Goal: Task Accomplishment & Management: Manage account settings

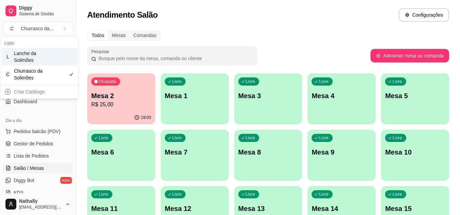
click at [43, 57] on div "Lanche da Solimões" at bounding box center [29, 57] width 31 height 14
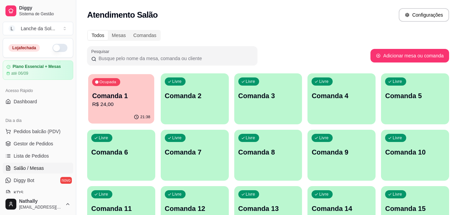
click at [130, 106] on p "R$ 24,00" at bounding box center [121, 105] width 58 height 8
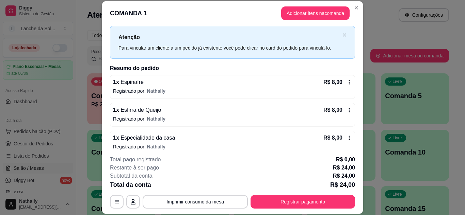
scroll to position [33, 0]
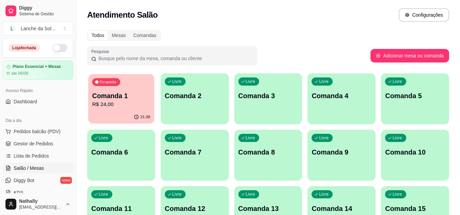
click at [111, 102] on p "R$ 24,00" at bounding box center [121, 105] width 58 height 8
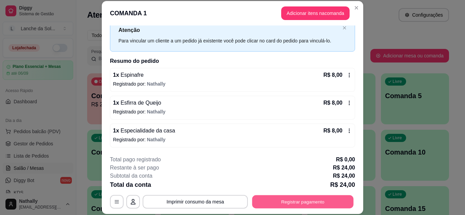
click at [289, 198] on button "Registrar pagamento" at bounding box center [302, 201] width 101 height 13
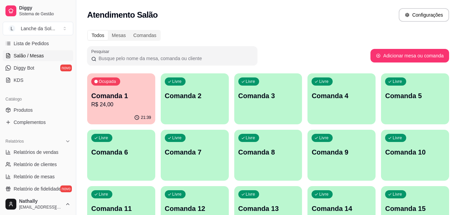
scroll to position [122, 0]
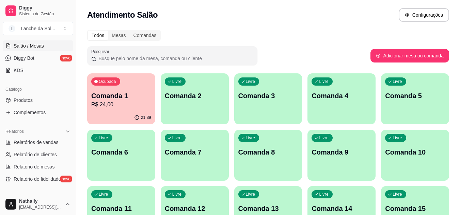
click at [37, 99] on link "Produtos" at bounding box center [38, 100] width 70 height 11
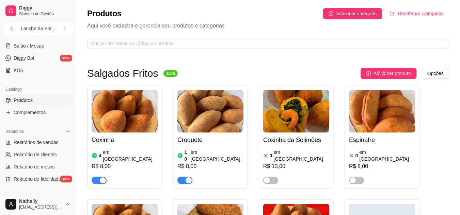
click at [122, 113] on img at bounding box center [125, 111] width 66 height 43
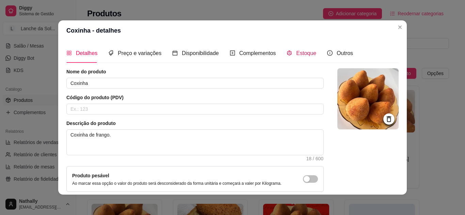
click at [296, 56] on span "Estoque" at bounding box center [306, 53] width 20 height 6
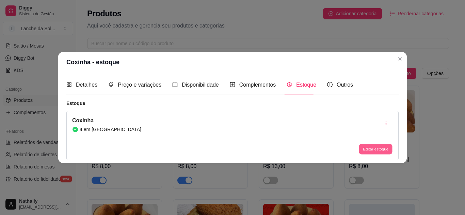
click at [364, 151] on button "Editar estoque" at bounding box center [375, 149] width 33 height 11
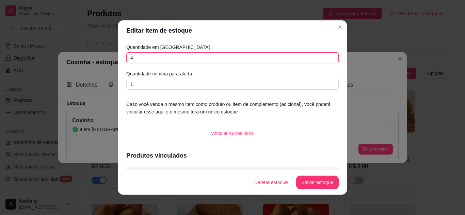
click at [300, 57] on input "4" at bounding box center [232, 57] width 212 height 11
type input "10"
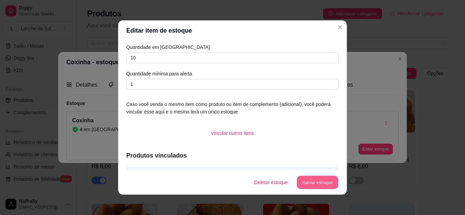
click at [299, 181] on button "Salvar estoque" at bounding box center [316, 182] width 41 height 13
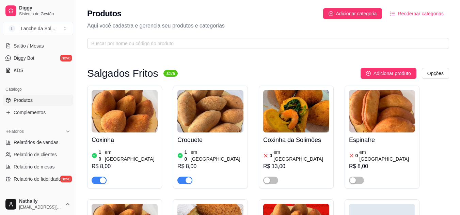
click at [373, 114] on img at bounding box center [382, 111] width 66 height 43
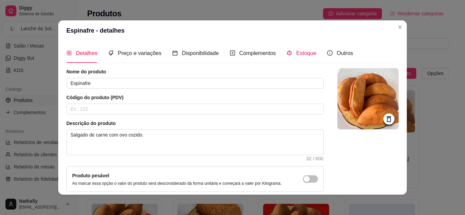
click at [300, 50] on span "Estoque" at bounding box center [306, 53] width 20 height 6
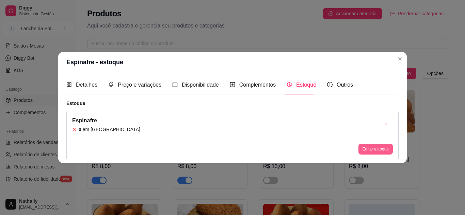
click at [365, 148] on button "Editar estoque" at bounding box center [375, 149] width 34 height 11
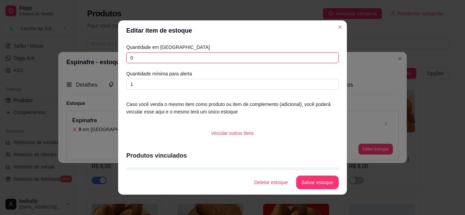
click at [292, 56] on input "0" at bounding box center [232, 57] width 212 height 11
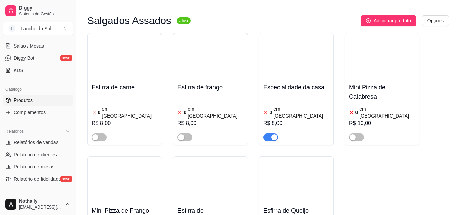
scroll to position [336, 0]
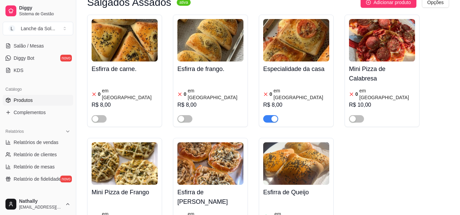
click at [294, 35] on img at bounding box center [296, 40] width 66 height 43
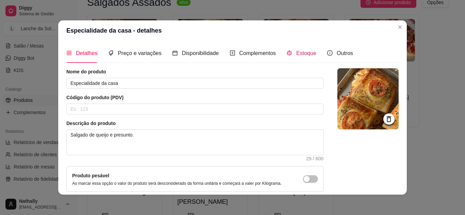
click at [296, 50] on span "Estoque" at bounding box center [306, 53] width 20 height 6
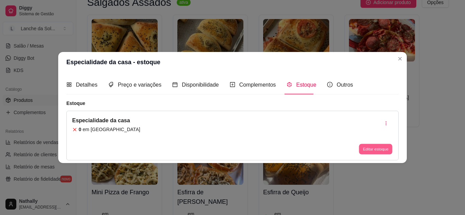
click at [362, 149] on button "Editar estoque" at bounding box center [375, 149] width 33 height 11
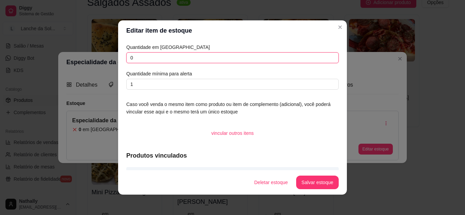
click at [298, 56] on input "0" at bounding box center [232, 57] width 212 height 11
type input "10"
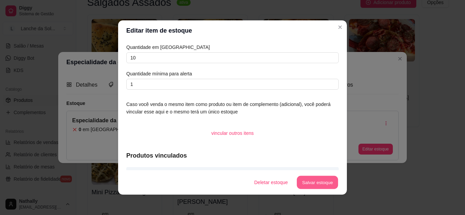
click at [297, 186] on button "Salvar estoque" at bounding box center [316, 182] width 41 height 13
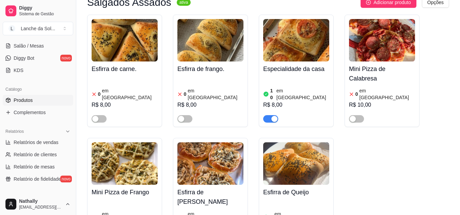
click at [205, 188] on h4 "Esfirra de [PERSON_NAME]" at bounding box center [210, 197] width 66 height 19
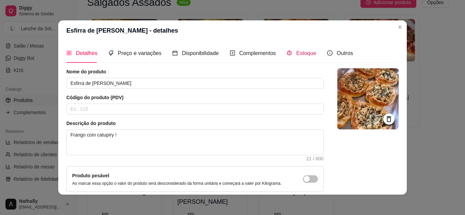
click at [300, 54] on span "Estoque" at bounding box center [306, 53] width 20 height 6
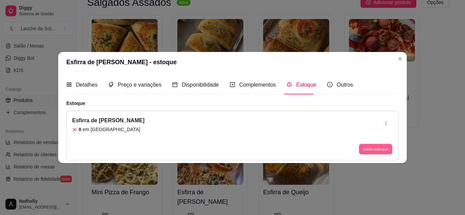
click at [366, 145] on button "Editar estoque" at bounding box center [375, 149] width 33 height 11
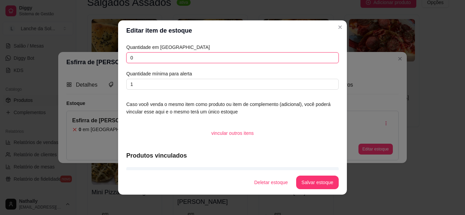
click at [314, 55] on input "0" at bounding box center [232, 57] width 212 height 11
type input "10"
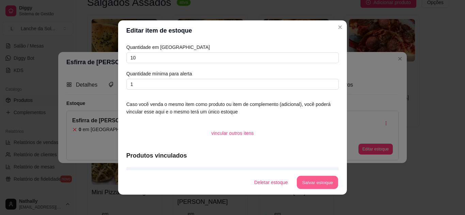
click at [299, 181] on button "Salvar estoque" at bounding box center [316, 182] width 41 height 13
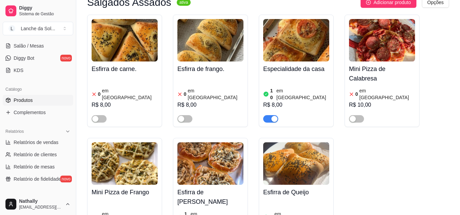
click at [280, 143] on img at bounding box center [296, 164] width 66 height 43
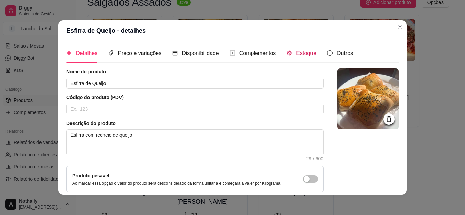
click at [293, 57] on div "Estoque" at bounding box center [301, 53] width 30 height 9
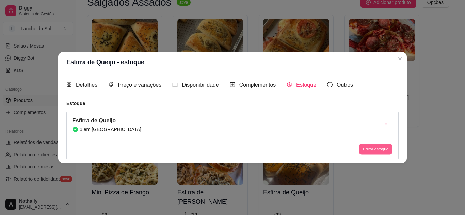
click at [378, 151] on button "Editar estoque" at bounding box center [375, 149] width 33 height 11
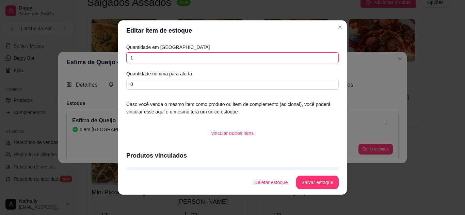
click at [308, 62] on input "1" at bounding box center [232, 57] width 212 height 11
type input "0"
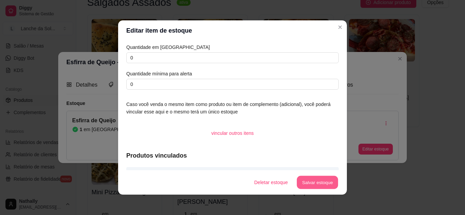
click at [309, 180] on button "Salvar estoque" at bounding box center [316, 182] width 41 height 13
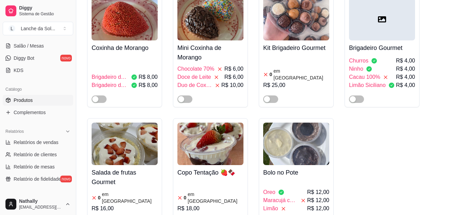
scroll to position [1769, 0]
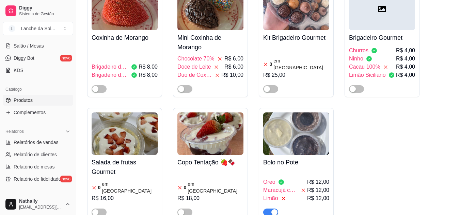
click at [283, 113] on img at bounding box center [296, 134] width 66 height 43
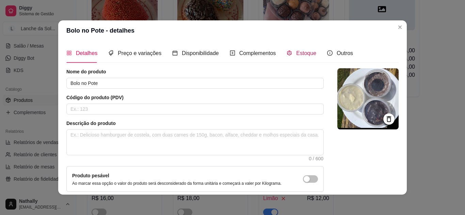
click at [300, 53] on span "Estoque" at bounding box center [306, 53] width 20 height 6
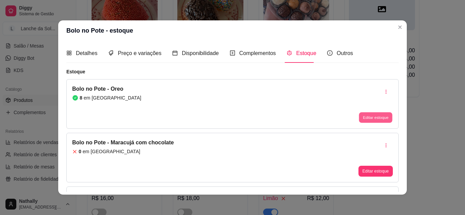
click at [367, 116] on button "Editar estoque" at bounding box center [375, 118] width 33 height 11
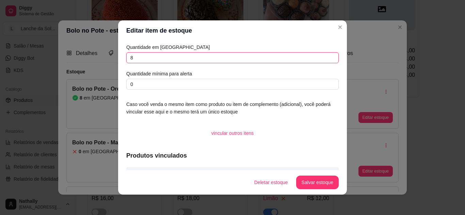
click at [306, 58] on input "8" at bounding box center [232, 57] width 212 height 11
type input "6"
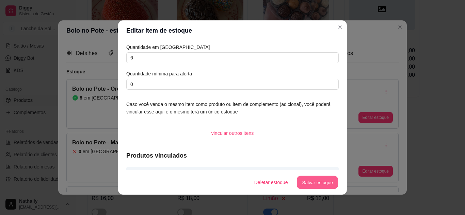
click at [298, 180] on button "Salvar estoque" at bounding box center [316, 182] width 41 height 13
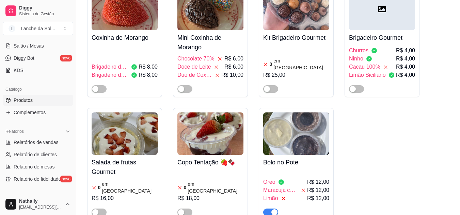
click at [112, 113] on img at bounding box center [125, 134] width 66 height 43
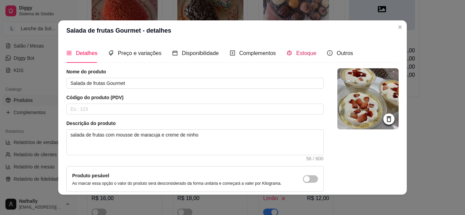
click at [288, 55] on div "Estoque" at bounding box center [301, 53] width 30 height 9
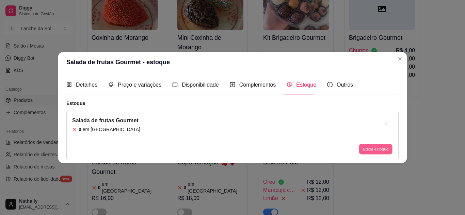
click at [366, 147] on button "Editar estoque" at bounding box center [375, 149] width 33 height 11
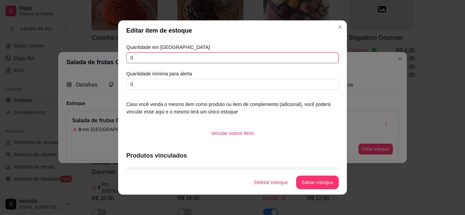
click at [308, 59] on input "0" at bounding box center [232, 57] width 212 height 11
type input "16"
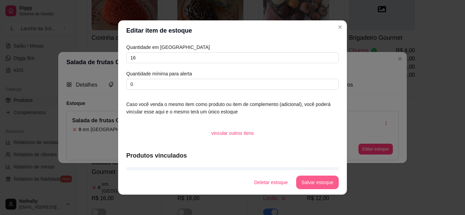
click at [306, 180] on button "Salvar estoque" at bounding box center [317, 183] width 43 height 14
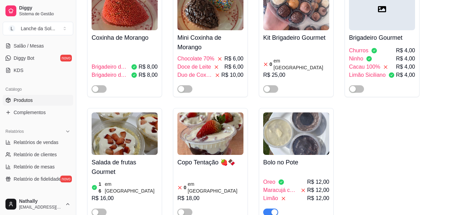
click at [101, 209] on span "button" at bounding box center [99, 212] width 15 height 7
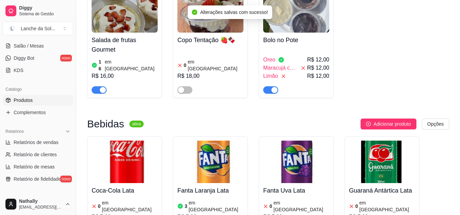
scroll to position [1905, 0]
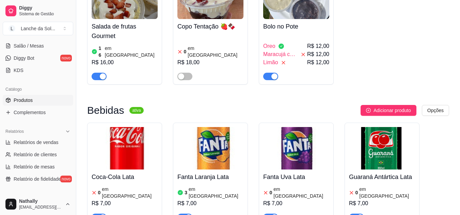
click at [152, 172] on h4 "Coca-Cola Lata" at bounding box center [125, 177] width 66 height 10
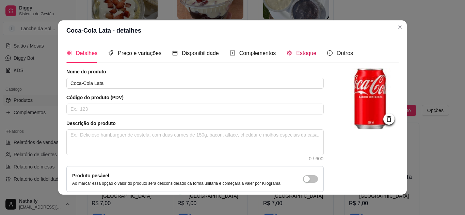
click at [286, 56] on icon "code-sandbox" at bounding box center [288, 52] width 5 height 5
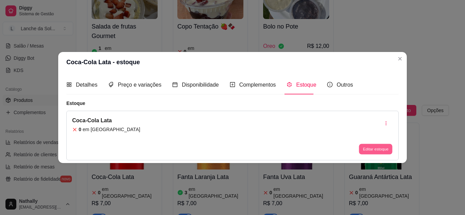
click at [361, 148] on button "Editar estoque" at bounding box center [375, 149] width 33 height 11
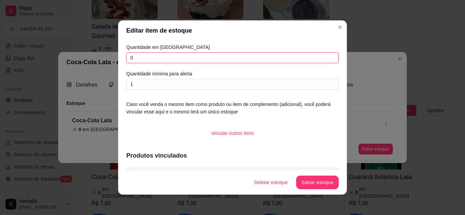
click at [307, 57] on input "0" at bounding box center [232, 57] width 212 height 11
type input "6"
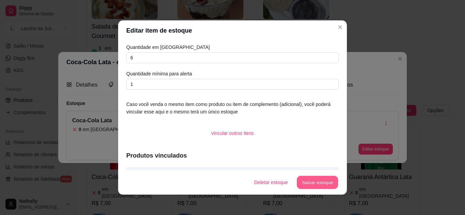
click at [306, 180] on button "Salvar estoque" at bounding box center [316, 182] width 41 height 13
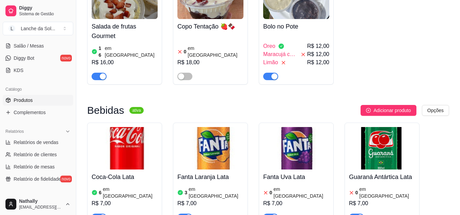
click at [210, 127] on img at bounding box center [210, 148] width 66 height 43
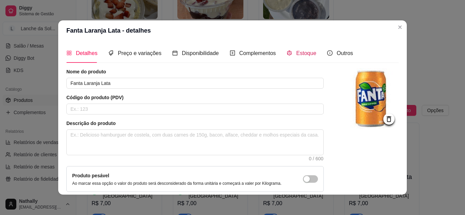
click at [296, 54] on span "Estoque" at bounding box center [306, 53] width 20 height 6
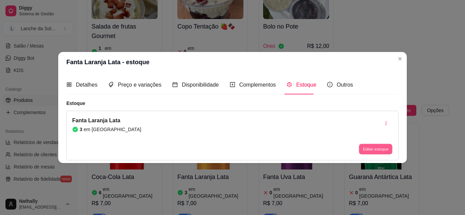
click at [368, 147] on button "Editar estoque" at bounding box center [375, 149] width 33 height 11
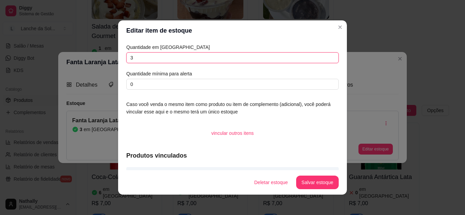
click at [318, 62] on input "3" at bounding box center [232, 57] width 212 height 11
type input "0"
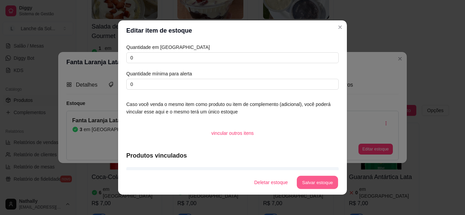
click at [308, 183] on button "Salvar estoque" at bounding box center [316, 182] width 41 height 13
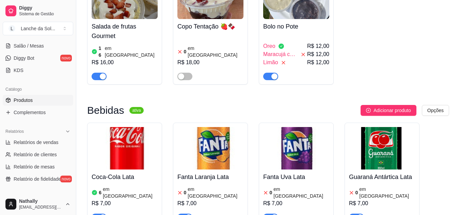
click at [186, 215] on div "button" at bounding box center [188, 218] width 6 height 6
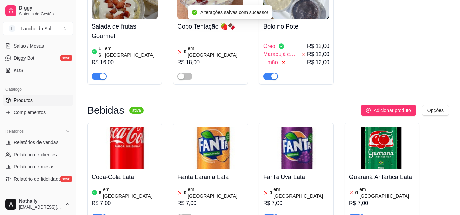
click at [306, 127] on img at bounding box center [296, 148] width 66 height 43
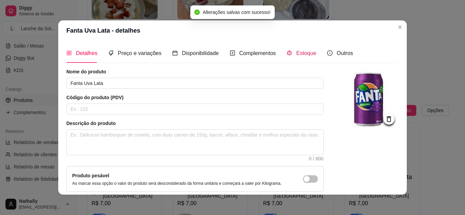
click at [290, 50] on div "Estoque" at bounding box center [301, 53] width 30 height 9
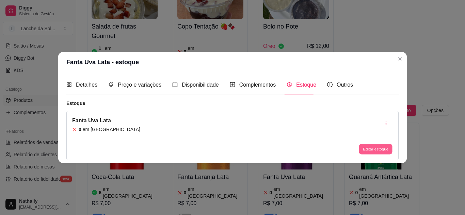
click at [366, 153] on button "Editar estoque" at bounding box center [375, 149] width 33 height 11
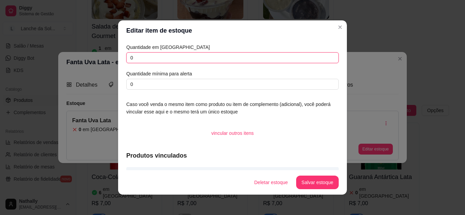
click at [312, 56] on input "0" at bounding box center [232, 57] width 212 height 11
click at [312, 56] on input "text" at bounding box center [232, 57] width 212 height 11
type input "2"
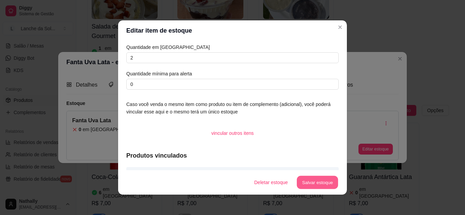
click at [309, 183] on button "Salvar estoque" at bounding box center [316, 182] width 41 height 13
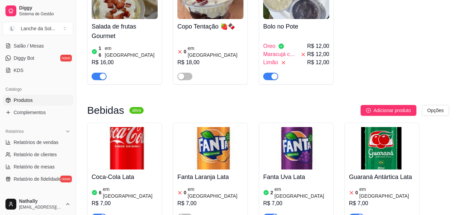
click at [359, 215] on div "button" at bounding box center [360, 218] width 6 height 6
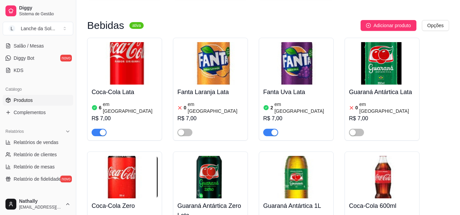
scroll to position [1991, 0]
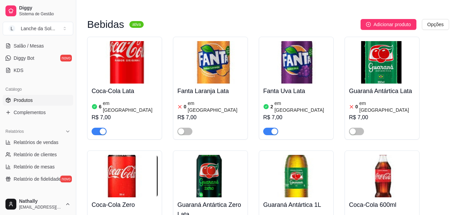
click at [131, 200] on h4 "Coca-Cola Zero" at bounding box center [125, 205] width 66 height 10
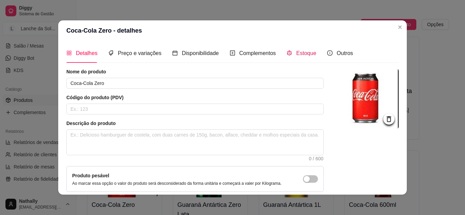
click at [301, 57] on div "Estoque" at bounding box center [301, 53] width 30 height 9
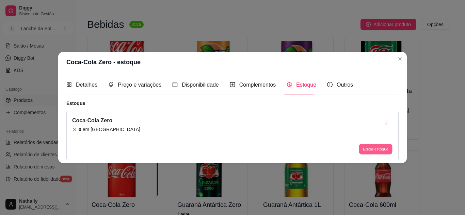
click at [368, 150] on button "Editar estoque" at bounding box center [375, 149] width 33 height 11
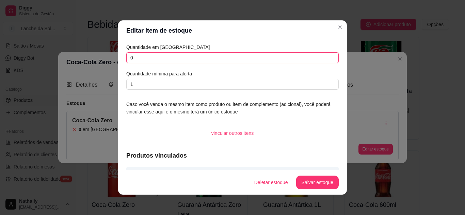
click at [304, 57] on input "0" at bounding box center [232, 57] width 212 height 11
type input "4"
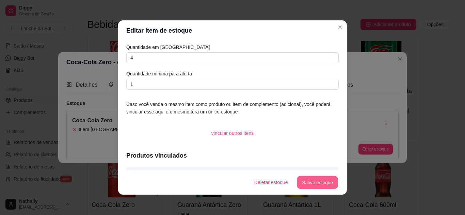
click at [303, 180] on button "Salvar estoque" at bounding box center [316, 182] width 41 height 13
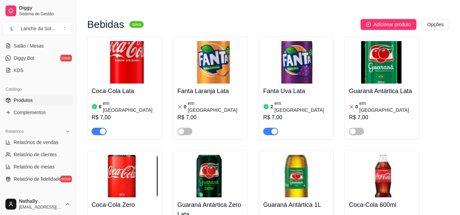
click at [209, 155] on img at bounding box center [210, 176] width 66 height 43
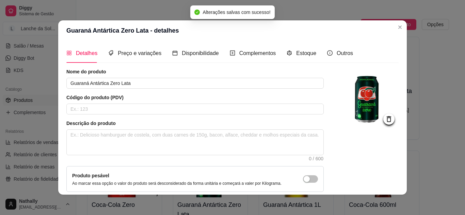
click at [311, 53] on div "Detalhes Preço e variações Disponibilidade Complementos Estoque Outros" at bounding box center [209, 53] width 286 height 19
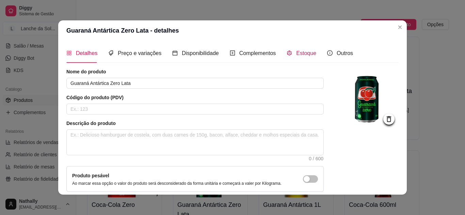
click at [296, 50] on span "Estoque" at bounding box center [306, 53] width 20 height 6
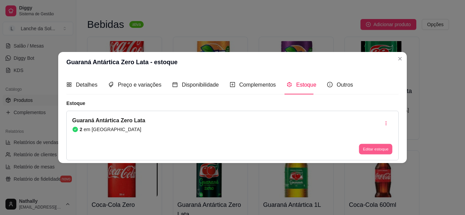
click at [368, 150] on button "Editar estoque" at bounding box center [375, 149] width 33 height 11
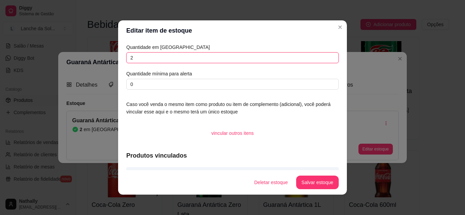
click at [310, 57] on input "2" at bounding box center [232, 57] width 212 height 11
type input "0"
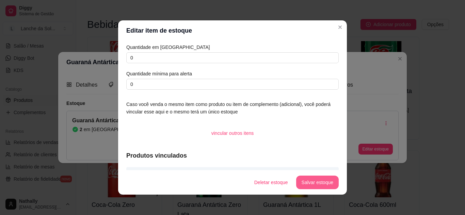
click at [303, 183] on button "Salvar estoque" at bounding box center [317, 183] width 43 height 14
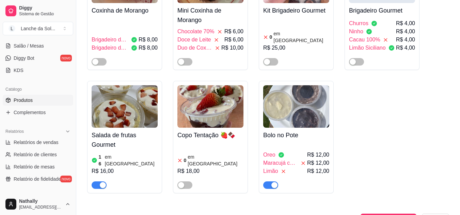
scroll to position [1751, 0]
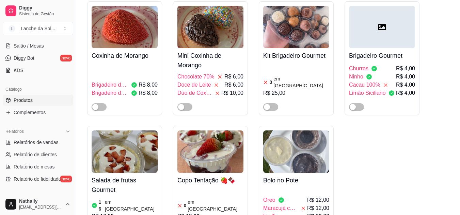
click at [103, 131] on img at bounding box center [125, 152] width 66 height 43
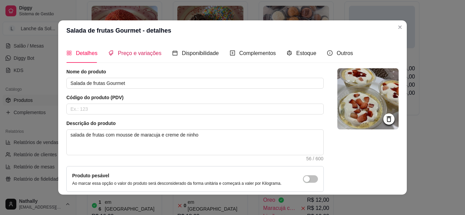
click at [140, 54] on span "Preço e variações" at bounding box center [140, 53] width 44 height 6
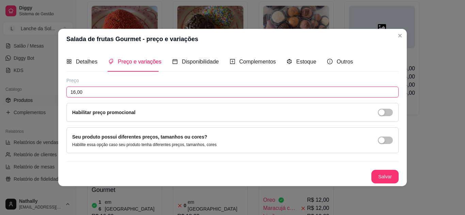
click at [179, 92] on input "16,00" at bounding box center [232, 92] width 332 height 11
type input "18,00"
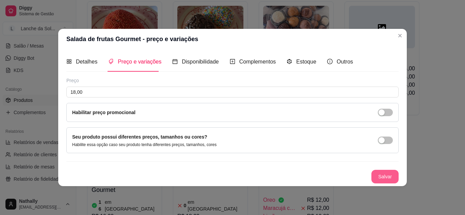
click at [385, 173] on button "Salvar" at bounding box center [384, 177] width 27 height 14
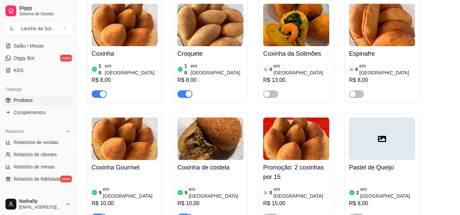
scroll to position [82, 0]
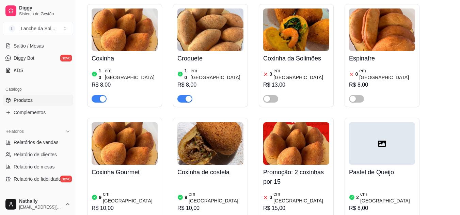
click at [143, 137] on img at bounding box center [125, 143] width 66 height 43
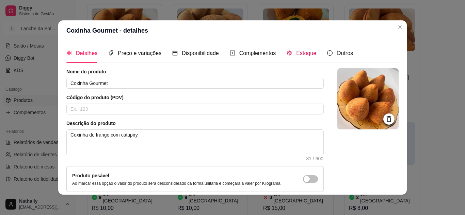
click at [303, 56] on span "Estoque" at bounding box center [306, 53] width 20 height 6
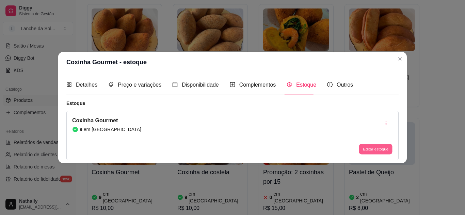
click at [372, 150] on button "Editar estoque" at bounding box center [375, 149] width 33 height 11
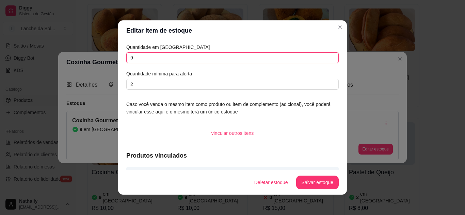
click at [313, 60] on input "9" at bounding box center [232, 57] width 212 height 11
type input "10"
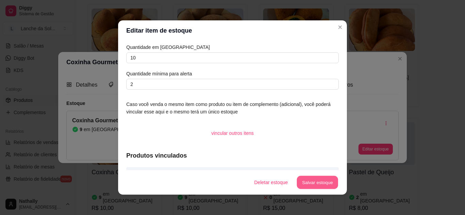
click at [311, 183] on button "Salvar estoque" at bounding box center [316, 182] width 41 height 13
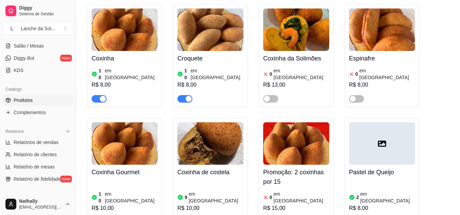
click at [99, 95] on button "button" at bounding box center [99, 98] width 15 height 7
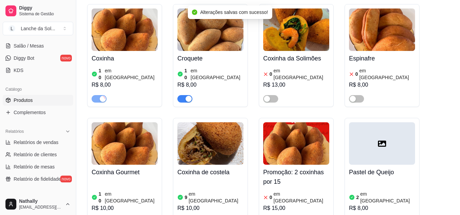
click at [184, 95] on button "button" at bounding box center [184, 98] width 15 height 7
click at [207, 168] on h4 "Coxinha de costela" at bounding box center [210, 173] width 66 height 10
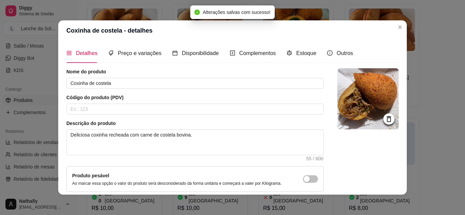
click at [297, 58] on div "Estoque" at bounding box center [301, 53] width 30 height 19
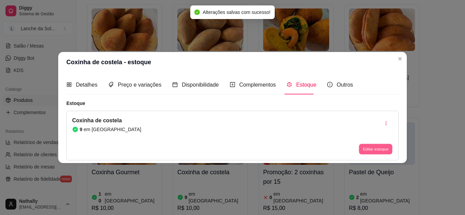
click at [367, 146] on button "Editar estoque" at bounding box center [375, 149] width 33 height 11
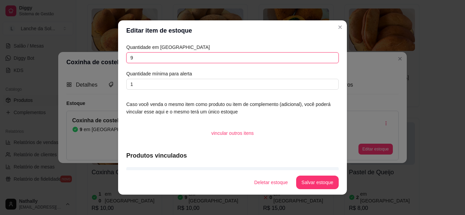
click at [293, 61] on input "9" at bounding box center [232, 57] width 212 height 11
type input "10"
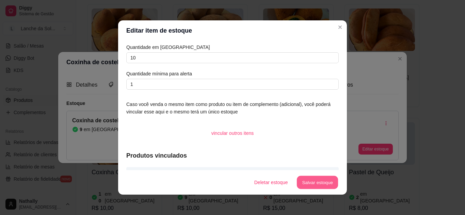
click at [301, 178] on button "Salvar estoque" at bounding box center [316, 182] width 41 height 13
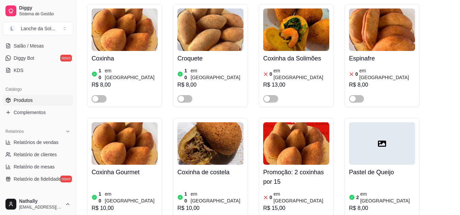
click at [391, 150] on div at bounding box center [382, 143] width 66 height 43
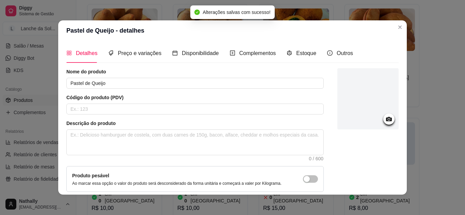
click at [296, 62] on div "Estoque" at bounding box center [301, 53] width 30 height 19
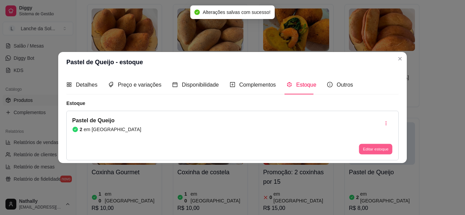
click at [361, 151] on button "Editar estoque" at bounding box center [375, 149] width 33 height 11
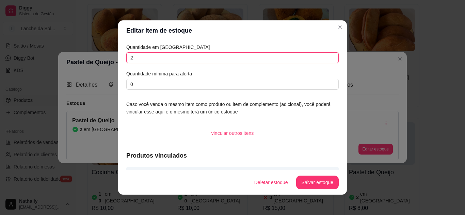
click at [299, 57] on input "2" at bounding box center [232, 57] width 212 height 11
type input "0"
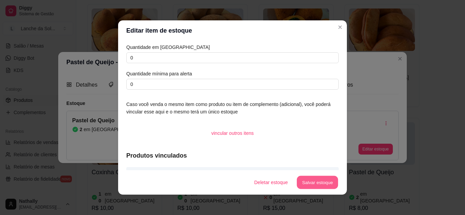
click at [301, 184] on button "Salvar estoque" at bounding box center [316, 182] width 41 height 13
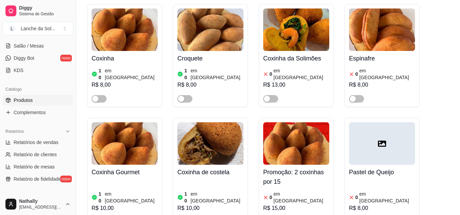
click at [399, 57] on h4 "Espinafre" at bounding box center [382, 59] width 66 height 10
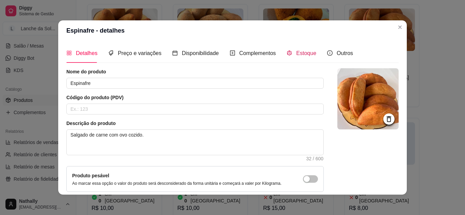
click at [301, 57] on div "Estoque" at bounding box center [301, 53] width 30 height 9
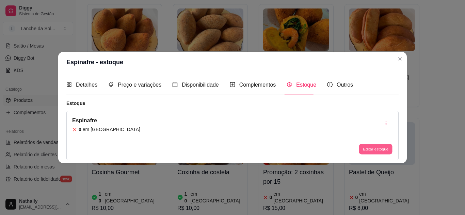
click at [377, 146] on button "Editar estoque" at bounding box center [375, 149] width 33 height 11
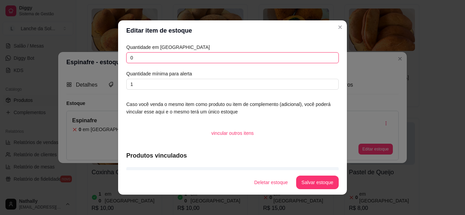
click at [309, 60] on input "0" at bounding box center [232, 57] width 212 height 11
type input "12"
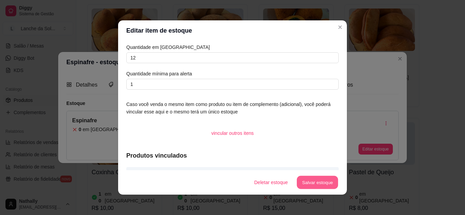
click at [306, 185] on button "Salvar estoque" at bounding box center [316, 182] width 41 height 13
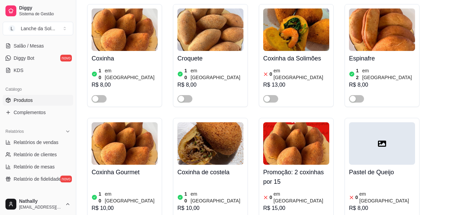
click at [357, 95] on button "button" at bounding box center [356, 98] width 15 height 7
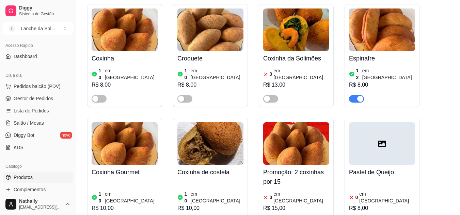
scroll to position [0, 0]
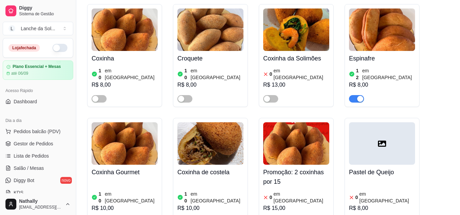
click at [38, 144] on span "Gestor de Pedidos" at bounding box center [33, 143] width 39 height 7
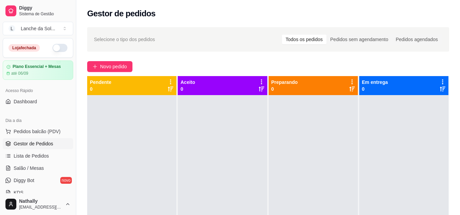
click at [54, 49] on button "button" at bounding box center [59, 48] width 15 height 8
click at [104, 63] on span "Novo pedido" at bounding box center [113, 66] width 27 height 7
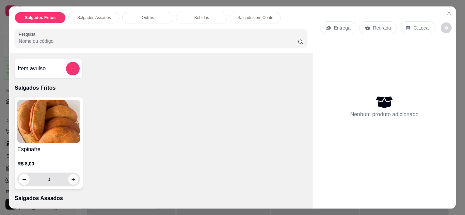
click at [71, 177] on icon "increase-product-quantity" at bounding box center [73, 179] width 5 height 5
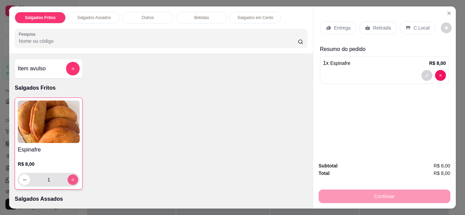
click at [70, 178] on icon "increase-product-quantity" at bounding box center [72, 180] width 5 height 5
type input "2"
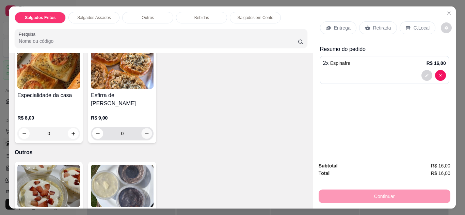
click at [144, 131] on icon "increase-product-quantity" at bounding box center [146, 133] width 5 height 5
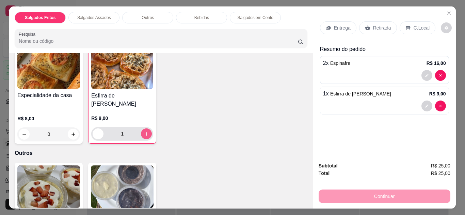
click at [144, 132] on icon "increase-product-quantity" at bounding box center [146, 134] width 5 height 5
type input "2"
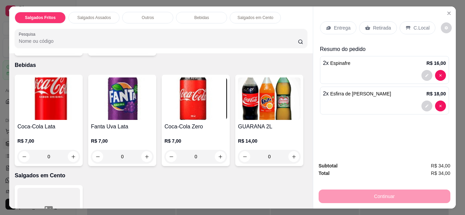
scroll to position [439, 0]
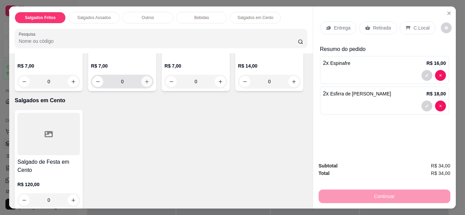
click at [144, 79] on icon "increase-product-quantity" at bounding box center [146, 81] width 5 height 5
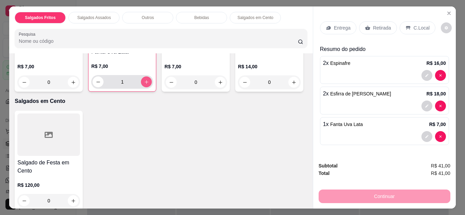
scroll to position [440, 0]
click at [144, 79] on icon "increase-product-quantity" at bounding box center [146, 81] width 5 height 5
type input "2"
click at [414, 26] on p "C.Local" at bounding box center [421, 27] width 16 height 7
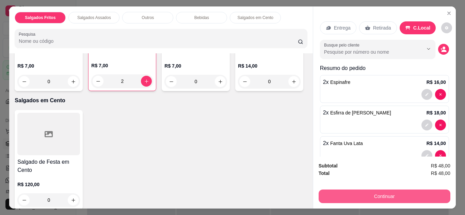
click at [401, 193] on button "Continuar" at bounding box center [384, 197] width 132 height 14
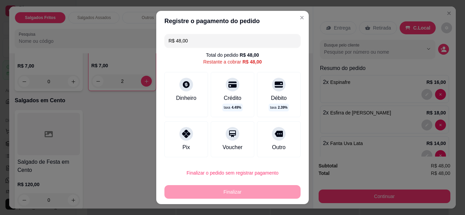
click at [182, 138] on div at bounding box center [186, 134] width 14 height 14
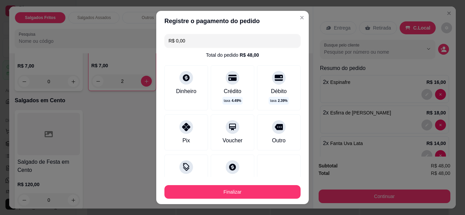
type input "R$ 0,00"
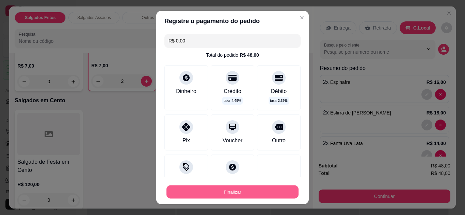
click at [252, 196] on button "Finalizar" at bounding box center [232, 192] width 132 height 13
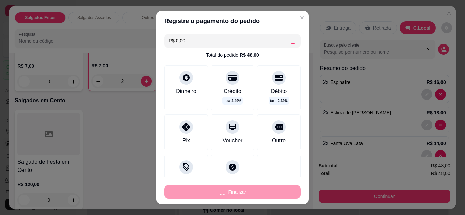
type input "0"
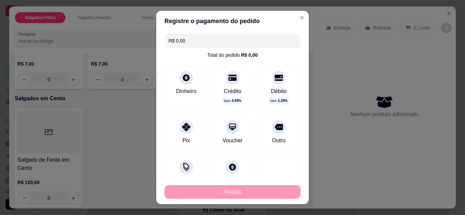
type input "-R$ 48,00"
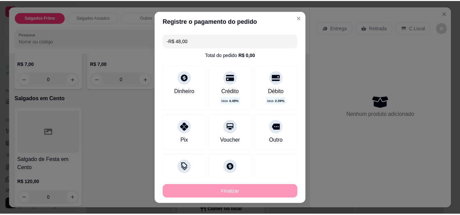
scroll to position [438, 0]
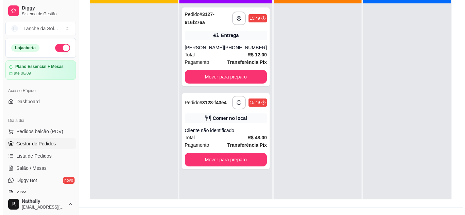
scroll to position [93, 0]
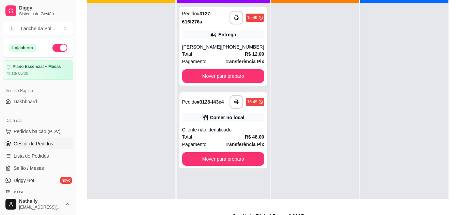
click at [245, 139] on strong "R$ 48,00" at bounding box center [254, 136] width 19 height 5
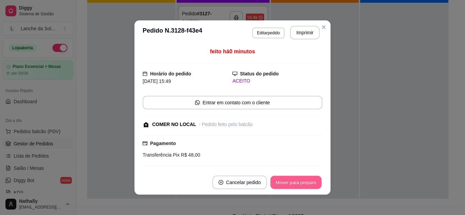
click at [283, 182] on button "Mover para preparo" at bounding box center [295, 182] width 51 height 13
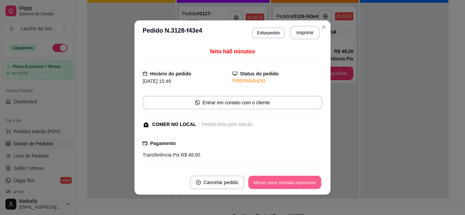
click at [296, 181] on button "Mover para retirada disponível" at bounding box center [284, 182] width 73 height 13
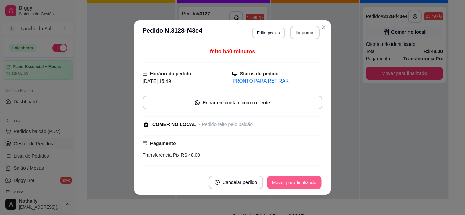
click at [302, 179] on button "Mover para finalizado" at bounding box center [294, 182] width 55 height 13
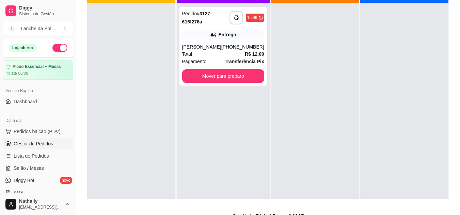
click at [233, 50] on div "Total R$ 12,00" at bounding box center [223, 53] width 82 height 7
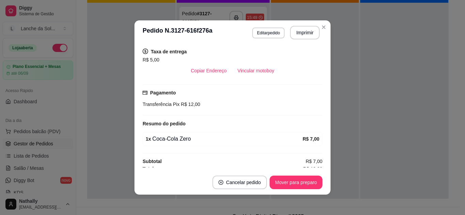
scroll to position [144, 0]
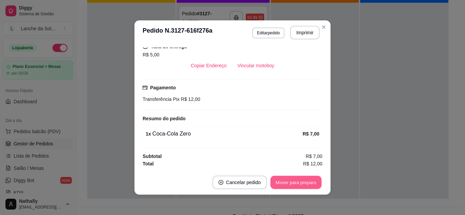
click at [286, 179] on button "Mover para preparo" at bounding box center [295, 182] width 51 height 13
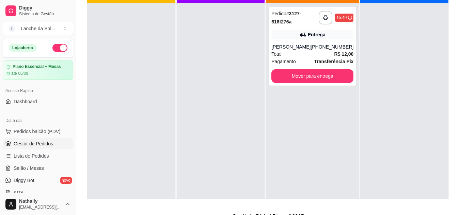
click at [295, 47] on div "[PERSON_NAME]" at bounding box center [290, 47] width 39 height 7
click at [306, 23] on div "Pedido # 3127-616f276a" at bounding box center [294, 18] width 47 height 16
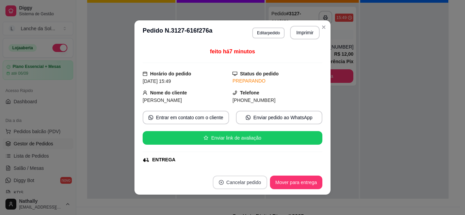
click at [235, 179] on button "Cancelar pedido" at bounding box center [240, 183] width 54 height 14
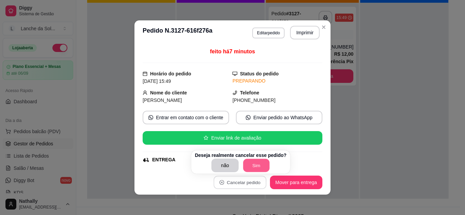
click at [254, 163] on button "Sim" at bounding box center [256, 165] width 27 height 13
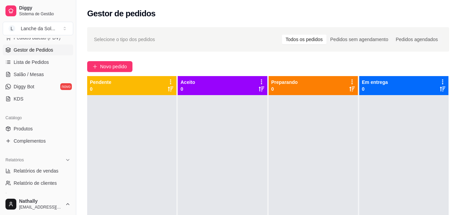
scroll to position [95, 0]
click at [24, 127] on span "Produtos" at bounding box center [23, 127] width 19 height 7
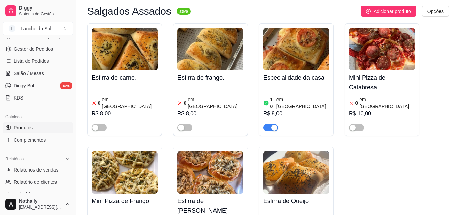
scroll to position [342, 0]
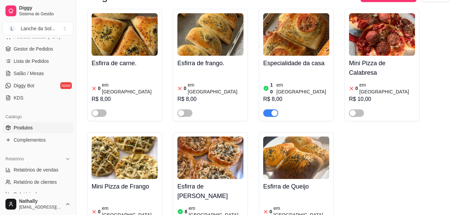
click at [296, 137] on img at bounding box center [296, 158] width 66 height 43
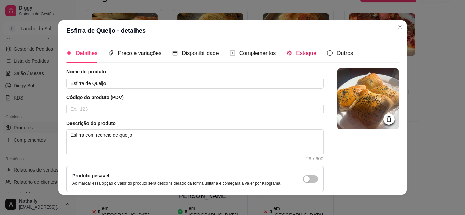
click at [302, 51] on span "Estoque" at bounding box center [306, 53] width 20 height 6
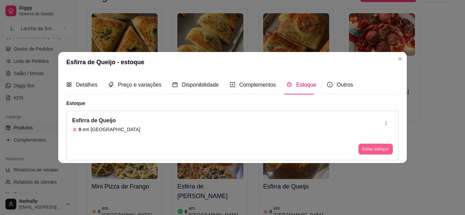
click at [371, 147] on button "Editar estoque" at bounding box center [375, 149] width 34 height 11
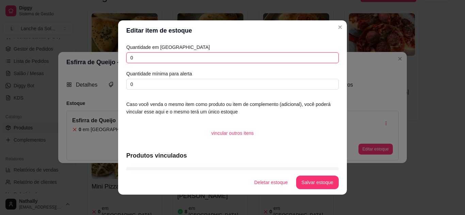
drag, startPoint x: 141, startPoint y: 57, endPoint x: 97, endPoint y: 57, distance: 44.2
click at [97, 57] on div "Editar item de estoque Quantidade em estoque 0 Quantidade mínima para alerta 0 …" at bounding box center [232, 107] width 465 height 215
type input "7"
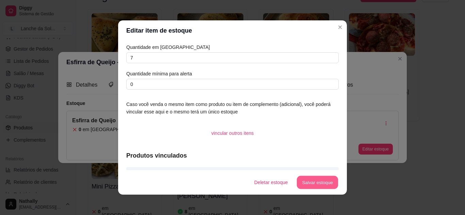
click at [307, 180] on button "Salvar estoque" at bounding box center [316, 182] width 41 height 13
click at [304, 184] on button "Salvar estoque" at bounding box center [316, 182] width 41 height 13
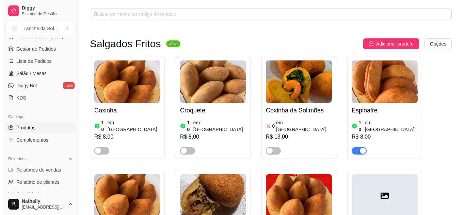
scroll to position [0, 0]
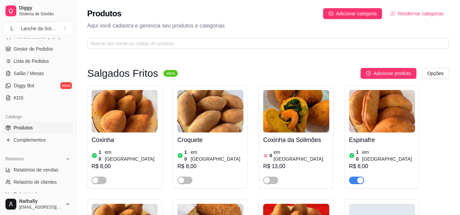
click at [44, 60] on span "Lista de Pedidos" at bounding box center [31, 61] width 35 height 7
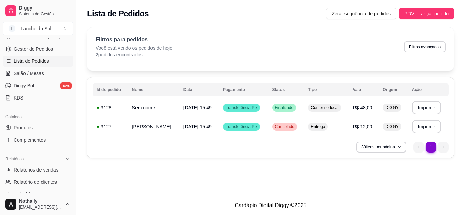
click at [61, 50] on link "Gestor de Pedidos" at bounding box center [38, 49] width 70 height 11
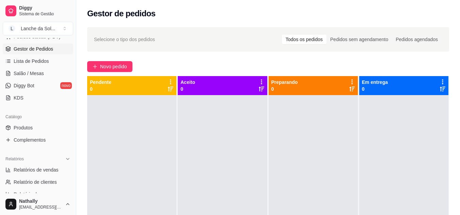
click at [31, 70] on span "Salão / Mesas" at bounding box center [29, 73] width 30 height 7
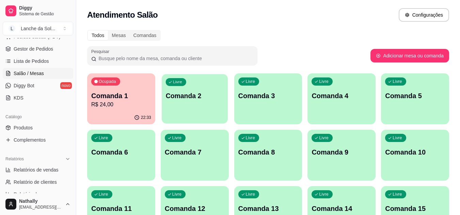
click at [203, 114] on div "Livre Comanda 2" at bounding box center [195, 94] width 66 height 41
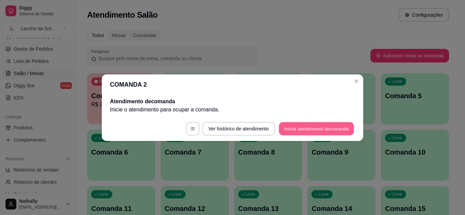
click at [298, 130] on button "Iniciar atendimento de comanda" at bounding box center [316, 128] width 75 height 13
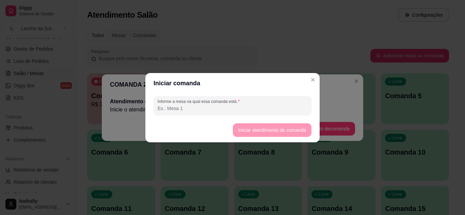
click at [269, 107] on input "Informe a mesa na qual essa comanda está." at bounding box center [232, 108] width 150 height 7
type input "mesa 01"
click at [252, 127] on button "Iniciar atendimento de comanda" at bounding box center [272, 129] width 76 height 13
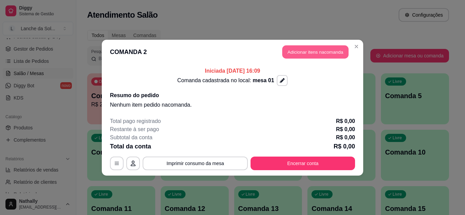
click at [296, 51] on button "Adicionar itens na comanda" at bounding box center [315, 51] width 66 height 13
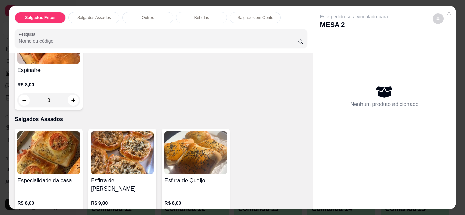
scroll to position [95, 0]
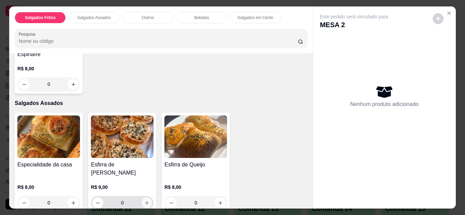
click at [146, 198] on button "increase-product-quantity" at bounding box center [147, 203] width 11 height 11
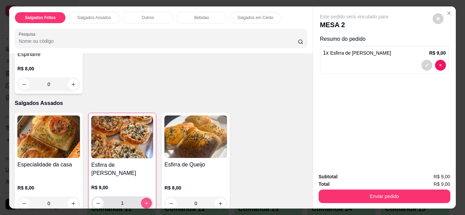
click at [146, 198] on button "increase-product-quantity" at bounding box center [146, 203] width 11 height 11
type input "2"
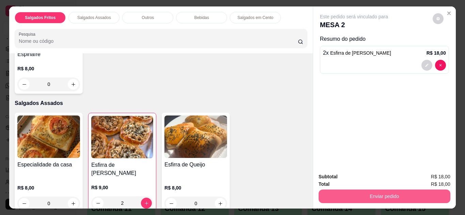
click at [320, 193] on button "Enviar pedido" at bounding box center [384, 197] width 132 height 14
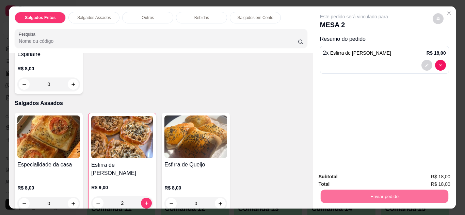
click at [330, 176] on button "Não registrar e enviar pedido" at bounding box center [361, 177] width 71 height 13
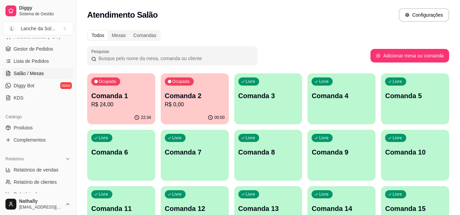
click at [44, 44] on link "Gestor de Pedidos" at bounding box center [38, 49] width 70 height 11
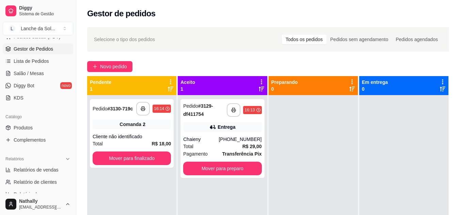
click at [218, 137] on div "Chaieny" at bounding box center [200, 139] width 35 height 7
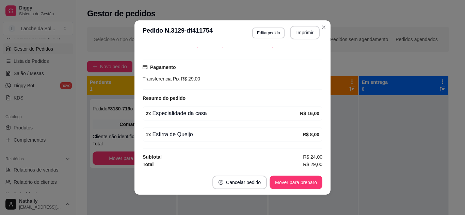
scroll to position [165, 0]
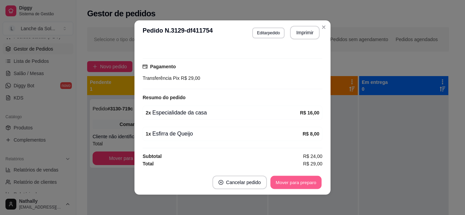
click at [306, 184] on button "Mover para preparo" at bounding box center [295, 182] width 51 height 13
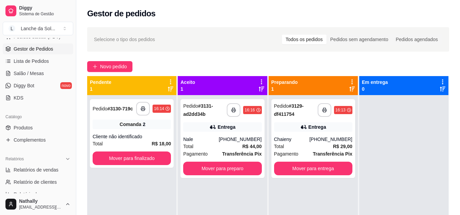
click at [211, 135] on div "**********" at bounding box center [222, 138] width 84 height 79
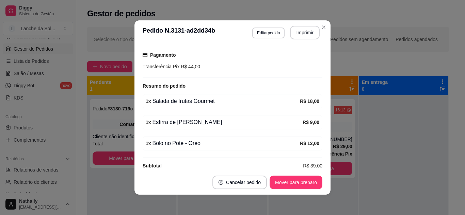
scroll to position [186, 0]
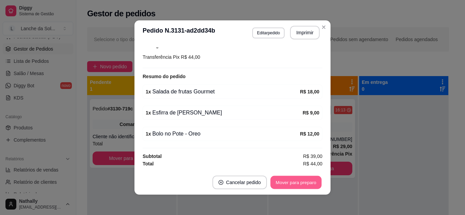
click at [294, 187] on button "Mover para preparo" at bounding box center [295, 182] width 51 height 13
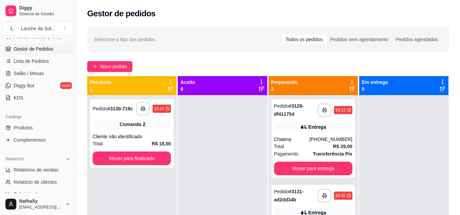
click at [38, 74] on span "Salão / Mesas" at bounding box center [29, 73] width 30 height 7
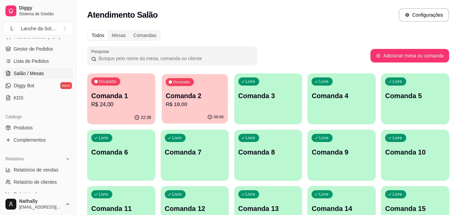
click at [187, 109] on div "Ocupada Comanda 2 R$ 18,00" at bounding box center [195, 92] width 66 height 37
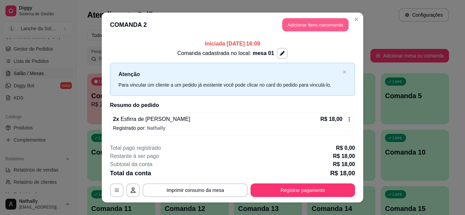
click at [282, 26] on button "Adicionar itens na comanda" at bounding box center [315, 24] width 66 height 13
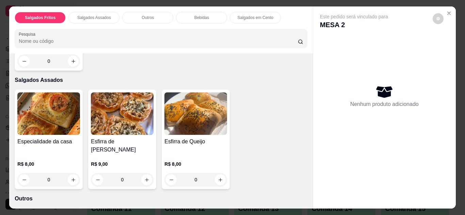
scroll to position [122, 0]
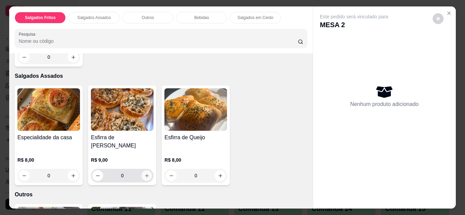
click at [144, 170] on button "increase-product-quantity" at bounding box center [147, 175] width 11 height 11
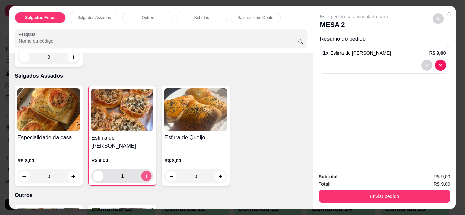
click at [144, 174] on icon "increase-product-quantity" at bounding box center [146, 176] width 5 height 5
type input "2"
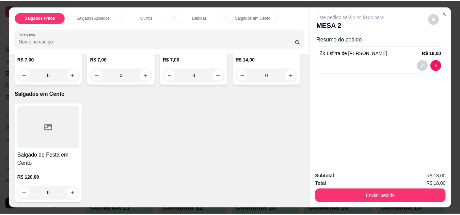
scroll to position [463, 0]
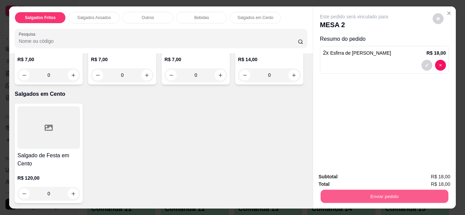
click at [380, 196] on button "Enviar pedido" at bounding box center [384, 196] width 128 height 13
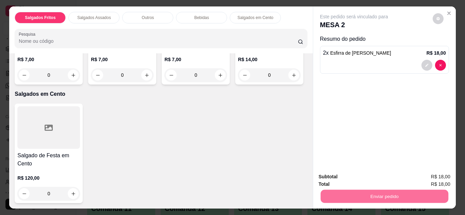
click at [352, 179] on button "Não registrar e enviar pedido" at bounding box center [361, 177] width 69 height 13
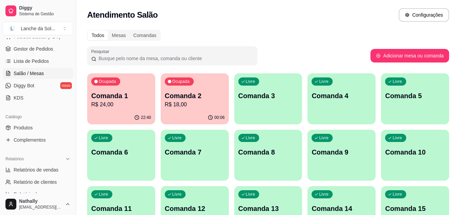
click at [39, 126] on link "Produtos" at bounding box center [38, 127] width 70 height 11
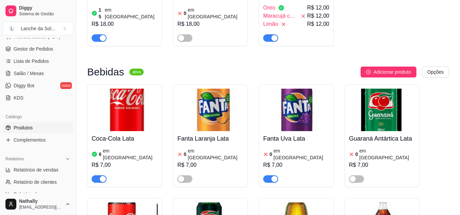
scroll to position [2131, 0]
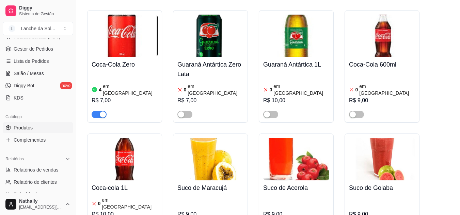
click at [26, 46] on span "Gestor de Pedidos" at bounding box center [33, 49] width 39 height 7
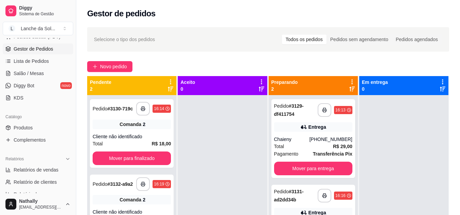
click at [333, 203] on div "**********" at bounding box center [313, 196] width 78 height 16
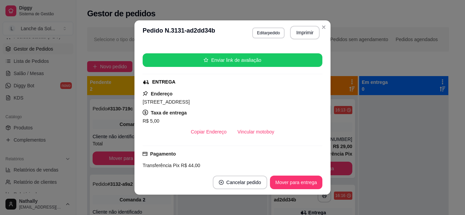
scroll to position [78, 0]
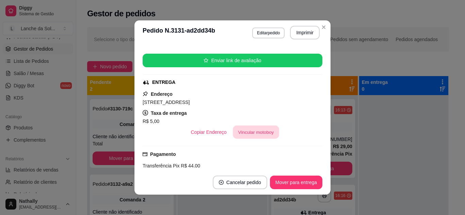
click at [253, 128] on button "Vincular motoboy" at bounding box center [256, 132] width 46 height 13
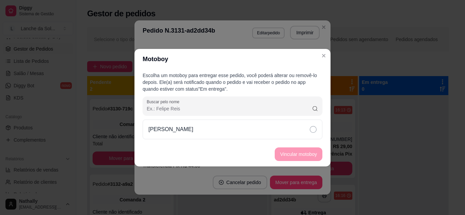
click at [268, 129] on div "[PERSON_NAME]" at bounding box center [233, 130] width 180 height 20
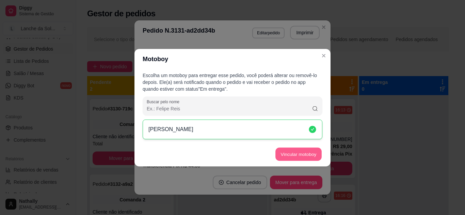
click at [282, 152] on button "Vincular motoboy" at bounding box center [298, 154] width 46 height 13
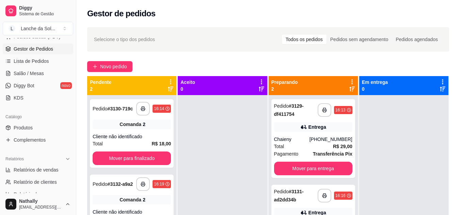
click at [292, 131] on div "Entrega" at bounding box center [313, 127] width 78 height 10
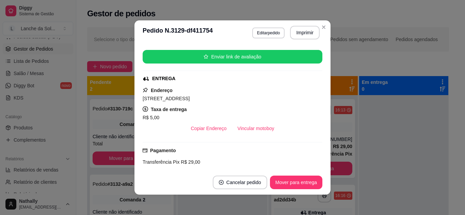
scroll to position [82, 0]
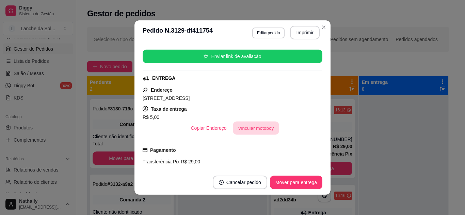
click at [259, 124] on button "Vincular motoboy" at bounding box center [256, 128] width 46 height 13
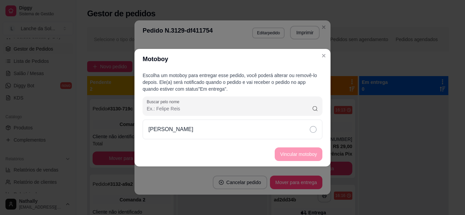
click at [263, 127] on div "[PERSON_NAME]" at bounding box center [233, 130] width 180 height 20
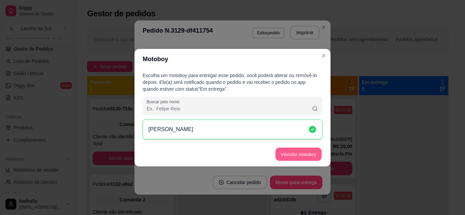
click at [288, 152] on button "Vincular motoboy" at bounding box center [298, 154] width 46 height 13
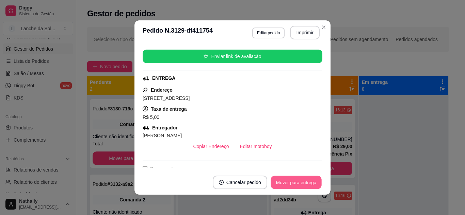
click at [299, 184] on button "Mover para entrega" at bounding box center [295, 182] width 51 height 13
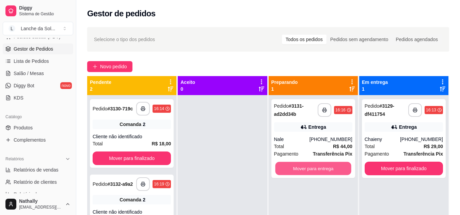
click at [306, 165] on button "Mover para entrega" at bounding box center [313, 168] width 76 height 13
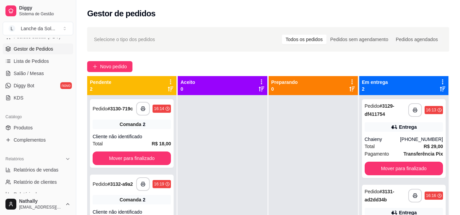
click at [26, 74] on span "Salão / Mesas" at bounding box center [29, 73] width 30 height 7
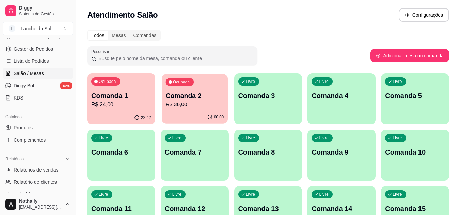
click at [197, 108] on p "R$ 36,00" at bounding box center [194, 105] width 58 height 8
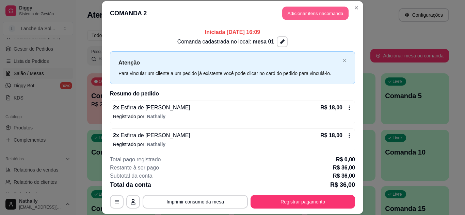
click at [283, 14] on button "Adicionar itens na comanda" at bounding box center [315, 13] width 66 height 13
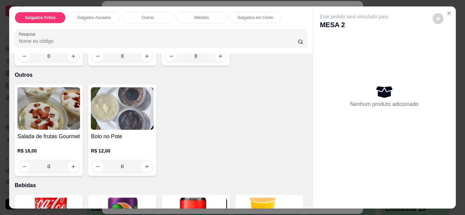
scroll to position [245, 0]
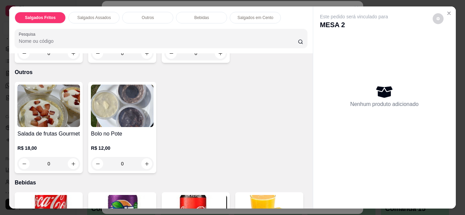
click at [147, 157] on div "0" at bounding box center [122, 164] width 63 height 14
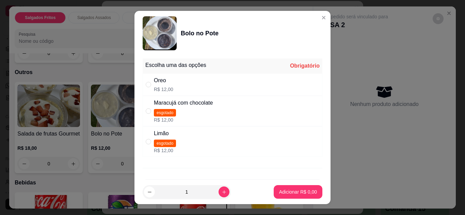
click at [194, 86] on div "Oreo R$ 12,00" at bounding box center [233, 84] width 180 height 22
radio input "true"
click at [277, 195] on p "Adicionar R$ 12,00" at bounding box center [296, 192] width 39 height 6
type input "1"
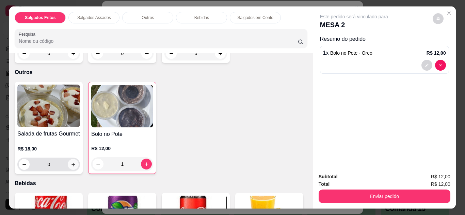
click at [68, 159] on button "increase-product-quantity" at bounding box center [73, 164] width 11 height 11
type input "1"
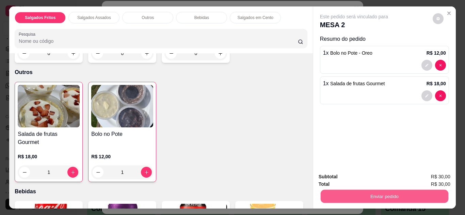
click at [331, 194] on button "Enviar pedido" at bounding box center [384, 196] width 128 height 13
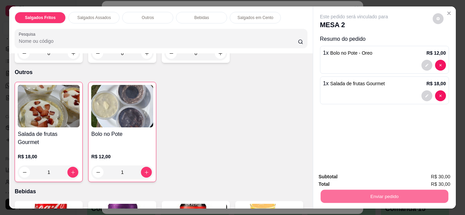
click at [334, 178] on button "Não registrar e enviar pedido" at bounding box center [361, 177] width 69 height 13
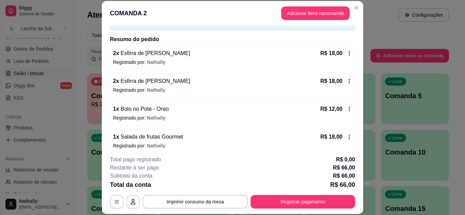
scroll to position [61, 0]
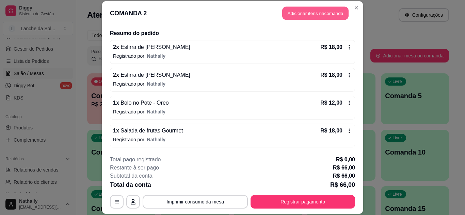
click at [301, 12] on button "Adicionar itens na comanda" at bounding box center [315, 13] width 66 height 13
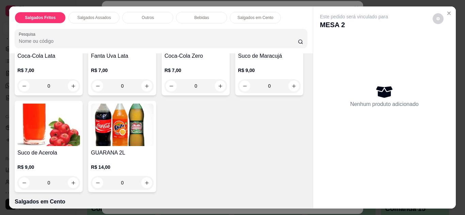
scroll to position [435, 0]
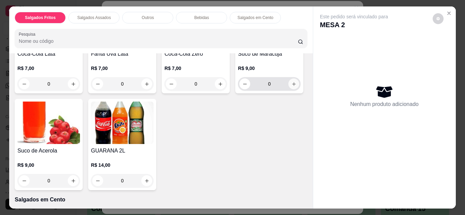
click at [291, 87] on icon "increase-product-quantity" at bounding box center [293, 84] width 5 height 5
type input "1"
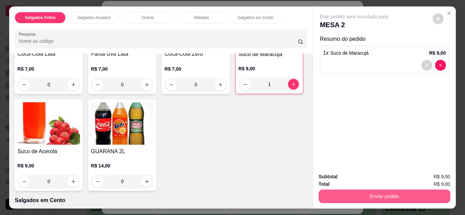
click at [337, 190] on button "Enviar pedido" at bounding box center [384, 197] width 132 height 14
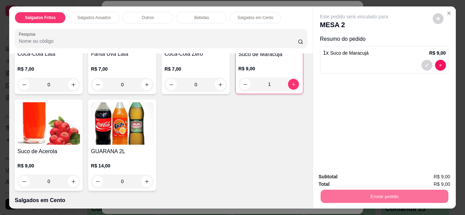
click at [349, 177] on button "Não registrar e enviar pedido" at bounding box center [361, 177] width 69 height 13
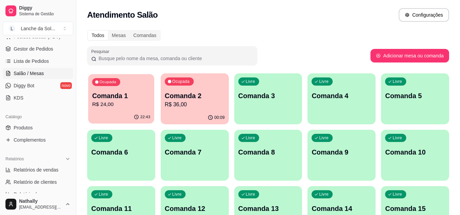
click at [113, 96] on p "Comanda 1" at bounding box center [121, 96] width 58 height 9
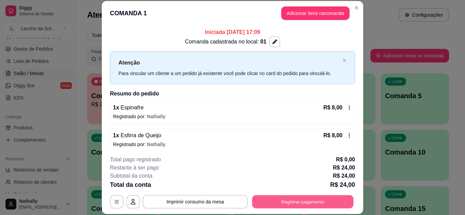
click at [268, 203] on button "Registrar pagamento" at bounding box center [302, 201] width 101 height 13
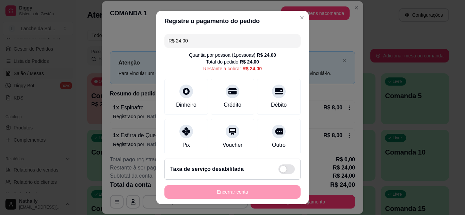
click at [173, 129] on div "Pix" at bounding box center [186, 137] width 44 height 36
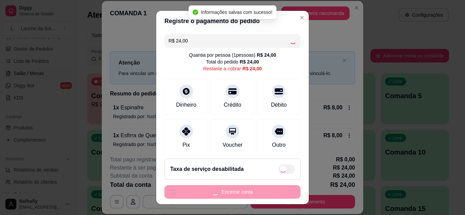
type input "R$ 0,00"
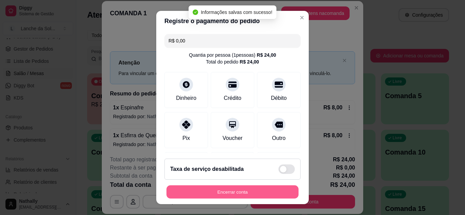
click at [197, 187] on button "Encerrar conta" at bounding box center [232, 192] width 132 height 13
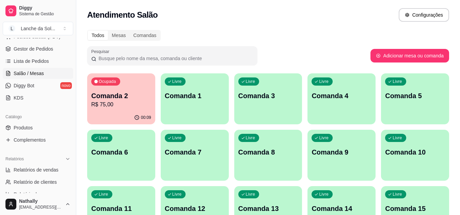
click at [39, 43] on ul "Pedidos balcão (PDV) Gestor de Pedidos Lista de Pedidos Salão / Mesas Diggy Bot…" at bounding box center [38, 67] width 70 height 72
click at [43, 49] on span "Gestor de Pedidos" at bounding box center [33, 49] width 39 height 7
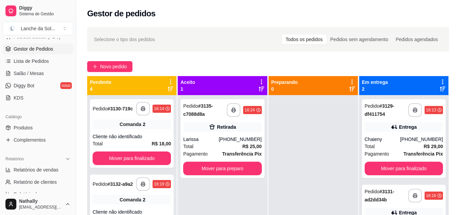
click at [238, 138] on div "[PHONE_NUMBER]" at bounding box center [239, 139] width 43 height 7
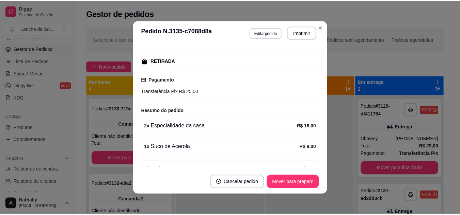
scroll to position [112, 0]
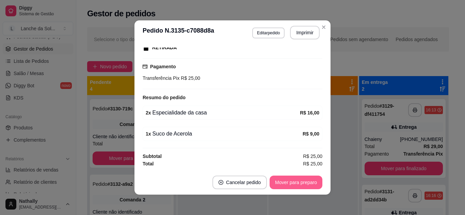
click at [301, 181] on button "Mover para preparo" at bounding box center [295, 183] width 53 height 14
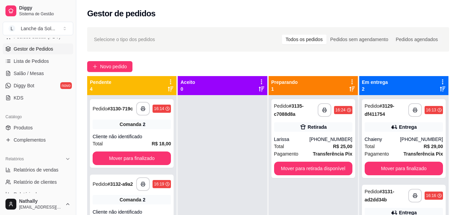
click at [45, 122] on link "Produtos" at bounding box center [38, 127] width 70 height 11
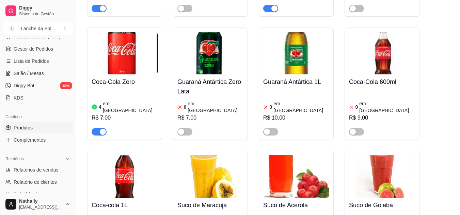
scroll to position [2124, 0]
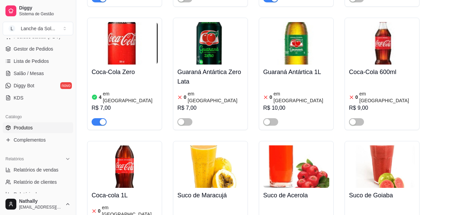
click at [50, 50] on span "Gestor de Pedidos" at bounding box center [33, 49] width 39 height 7
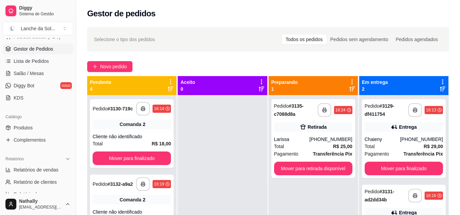
click at [393, 147] on div "Total R$ 29,00" at bounding box center [403, 146] width 78 height 7
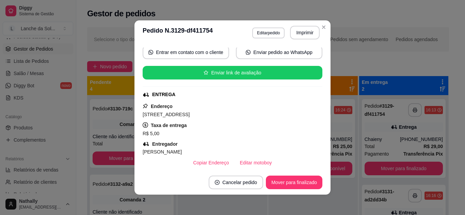
scroll to position [61, 0]
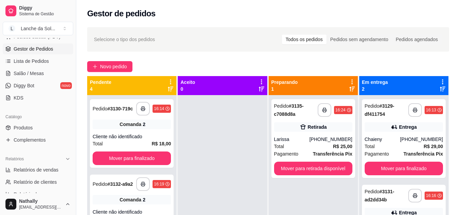
click at [296, 141] on div "Larissa" at bounding box center [291, 139] width 35 height 7
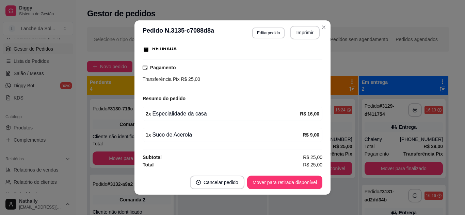
scroll to position [112, 0]
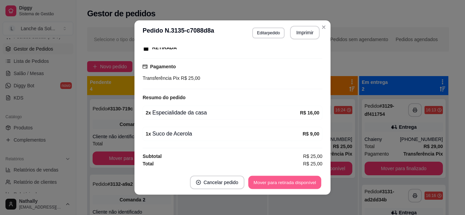
click at [310, 181] on button "Mover para retirada disponível" at bounding box center [284, 182] width 73 height 13
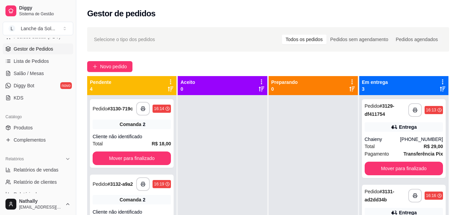
click at [29, 74] on span "Salão / Mesas" at bounding box center [29, 73] width 30 height 7
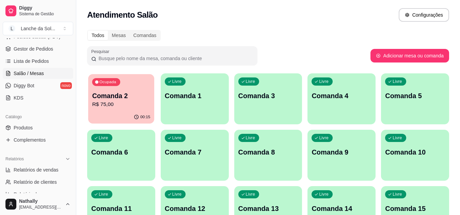
click at [131, 104] on p "R$ 75,00" at bounding box center [121, 105] width 58 height 8
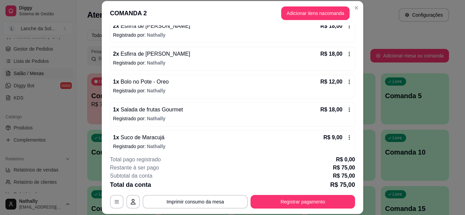
scroll to position [88, 0]
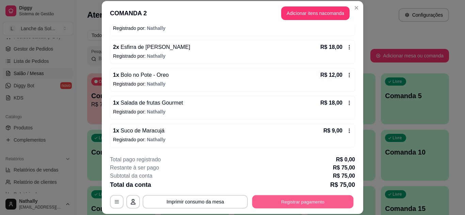
click at [280, 197] on button "Registrar pagamento" at bounding box center [302, 201] width 101 height 13
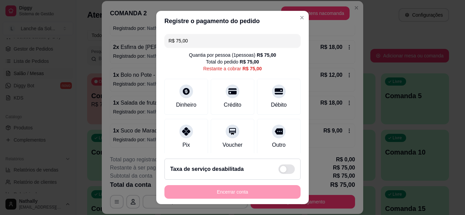
click at [183, 132] on icon at bounding box center [186, 132] width 8 height 8
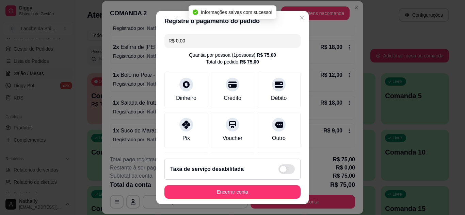
type input "R$ 0,00"
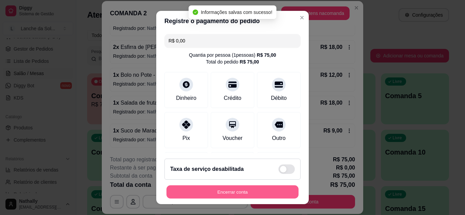
click at [192, 188] on button "Encerrar conta" at bounding box center [232, 192] width 132 height 13
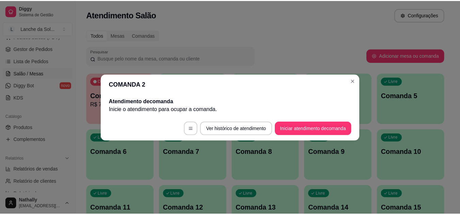
scroll to position [0, 0]
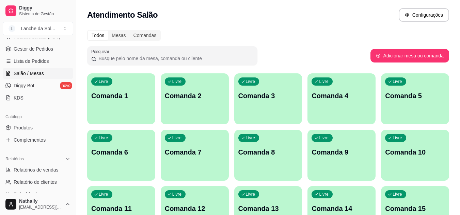
click at [50, 46] on span "Gestor de Pedidos" at bounding box center [33, 49] width 39 height 7
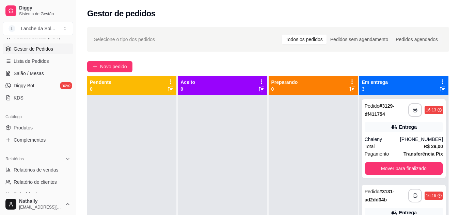
click at [34, 132] on link "Produtos" at bounding box center [38, 127] width 70 height 11
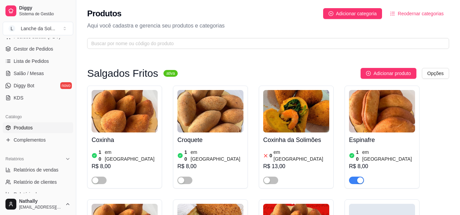
click at [171, 145] on div "Coxinha 10 em estoque R$ 8,00 Croquete 10 em estoque R$ 8,00 Coxinha da Solimõe…" at bounding box center [268, 199] width 362 height 227
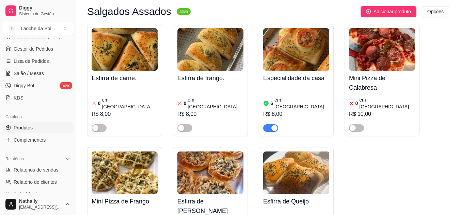
scroll to position [363, 0]
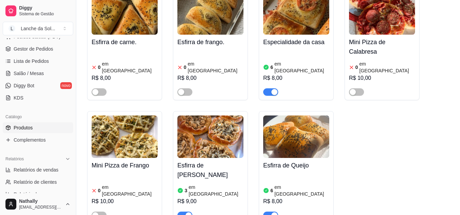
click at [279, 119] on img at bounding box center [296, 137] width 66 height 43
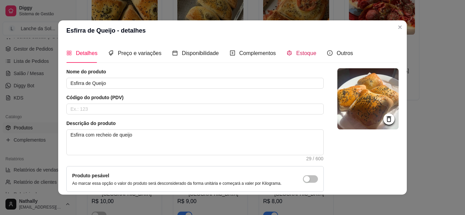
click at [290, 57] on div "Estoque" at bounding box center [301, 53] width 30 height 9
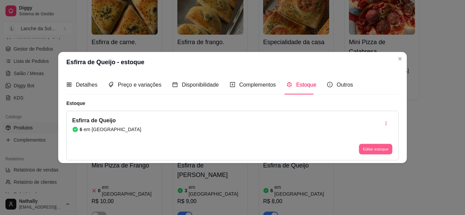
click at [373, 146] on button "Editar estoque" at bounding box center [375, 149] width 33 height 11
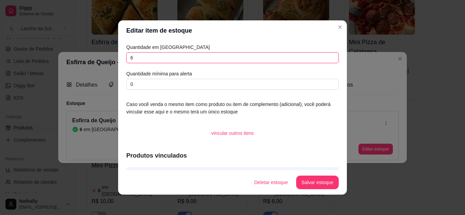
click at [296, 57] on input "6" at bounding box center [232, 57] width 212 height 11
type input "4"
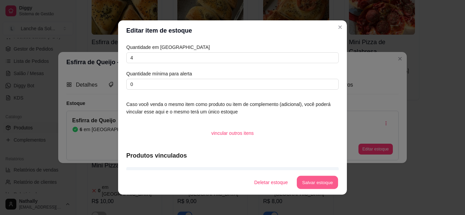
click at [311, 180] on button "Salvar estoque" at bounding box center [316, 182] width 41 height 13
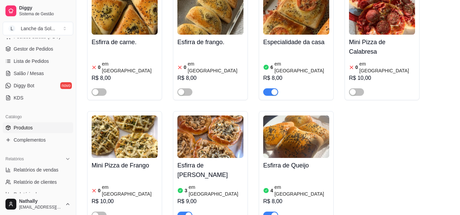
click at [38, 54] on link "Gestor de Pedidos" at bounding box center [38, 49] width 70 height 11
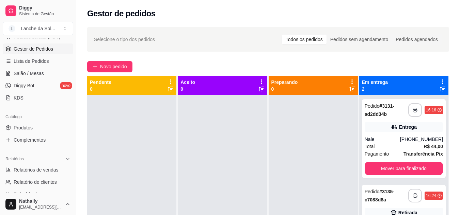
click at [74, 42] on button "Toggle Sidebar" at bounding box center [75, 107] width 5 height 215
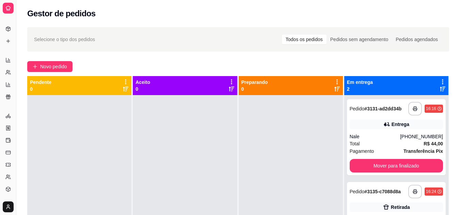
scroll to position [34, 0]
click at [74, 42] on div "**********" at bounding box center [230, 159] width 460 height 319
click at [18, 34] on button "Toggle Sidebar" at bounding box center [15, 107] width 5 height 215
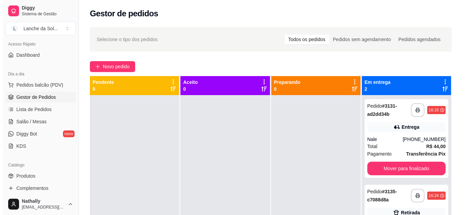
scroll to position [46, 0]
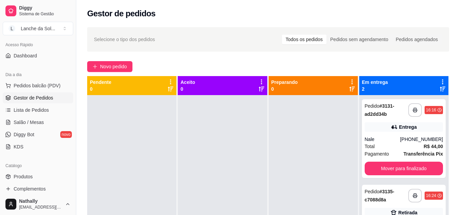
click at [50, 82] on button "Pedidos balcão (PDV)" at bounding box center [38, 85] width 70 height 11
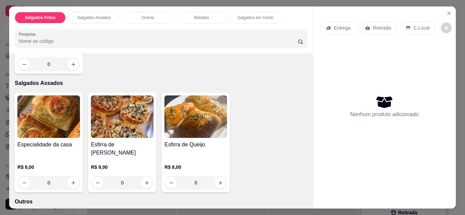
scroll to position [136, 0]
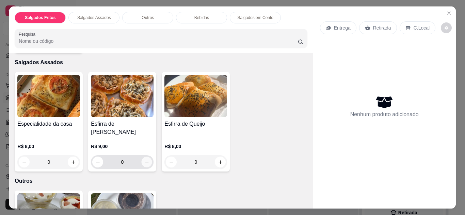
click at [145, 161] on icon "increase-product-quantity" at bounding box center [146, 162] width 3 height 3
type input "1"
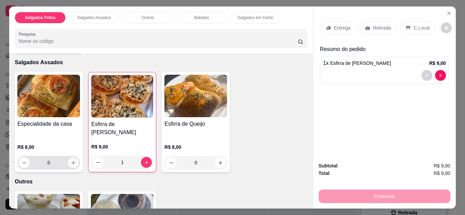
click at [71, 161] on icon "increase-product-quantity" at bounding box center [73, 163] width 5 height 5
type input "1"
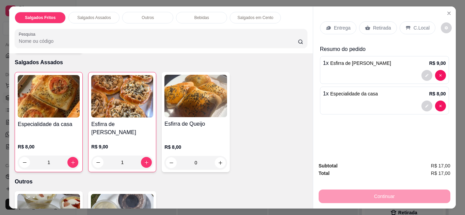
click at [387, 26] on div "Retirada" at bounding box center [378, 27] width 38 height 13
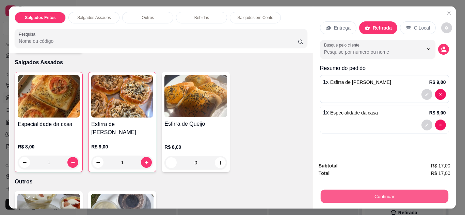
click at [362, 191] on button "Continuar" at bounding box center [384, 196] width 128 height 13
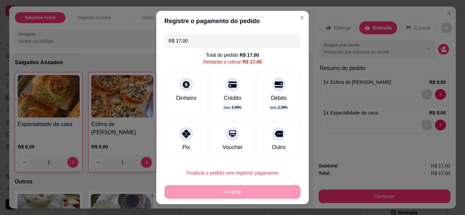
click at [175, 144] on div "Pix" at bounding box center [186, 139] width 44 height 36
type input "R$ 0,00"
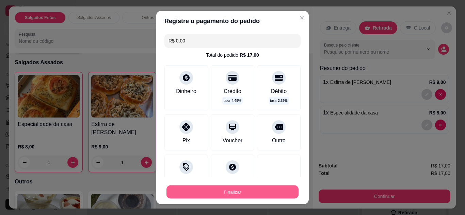
click at [200, 192] on button "Finalizar" at bounding box center [232, 192] width 132 height 13
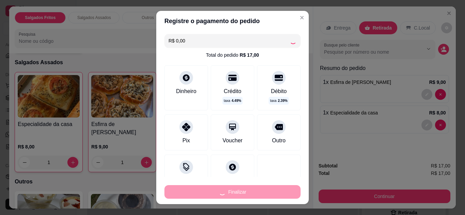
type input "0"
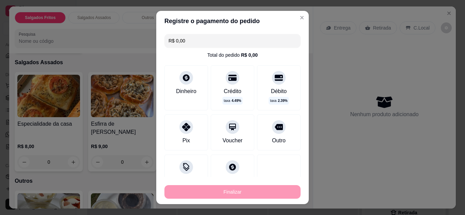
type input "-R$ 17,00"
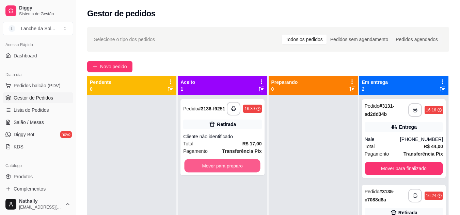
click at [243, 164] on button "Mover para preparo" at bounding box center [222, 166] width 76 height 13
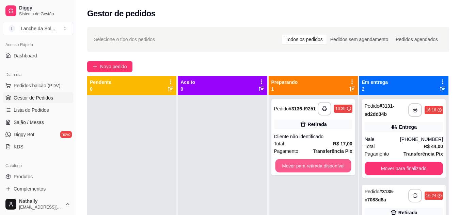
click at [316, 169] on button "Mover para retirada disponível" at bounding box center [313, 166] width 76 height 13
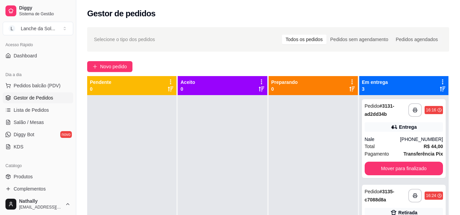
click at [23, 123] on span "Salão / Mesas" at bounding box center [29, 122] width 30 height 7
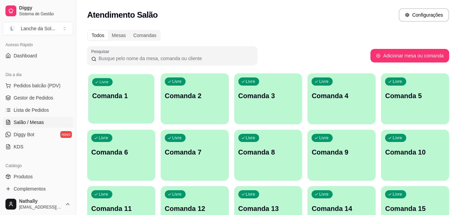
click at [116, 105] on div "Livre Comanda 1" at bounding box center [121, 94] width 66 height 41
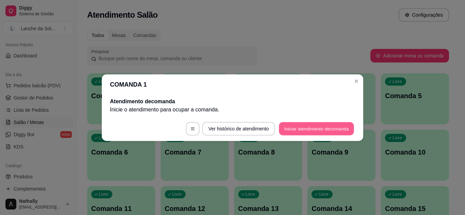
click at [293, 128] on button "Iniciar atendimento de comanda" at bounding box center [316, 128] width 75 height 13
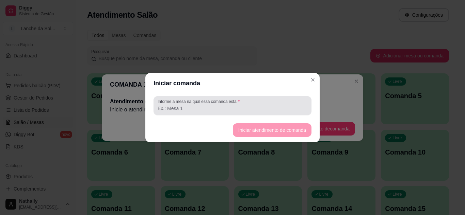
click at [252, 103] on div at bounding box center [232, 106] width 150 height 14
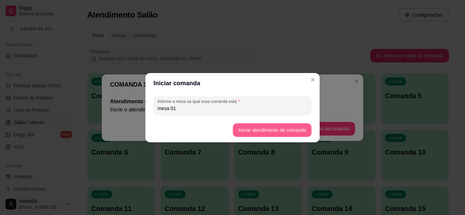
type input "mesa 01"
click at [243, 130] on button "Iniciar atendimento de comanda" at bounding box center [272, 129] width 76 height 13
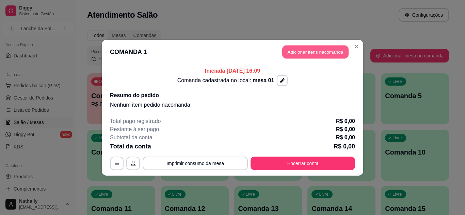
click at [294, 52] on button "Adicionar itens na comanda" at bounding box center [315, 51] width 66 height 13
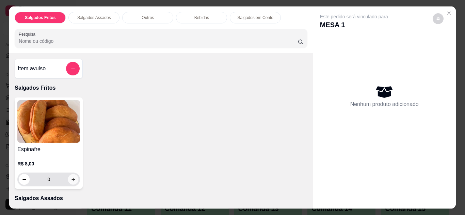
click at [70, 174] on button "increase-product-quantity" at bounding box center [73, 179] width 11 height 11
type input "1"
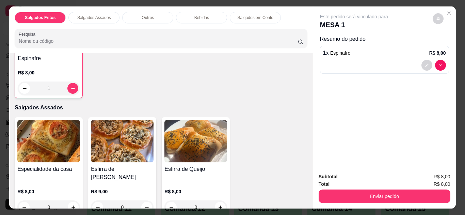
scroll to position [95, 0]
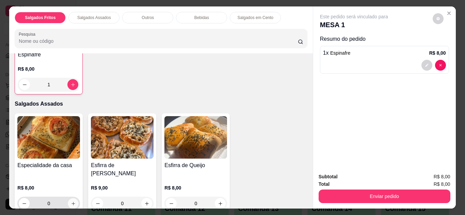
click at [72, 201] on icon "increase-product-quantity" at bounding box center [73, 203] width 5 height 5
type input "1"
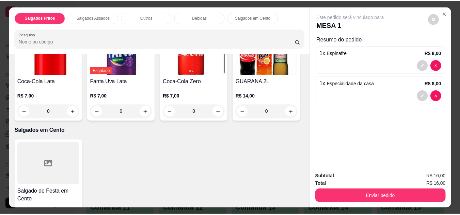
scroll to position [381, 0]
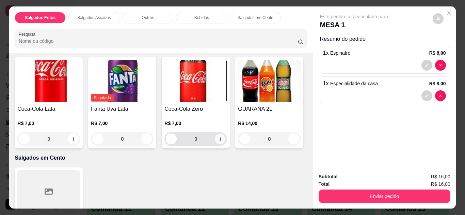
click at [219, 137] on icon "increase-product-quantity" at bounding box center [220, 139] width 5 height 5
type input "1"
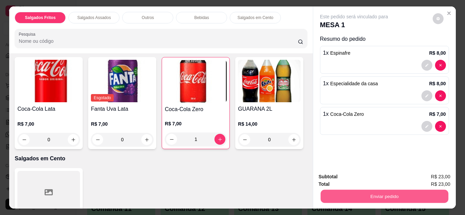
click at [358, 194] on button "Enviar pedido" at bounding box center [384, 196] width 128 height 13
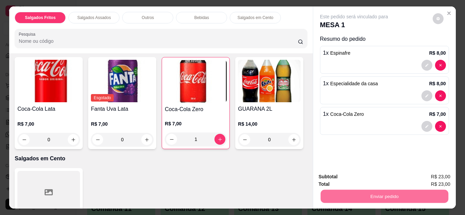
click at [346, 176] on button "Não registrar e enviar pedido" at bounding box center [361, 177] width 71 height 13
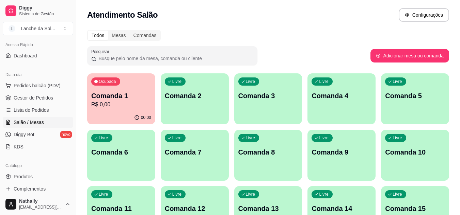
click at [55, 179] on link "Produtos" at bounding box center [38, 176] width 70 height 11
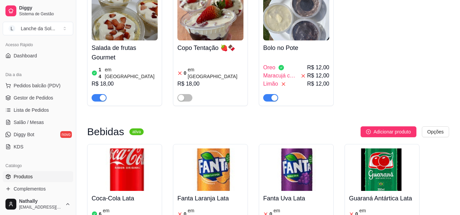
scroll to position [1874, 0]
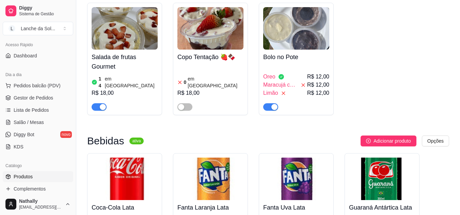
click at [34, 99] on span "Gestor de Pedidos" at bounding box center [33, 98] width 39 height 7
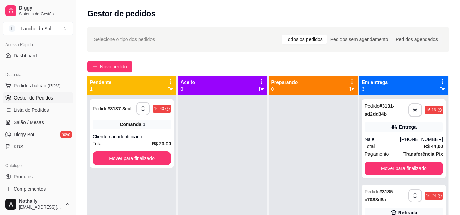
click at [383, 143] on div "Nale" at bounding box center [381, 139] width 35 height 7
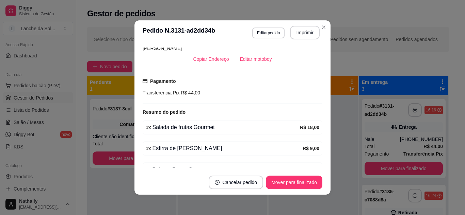
scroll to position [205, 0]
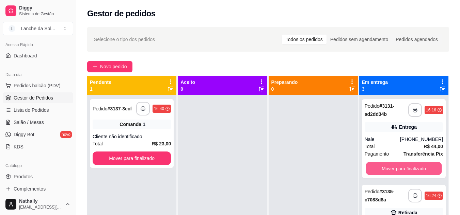
click at [392, 170] on button "Mover para finalizado" at bounding box center [403, 168] width 76 height 13
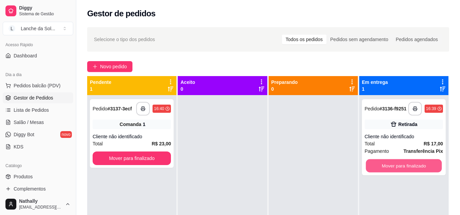
click at [391, 170] on button "Mover para finalizado" at bounding box center [403, 166] width 76 height 13
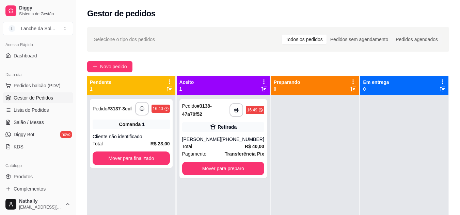
click at [245, 144] on strong "R$ 40,00" at bounding box center [254, 146] width 19 height 5
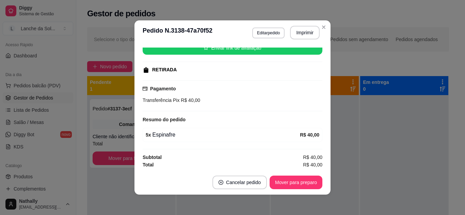
scroll to position [91, 0]
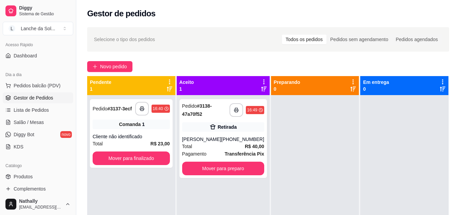
click at [218, 143] on div "Total R$ 40,00" at bounding box center [223, 146] width 82 height 7
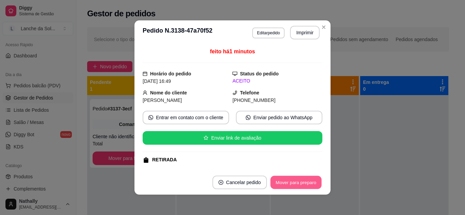
click at [288, 183] on button "Mover para preparo" at bounding box center [295, 182] width 51 height 13
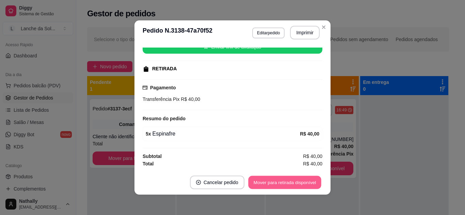
click at [287, 185] on button "Mover para retirada disponível" at bounding box center [284, 182] width 73 height 13
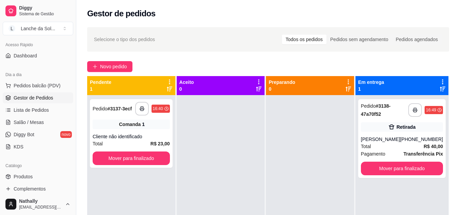
click at [28, 122] on span "Salão / Mesas" at bounding box center [29, 122] width 30 height 7
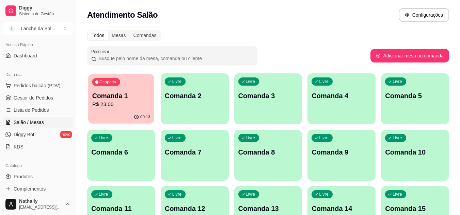
click at [101, 101] on p "R$ 23,00" at bounding box center [121, 105] width 58 height 8
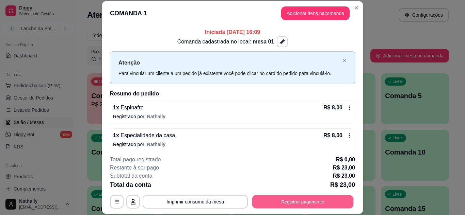
click at [267, 205] on button "Registrar pagamento" at bounding box center [302, 201] width 101 height 13
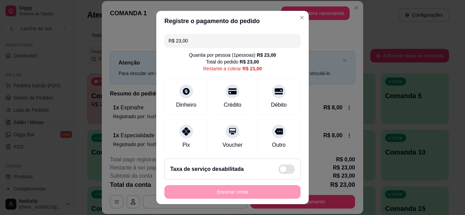
click at [175, 141] on div "Pix" at bounding box center [186, 137] width 44 height 36
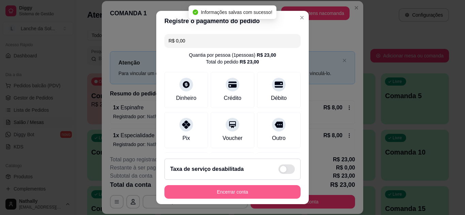
type input "R$ 0,00"
click at [198, 190] on button "Encerrar conta" at bounding box center [232, 192] width 132 height 13
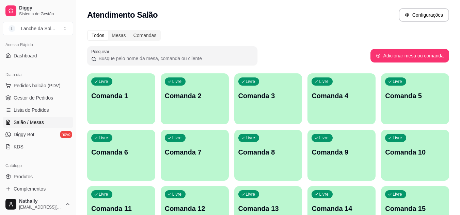
click at [25, 98] on span "Gestor de Pedidos" at bounding box center [33, 98] width 39 height 7
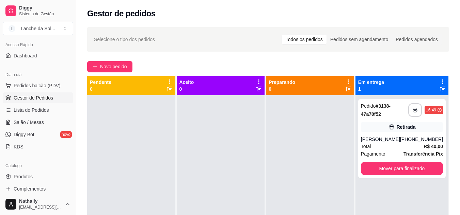
click at [48, 84] on span "Pedidos balcão (PDV)" at bounding box center [37, 85] width 47 height 7
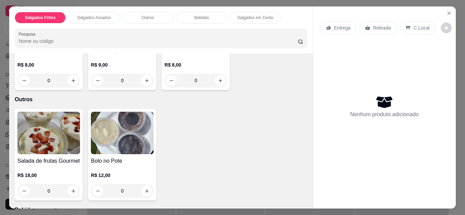
scroll to position [272, 0]
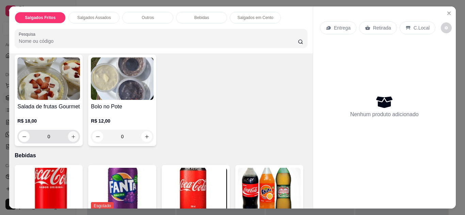
click at [71, 134] on icon "increase-product-quantity" at bounding box center [73, 136] width 5 height 5
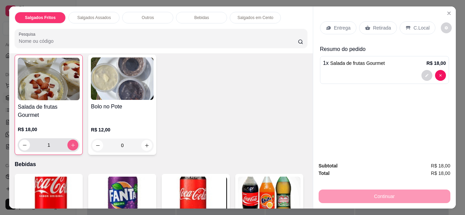
scroll to position [272, 0]
click at [71, 143] on icon "increase-product-quantity" at bounding box center [72, 145] width 5 height 5
type input "2"
click at [382, 24] on p "Retirada" at bounding box center [382, 27] width 18 height 7
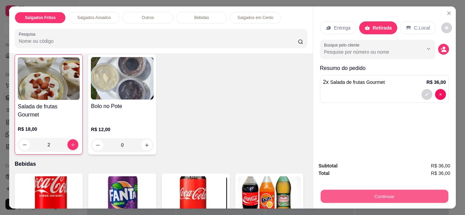
click at [344, 195] on button "Continuar" at bounding box center [384, 196] width 128 height 13
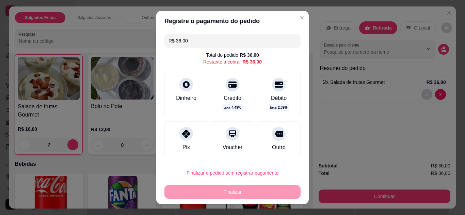
click at [182, 134] on icon at bounding box center [186, 134] width 8 height 8
type input "R$ 0,00"
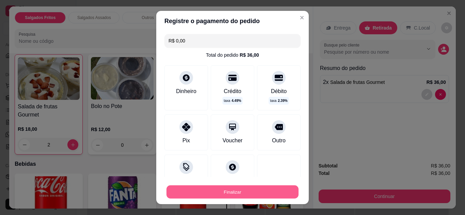
click at [186, 188] on button "Finalizar" at bounding box center [232, 192] width 132 height 13
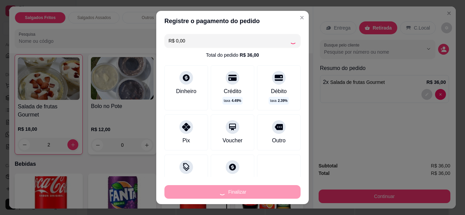
type input "0"
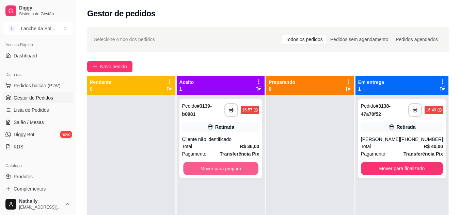
click at [234, 166] on button "Mover para preparo" at bounding box center [220, 168] width 75 height 13
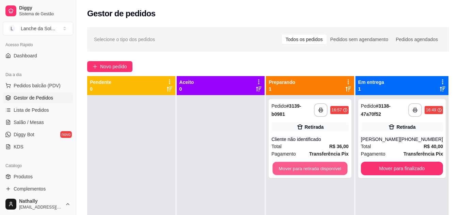
click at [302, 171] on button "Mover para retirada disponível" at bounding box center [309, 168] width 75 height 13
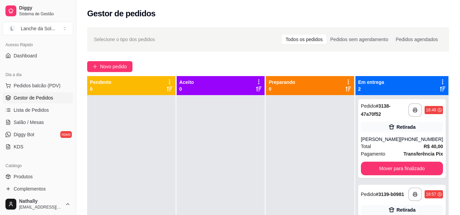
click at [383, 196] on div "Pedido # 3139-b0981" at bounding box center [382, 194] width 43 height 8
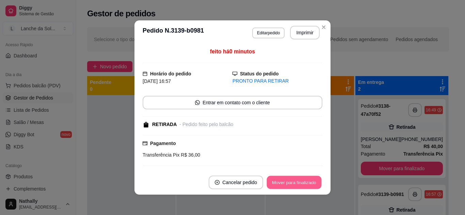
click at [283, 179] on button "Mover para finalizado" at bounding box center [294, 182] width 55 height 13
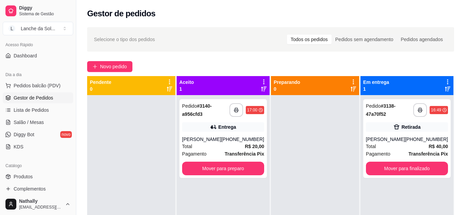
click at [322, 27] on div "**********" at bounding box center [270, 161] width 388 height 277
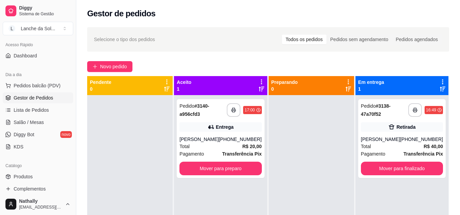
click at [217, 143] on div "[PERSON_NAME]" at bounding box center [198, 139] width 39 height 7
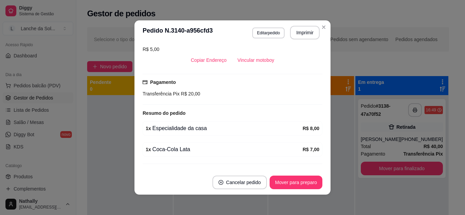
scroll to position [163, 0]
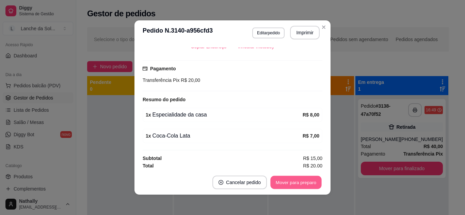
click at [310, 182] on button "Mover para preparo" at bounding box center [295, 182] width 51 height 13
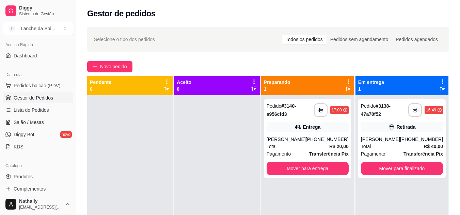
click at [44, 87] on span "Pedidos balcão (PDV)" at bounding box center [37, 85] width 47 height 7
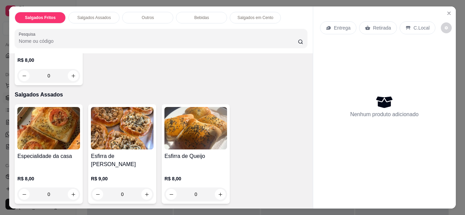
scroll to position [109, 0]
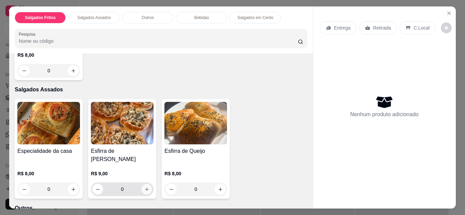
click at [144, 187] on icon "increase-product-quantity" at bounding box center [146, 189] width 5 height 5
type input "1"
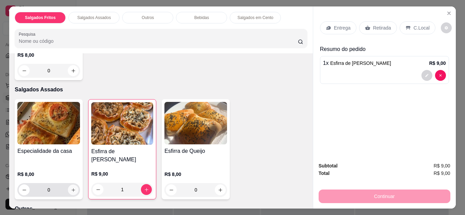
click at [71, 188] on icon "increase-product-quantity" at bounding box center [73, 190] width 5 height 5
type input "1"
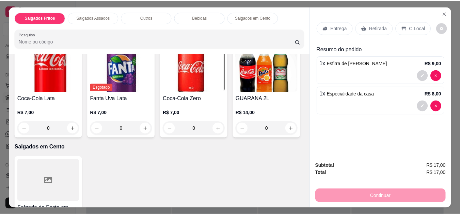
scroll to position [384, 0]
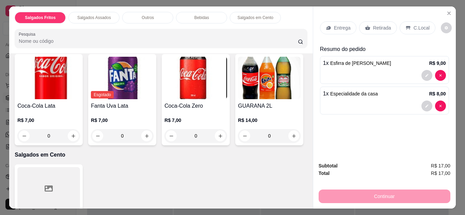
click at [446, 11] on icon "Close" at bounding box center [448, 13] width 5 height 5
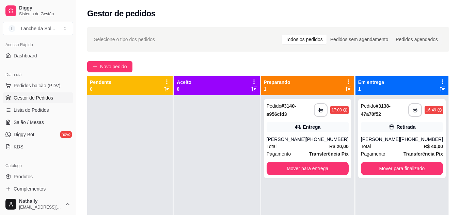
click at [36, 173] on link "Produtos" at bounding box center [38, 176] width 70 height 11
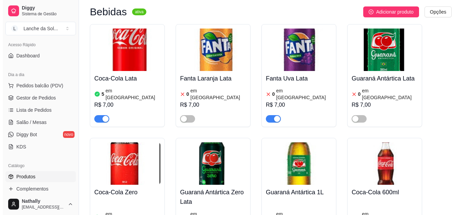
scroll to position [2192, 0]
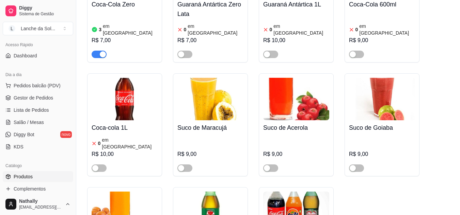
click at [266, 165] on div "button" at bounding box center [267, 168] width 6 height 6
click at [185, 165] on button "button" at bounding box center [184, 168] width 15 height 7
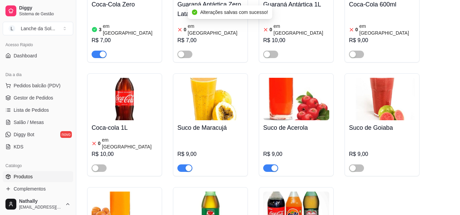
click at [34, 82] on button "Pedidos balcão (PDV)" at bounding box center [38, 85] width 70 height 11
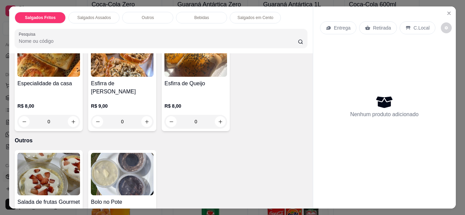
scroll to position [177, 0]
click at [148, 116] on button "increase-product-quantity" at bounding box center [147, 121] width 11 height 11
type input "1"
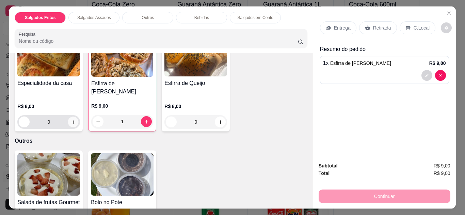
click at [71, 120] on icon "increase-product-quantity" at bounding box center [73, 122] width 5 height 5
type input "1"
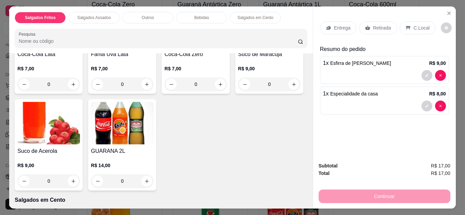
scroll to position [449, 0]
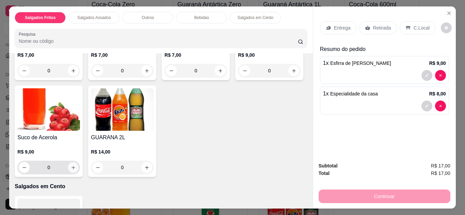
click at [79, 162] on button "increase-product-quantity" at bounding box center [73, 167] width 11 height 11
type input "1"
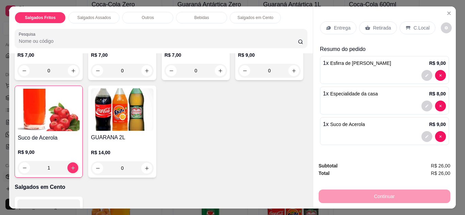
click at [368, 24] on div "Retirada" at bounding box center [378, 27] width 38 height 13
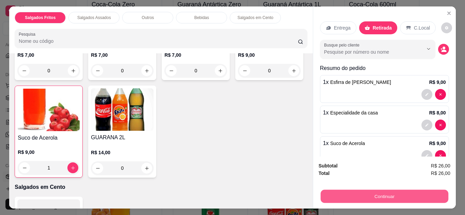
click at [363, 192] on button "Continuar" at bounding box center [384, 196] width 128 height 13
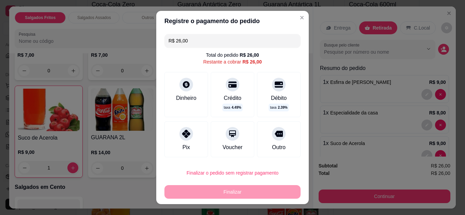
click at [183, 145] on div "Pix" at bounding box center [185, 148] width 7 height 8
type input "R$ 0,00"
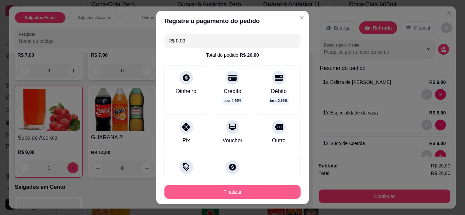
click at [198, 189] on button "Finalizar" at bounding box center [232, 192] width 136 height 14
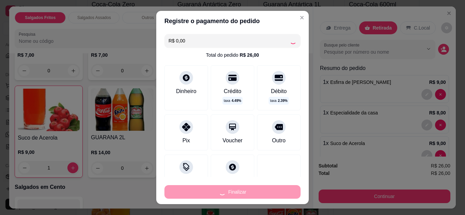
type input "0"
type input "-R$ 26,00"
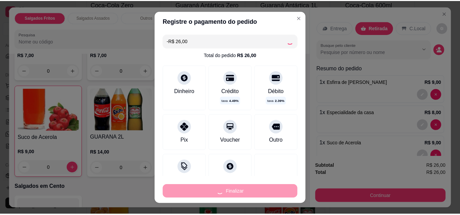
scroll to position [449, 0]
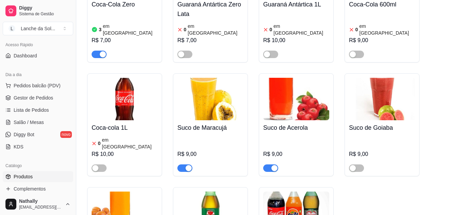
click at [48, 99] on span "Gestor de Pedidos" at bounding box center [33, 98] width 39 height 7
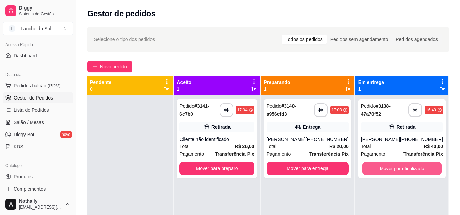
click at [377, 167] on button "Mover para finalizado" at bounding box center [402, 168] width 80 height 13
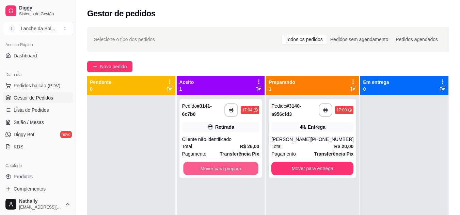
click at [238, 164] on button "Mover para preparo" at bounding box center [220, 168] width 75 height 13
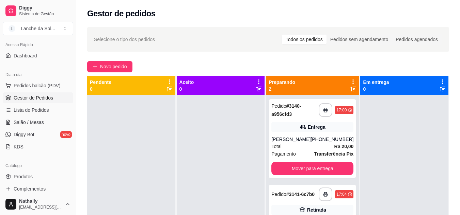
click at [298, 201] on div "**********" at bounding box center [312, 195] width 82 height 14
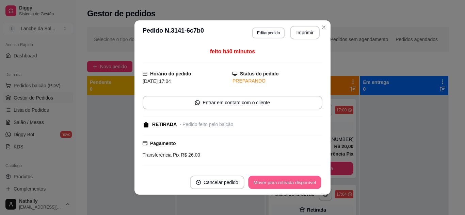
click at [282, 177] on button "Mover para retirada disponível" at bounding box center [284, 182] width 73 height 13
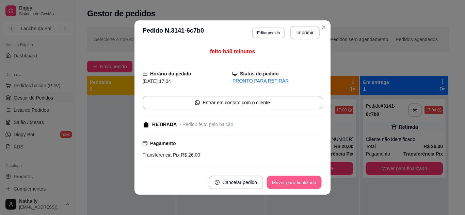
click at [303, 183] on button "Mover para finalizado" at bounding box center [294, 182] width 55 height 13
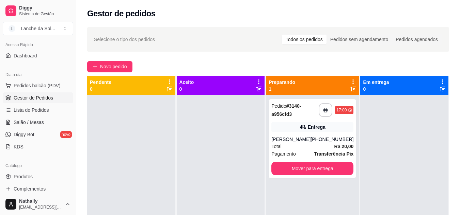
click at [295, 143] on div "[PERSON_NAME]" at bounding box center [290, 139] width 39 height 7
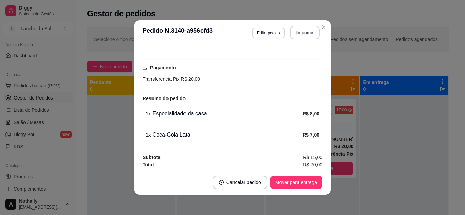
scroll to position [165, 0]
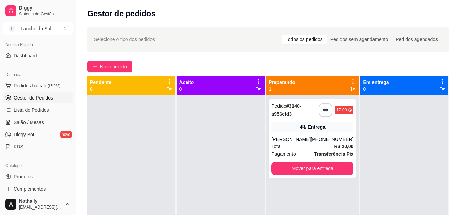
click at [309, 135] on div "**********" at bounding box center [311, 138] width 87 height 79
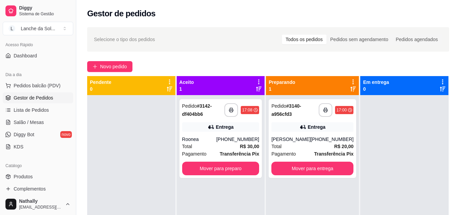
click at [229, 139] on div "[PHONE_NUMBER]" at bounding box center [237, 139] width 43 height 7
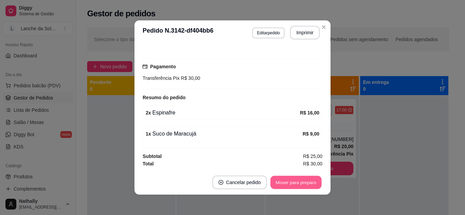
click at [308, 185] on button "Mover para preparo" at bounding box center [295, 182] width 51 height 13
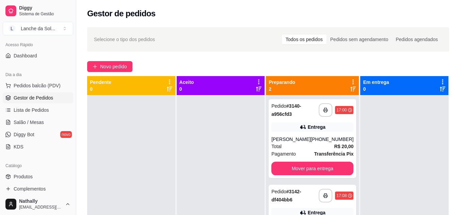
click at [312, 150] on div "Total R$ 20,00" at bounding box center [312, 146] width 82 height 7
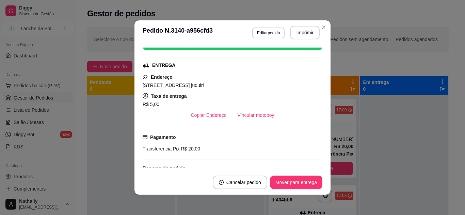
scroll to position [95, 0]
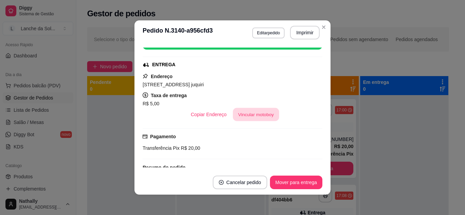
click at [246, 109] on button "Vincular motoboy" at bounding box center [256, 114] width 46 height 13
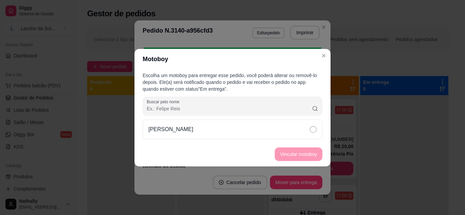
click at [273, 129] on div "[PERSON_NAME]" at bounding box center [233, 130] width 180 height 20
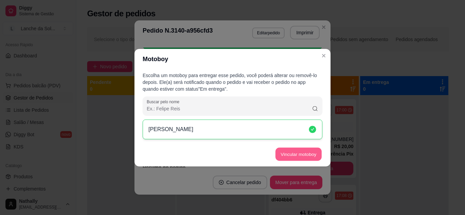
click at [289, 160] on button "Vincular motoboy" at bounding box center [298, 154] width 46 height 13
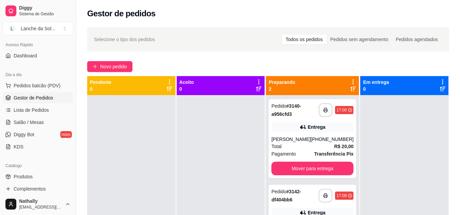
click at [292, 203] on strong "# 3142-df404bb6" at bounding box center [286, 196] width 30 height 14
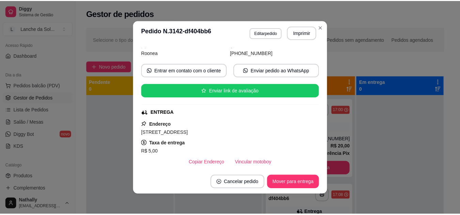
scroll to position [82, 0]
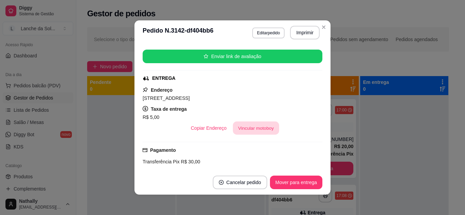
click at [250, 129] on button "Vincular motoboy" at bounding box center [256, 128] width 46 height 13
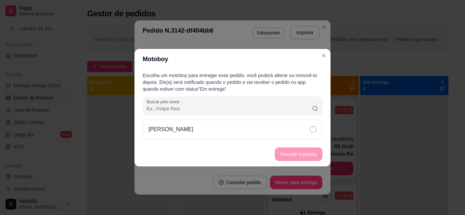
click at [256, 131] on div "[PERSON_NAME]" at bounding box center [233, 130] width 180 height 20
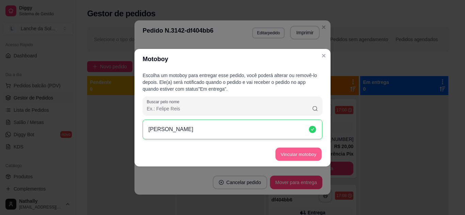
click at [294, 158] on button "Vincular motoboy" at bounding box center [298, 154] width 46 height 13
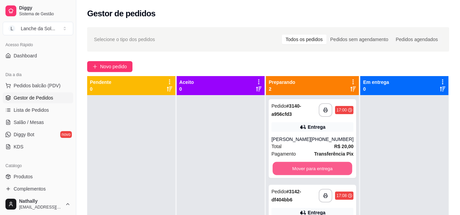
click at [323, 175] on button "Mover para entrega" at bounding box center [312, 168] width 80 height 13
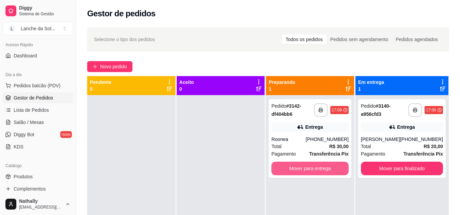
click at [317, 168] on button "Mover para entrega" at bounding box center [309, 169] width 77 height 14
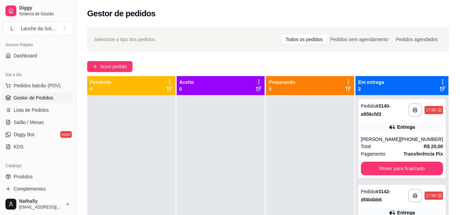
click at [38, 177] on link "Produtos" at bounding box center [38, 176] width 70 height 11
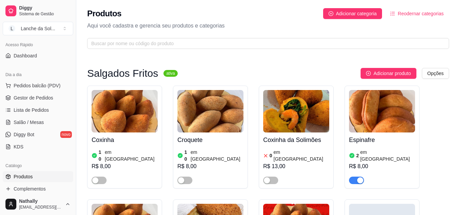
click at [95, 178] on div "button" at bounding box center [95, 181] width 6 height 6
click at [189, 177] on span "button" at bounding box center [184, 180] width 15 height 7
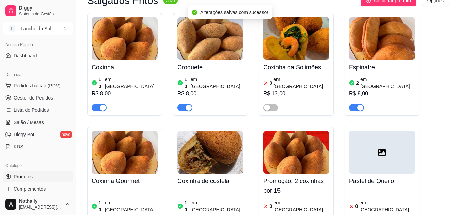
scroll to position [86, 0]
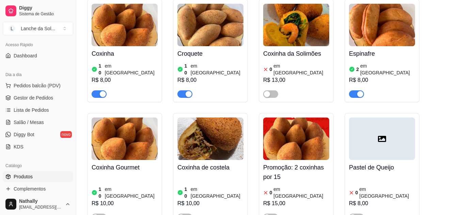
click at [188, 214] on span "button" at bounding box center [184, 217] width 15 height 7
click at [102, 214] on span "button" at bounding box center [99, 217] width 15 height 7
click at [48, 97] on span "Gestor de Pedidos" at bounding box center [33, 98] width 39 height 7
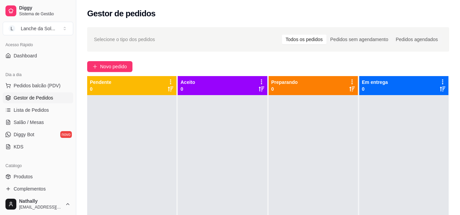
click at [3, 93] on link "Gestor de Pedidos" at bounding box center [38, 98] width 70 height 11
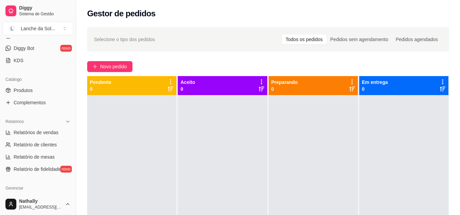
scroll to position [148, 0]
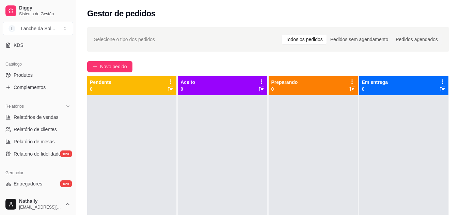
click at [37, 73] on link "Produtos" at bounding box center [38, 75] width 70 height 11
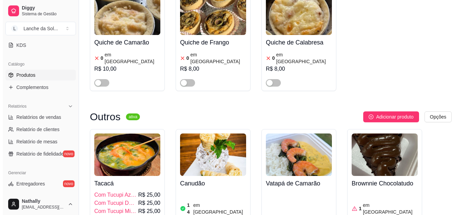
scroll to position [896, 0]
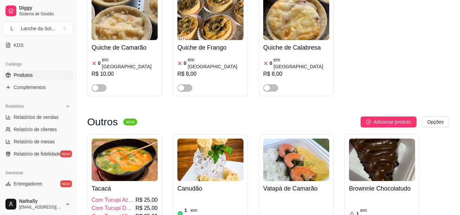
click at [374, 118] on span "Adicionar produto" at bounding box center [391, 121] width 37 height 7
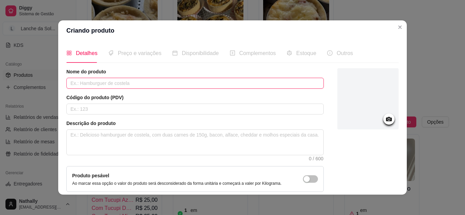
click at [246, 84] on input "text" at bounding box center [194, 83] width 257 height 11
type input "Cone Trufado"
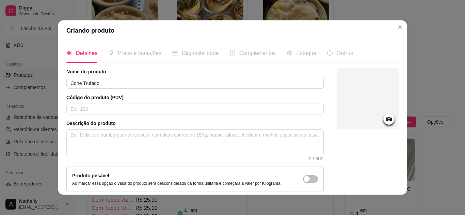
click at [386, 119] on icon at bounding box center [389, 119] width 6 height 4
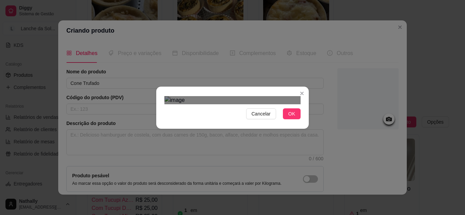
click at [261, 113] on div "Use the arrow keys to move the crop selection area" at bounding box center [231, 174] width 122 height 122
click at [263, 112] on div "Use the arrow keys to move the crop selection area" at bounding box center [233, 177] width 130 height 130
click at [243, 110] on div "Use the arrow keys to move the crop selection area" at bounding box center [229, 175] width 130 height 130
click at [319, 5] on div "Cancelar OK" at bounding box center [232, 107] width 465 height 215
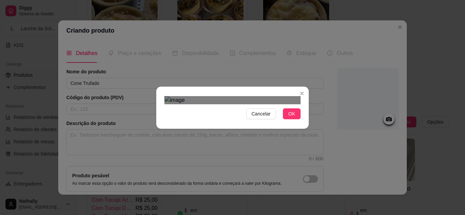
click at [287, 111] on div "Use the arrow keys to move the crop selection area" at bounding box center [232, 179] width 136 height 136
click at [289, 118] on span "OK" at bounding box center [291, 113] width 7 height 7
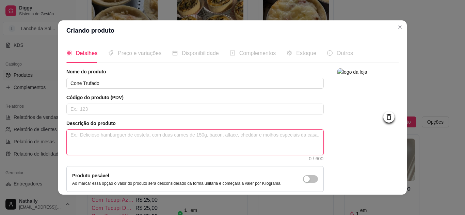
click at [212, 137] on textarea at bounding box center [195, 142] width 256 height 25
type textarea "r"
type textarea "re"
type textarea "r"
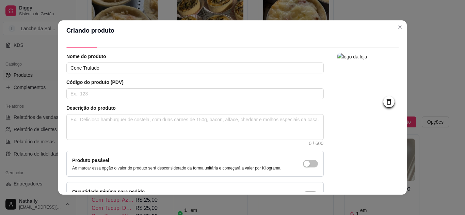
scroll to position [62, 0]
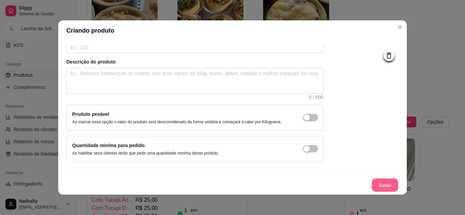
click at [371, 185] on button "Salvar" at bounding box center [384, 185] width 27 height 13
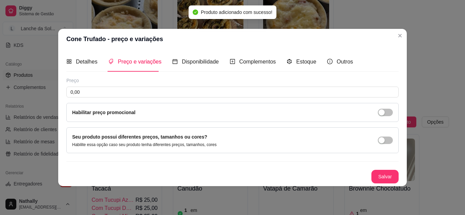
scroll to position [0, 0]
drag, startPoint x: 394, startPoint y: 147, endPoint x: 395, endPoint y: 103, distance: 44.2
click at [395, 103] on div "Detalhes Preço e variações Disponibilidade Complementos Estoque Outros Nome do …" at bounding box center [232, 117] width 332 height 131
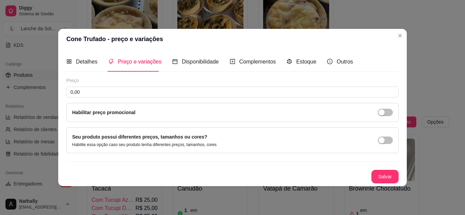
click at [390, 142] on span "button" at bounding box center [385, 140] width 15 height 7
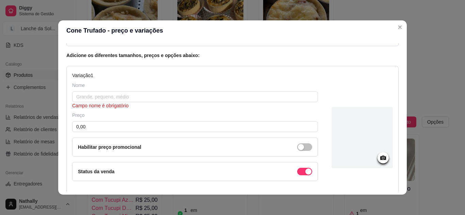
scroll to position [60, 0]
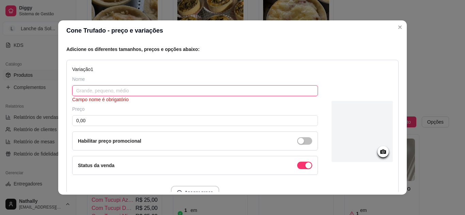
click at [250, 92] on input "text" at bounding box center [195, 90] width 246 height 11
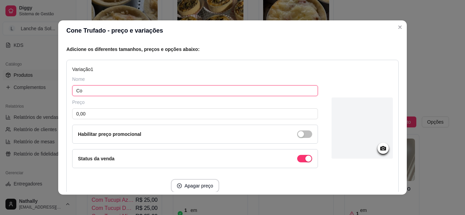
type input "C"
type input "Maracujá com chocolate"
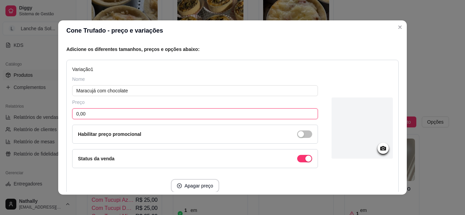
click at [219, 111] on input "0,00" at bounding box center [195, 114] width 246 height 11
type input "14,00"
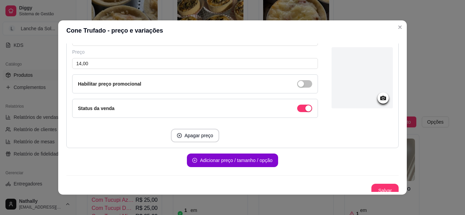
scroll to position [112, 0]
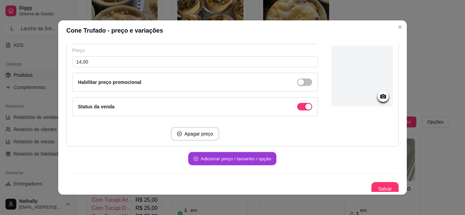
click at [266, 159] on button "Adicionar preço / tamanho / opção" at bounding box center [232, 158] width 88 height 13
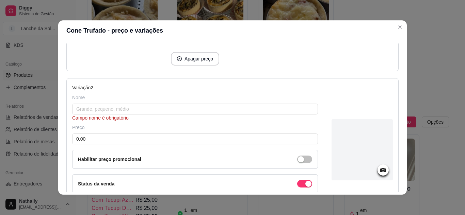
scroll to position [194, 0]
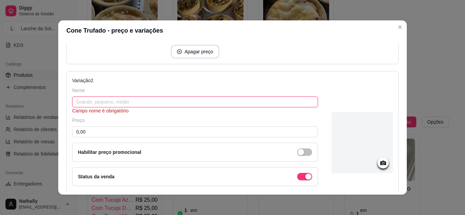
click at [288, 104] on input "text" at bounding box center [195, 102] width 246 height 11
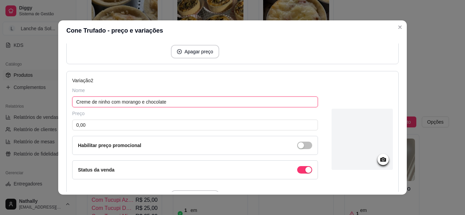
type input "Creme de ninho com morango e chocolate"
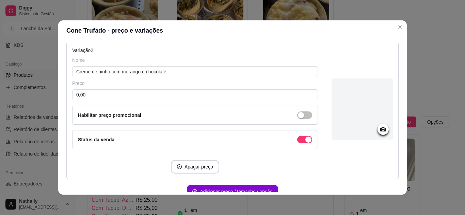
scroll to position [228, 0]
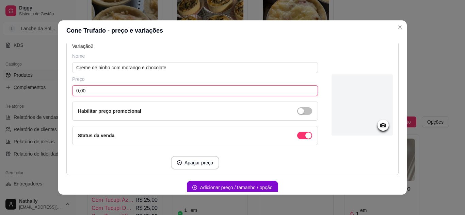
click at [269, 88] on input "0,00" at bounding box center [195, 90] width 246 height 11
type input "14,00"
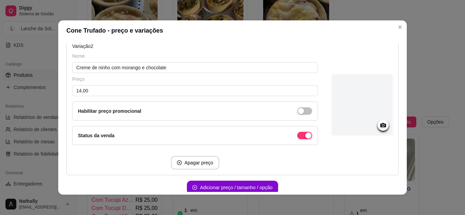
scroll to position [261, 0]
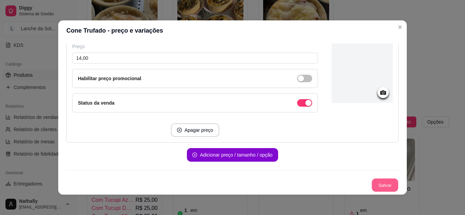
click at [372, 184] on button "Salvar" at bounding box center [384, 185] width 27 height 13
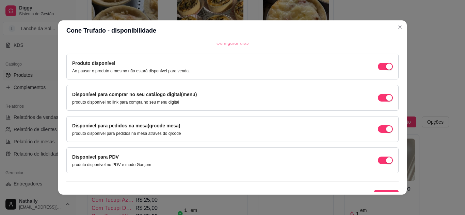
scroll to position [64, 0]
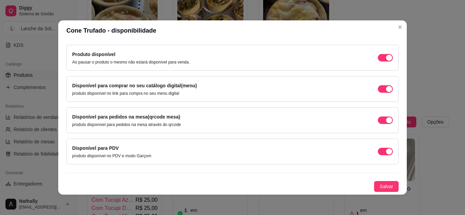
click at [379, 186] on span "Salvar" at bounding box center [386, 186] width 14 height 7
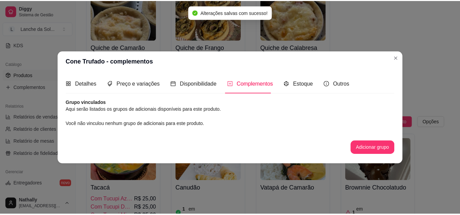
scroll to position [0, 0]
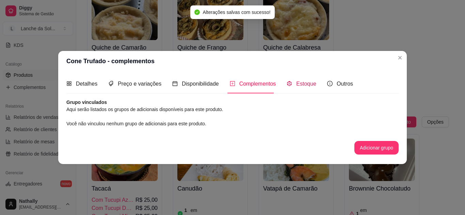
click at [304, 87] on div "Estoque" at bounding box center [301, 84] width 30 height 9
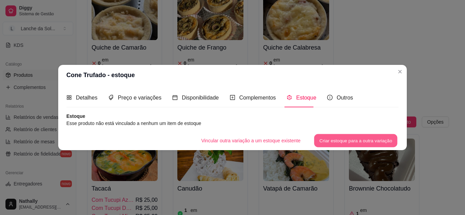
click at [315, 136] on button "Criar estoque para a outra variação" at bounding box center [355, 140] width 83 height 13
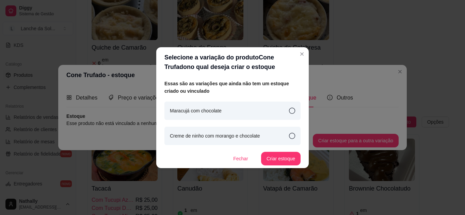
click at [247, 111] on div "Maracujá com chocolate" at bounding box center [232, 111] width 136 height 18
click at [273, 161] on button "Criar estoque" at bounding box center [281, 158] width 38 height 13
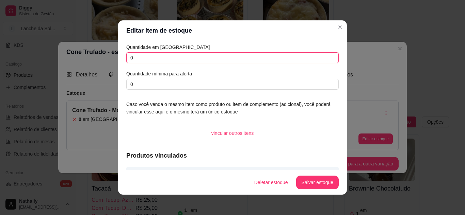
click at [229, 54] on input "0" at bounding box center [232, 57] width 212 height 11
type input "4"
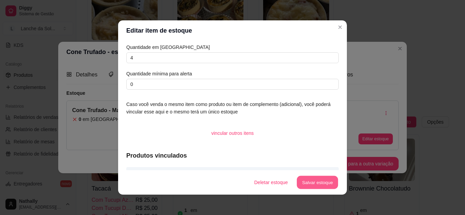
click at [311, 183] on button "Salvar estoque" at bounding box center [316, 182] width 41 height 13
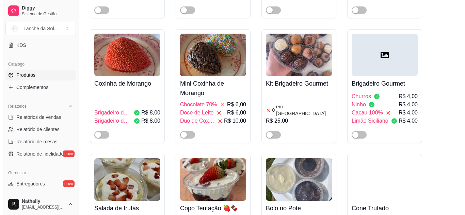
scroll to position [1753, 0]
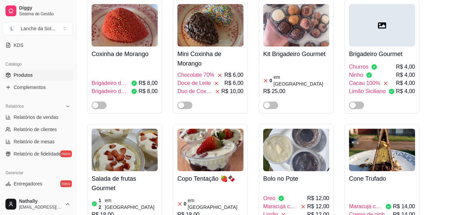
click at [356, 203] on span "Maracujá com chocolate" at bounding box center [366, 207] width 34 height 8
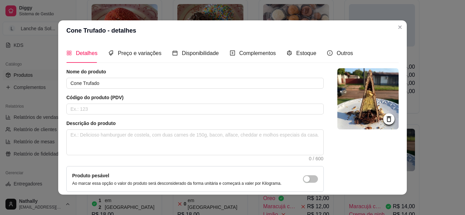
click at [296, 60] on div "Estoque" at bounding box center [301, 53] width 30 height 19
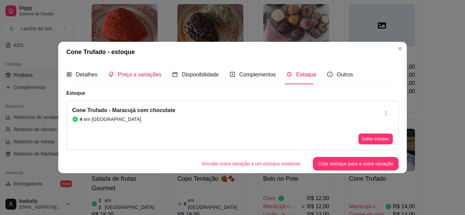
click at [138, 77] on span "Preço e variações" at bounding box center [140, 75] width 44 height 6
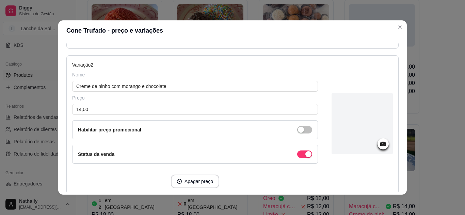
scroll to position [229, 0]
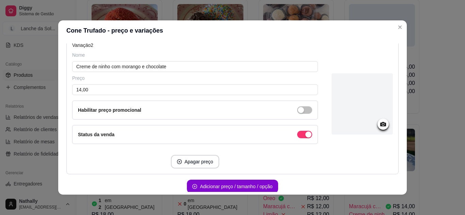
click at [297, 133] on button "button" at bounding box center [304, 134] width 15 height 7
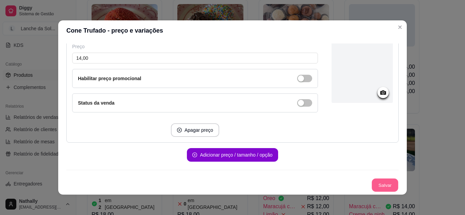
click at [377, 185] on button "Salvar" at bounding box center [384, 185] width 27 height 13
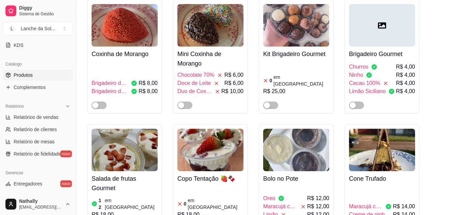
click at [359, 211] on span "Creme de ninho com morango e chocolate" at bounding box center [370, 215] width 43 height 8
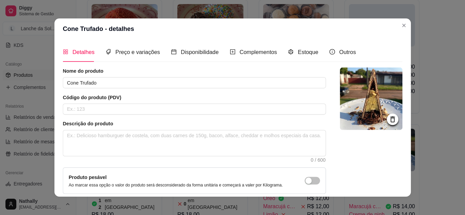
click at [359, 120] on img at bounding box center [370, 99] width 63 height 63
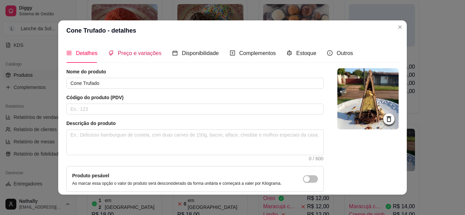
click at [137, 53] on span "Preço e variações" at bounding box center [140, 53] width 44 height 6
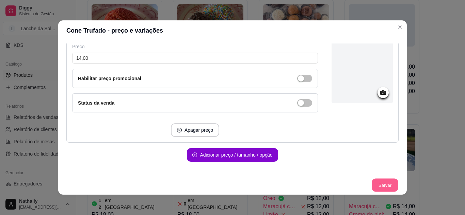
click at [377, 188] on button "Salvar" at bounding box center [384, 185] width 27 height 13
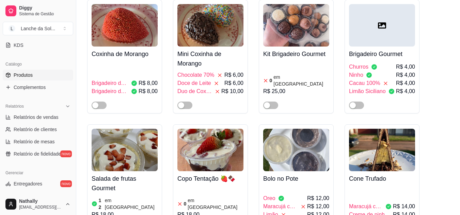
click at [397, 211] on span "R$ 14,00" at bounding box center [404, 215] width 22 height 8
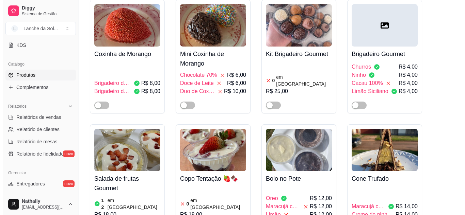
scroll to position [0, 0]
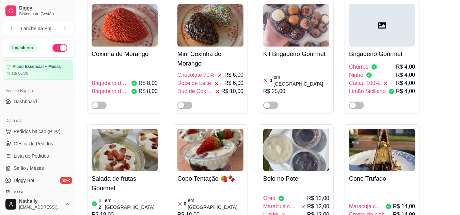
click at [38, 134] on span "Pedidos balcão (PDV)" at bounding box center [37, 131] width 47 height 7
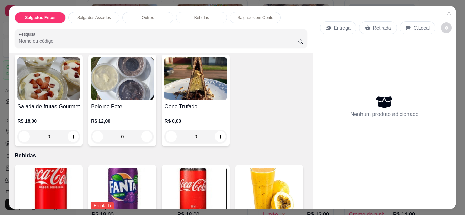
scroll to position [376, 0]
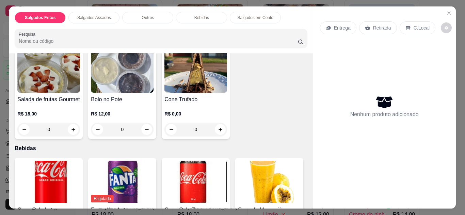
click at [218, 123] on div "0" at bounding box center [195, 130] width 63 height 14
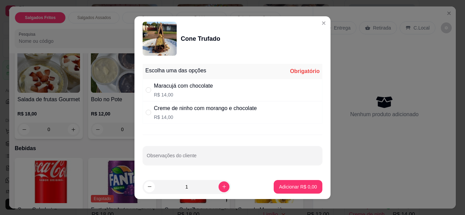
click at [221, 111] on div "Creme de ninho com morango e chocolate" at bounding box center [205, 108] width 103 height 8
radio input "true"
click at [289, 188] on p "Adicionar R$ 14,00" at bounding box center [296, 187] width 39 height 6
type input "1"
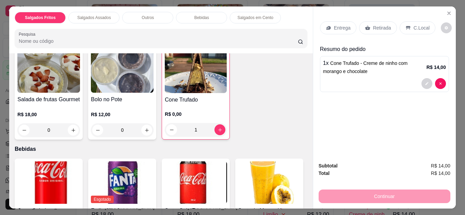
click at [445, 8] on button "Close" at bounding box center [448, 13] width 11 height 11
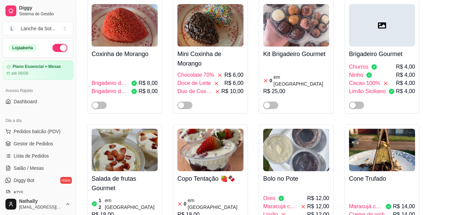
click at [373, 211] on span "Creme de ninho com morango e chocolate" at bounding box center [370, 215] width 43 height 8
click at [298, 203] on span "Maracujá com chocolate" at bounding box center [280, 207] width 35 height 8
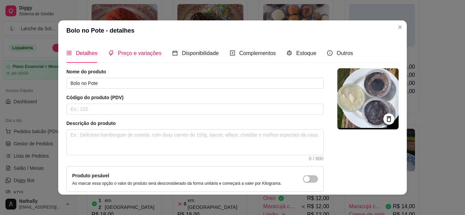
click at [142, 52] on span "Preço e variações" at bounding box center [140, 53] width 44 height 6
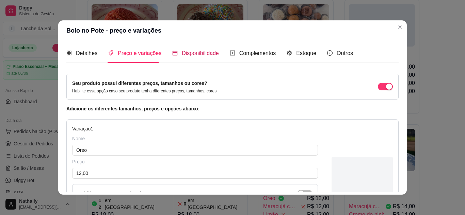
click at [202, 54] on span "Disponibilidade" at bounding box center [200, 53] width 37 height 6
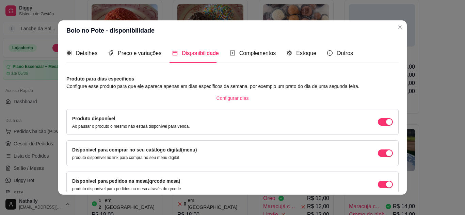
drag, startPoint x: 399, startPoint y: 73, endPoint x: 394, endPoint y: 79, distance: 7.5
click at [394, 79] on div "Detalhes Preço e variações Disponibilidade Complementos Estoque Outros Nome do …" at bounding box center [232, 118] width 348 height 154
click at [72, 49] on div "Detalhes" at bounding box center [81, 53] width 31 height 9
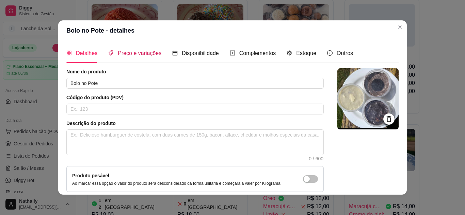
click at [144, 55] on span "Preço e variações" at bounding box center [140, 53] width 44 height 6
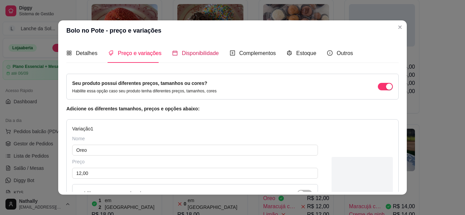
click at [201, 52] on span "Disponibilidade" at bounding box center [200, 53] width 37 height 6
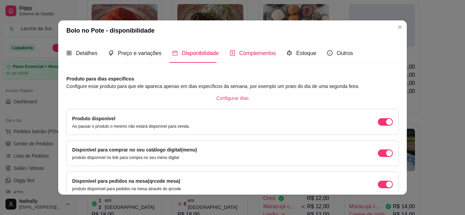
click at [242, 52] on span "Complementos" at bounding box center [257, 53] width 37 height 6
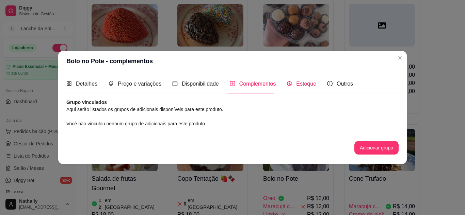
click at [296, 82] on span "Estoque" at bounding box center [306, 84] width 20 height 6
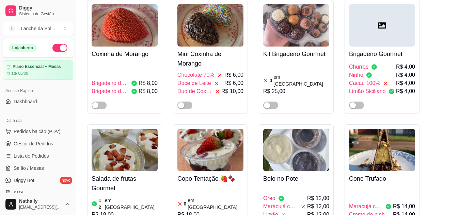
click at [376, 203] on span "Maracujá com chocolate" at bounding box center [366, 207] width 34 height 8
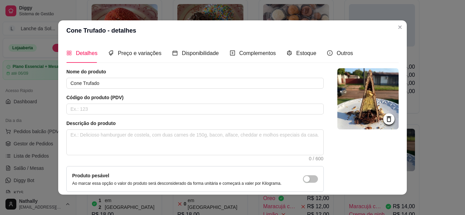
click at [297, 61] on div "Estoque" at bounding box center [301, 53] width 30 height 19
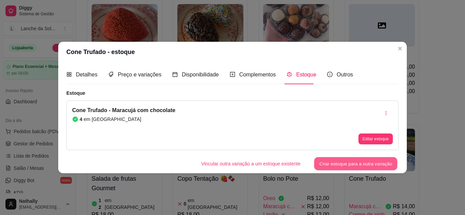
click at [357, 168] on button "Criar estoque para a outra variação" at bounding box center [355, 163] width 83 height 13
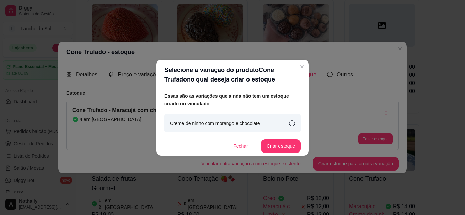
click at [262, 123] on div "Creme de ninho com morango e chocolate" at bounding box center [232, 123] width 136 height 18
click at [279, 143] on button "Criar estoque" at bounding box center [281, 145] width 38 height 13
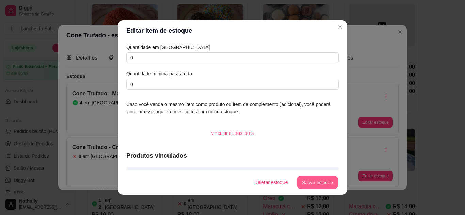
click at [309, 181] on button "Salvar estoque" at bounding box center [316, 182] width 41 height 13
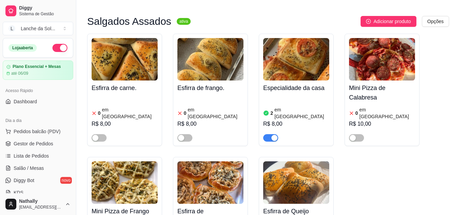
scroll to position [297, 0]
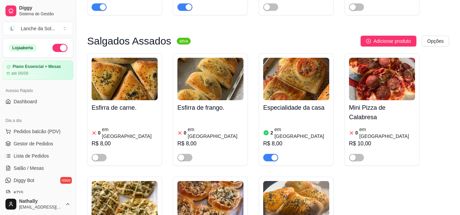
click at [26, 170] on span "Salão / Mesas" at bounding box center [29, 168] width 30 height 7
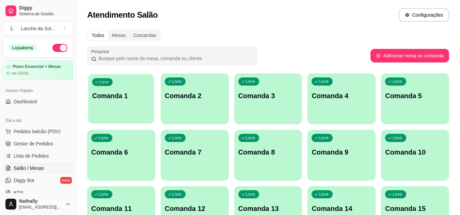
click at [151, 90] on div "Livre Comanda 1" at bounding box center [121, 94] width 66 height 41
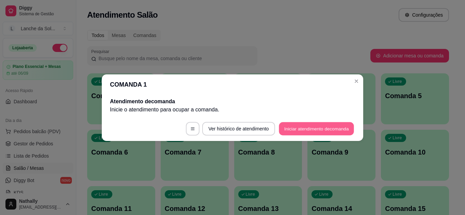
click at [289, 122] on button "Iniciar atendimento de comanda" at bounding box center [316, 128] width 75 height 13
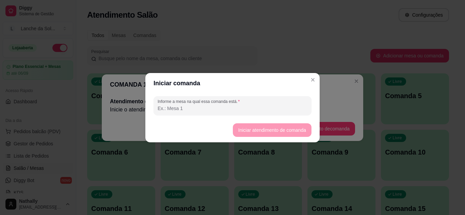
click at [229, 110] on input "Informe a mesa na qual essa comanda está." at bounding box center [232, 108] width 150 height 7
type input "jack"
click at [257, 130] on button "Iniciar atendimento de comanda" at bounding box center [272, 129] width 76 height 13
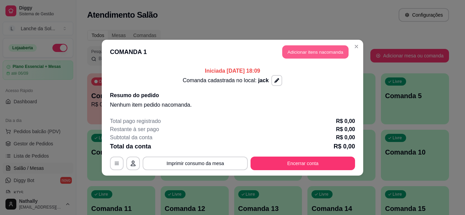
click at [320, 56] on button "Adicionar itens na comanda" at bounding box center [315, 51] width 66 height 13
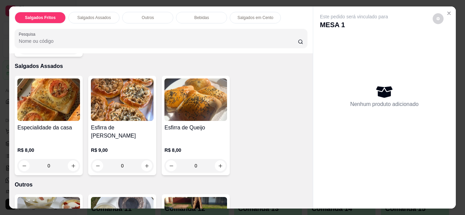
scroll to position [238, 0]
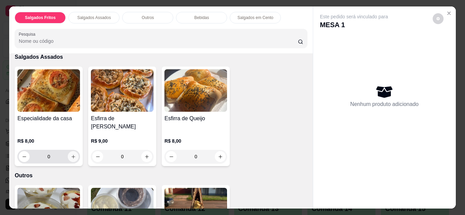
click at [70, 151] on button "increase-product-quantity" at bounding box center [73, 156] width 11 height 11
type input "1"
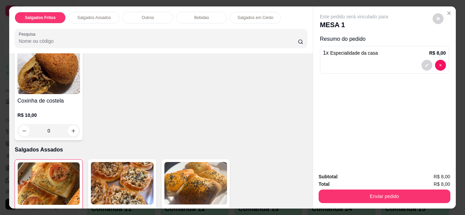
scroll to position [50, 0]
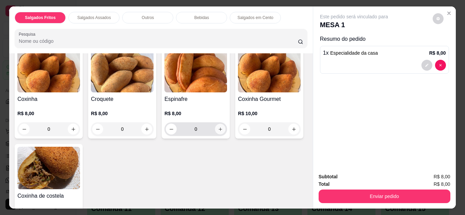
click at [220, 125] on button "increase-product-quantity" at bounding box center [220, 129] width 11 height 11
type input "1"
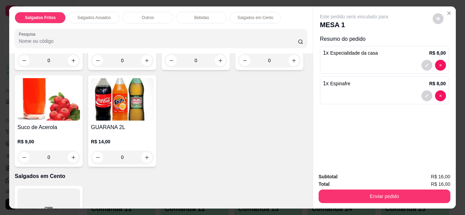
scroll to position [559, 0]
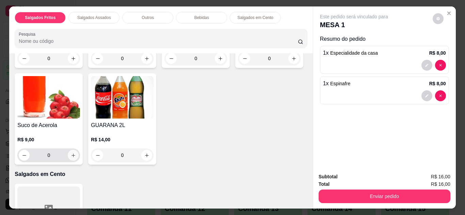
click at [76, 153] on icon "increase-product-quantity" at bounding box center [73, 155] width 5 height 5
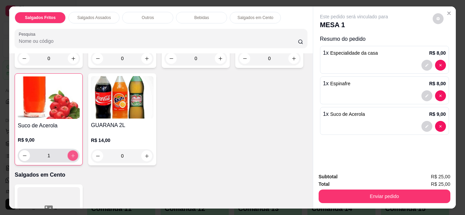
click at [76, 153] on icon "increase-product-quantity" at bounding box center [72, 155] width 5 height 5
type input "2"
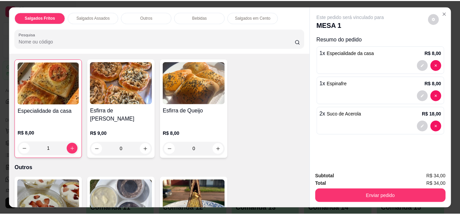
scroll to position [258, 0]
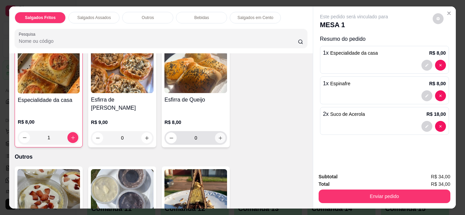
click at [218, 136] on icon "increase-product-quantity" at bounding box center [220, 138] width 5 height 5
type input "1"
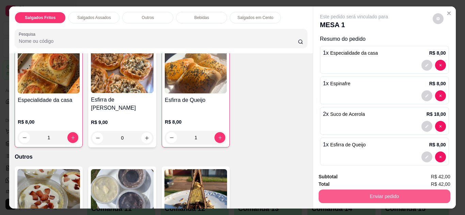
click at [342, 196] on button "Enviar pedido" at bounding box center [384, 197] width 132 height 14
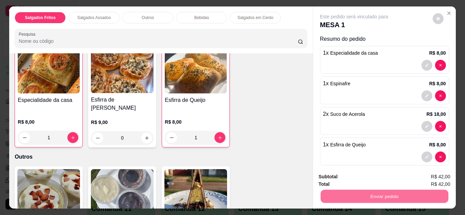
click at [351, 177] on button "Não registrar e enviar pedido" at bounding box center [361, 177] width 69 height 13
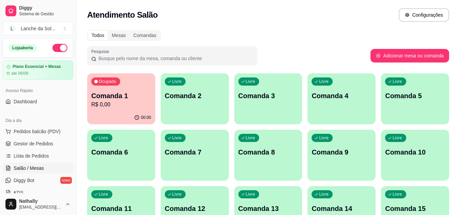
click at [43, 154] on span "Lista de Pedidos" at bounding box center [31, 156] width 35 height 7
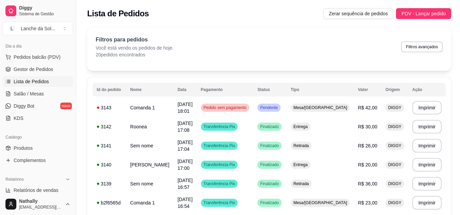
scroll to position [77, 0]
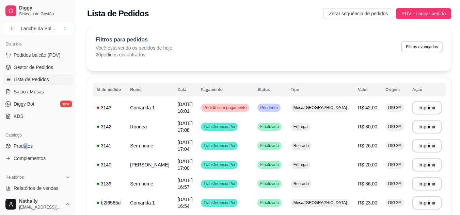
drag, startPoint x: 24, startPoint y: 152, endPoint x: 29, endPoint y: 149, distance: 5.5
click at [29, 149] on ul "Produtos Complementos" at bounding box center [38, 152] width 70 height 23
click at [29, 149] on span "Produtos" at bounding box center [23, 146] width 19 height 7
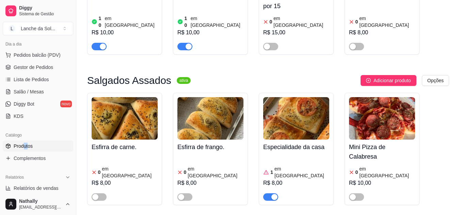
scroll to position [262, 0]
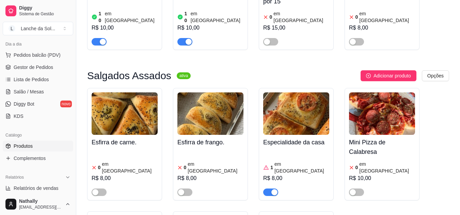
click at [284, 175] on div "R$ 8,00" at bounding box center [296, 179] width 66 height 8
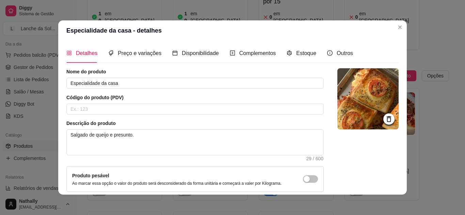
click at [298, 59] on div "Estoque" at bounding box center [301, 53] width 30 height 19
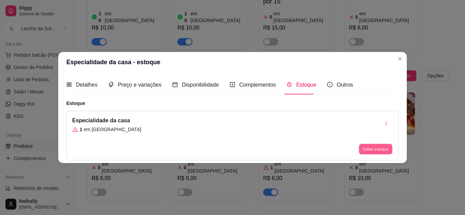
click at [363, 152] on button "Editar estoque" at bounding box center [375, 149] width 33 height 11
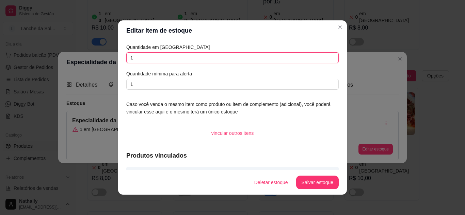
click at [281, 54] on input "1" at bounding box center [232, 57] width 212 height 11
type input "o"
type input "0"
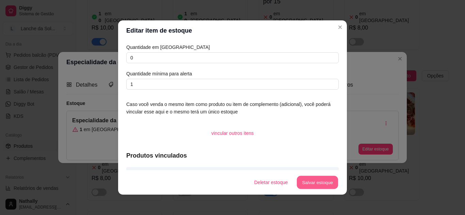
click at [311, 184] on button "Salvar estoque" at bounding box center [316, 182] width 41 height 13
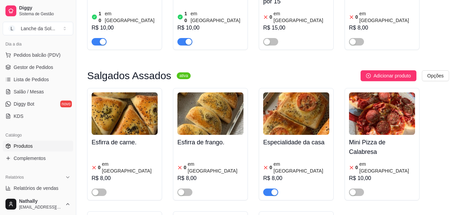
click at [270, 189] on button "button" at bounding box center [270, 192] width 15 height 7
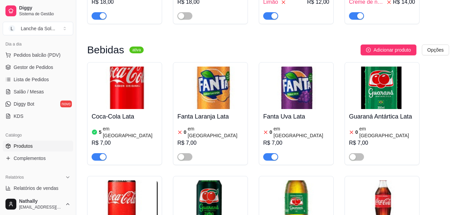
scroll to position [1960, 0]
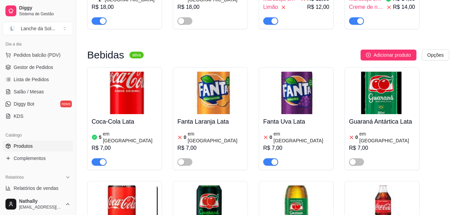
click at [270, 159] on button "button" at bounding box center [270, 162] width 15 height 7
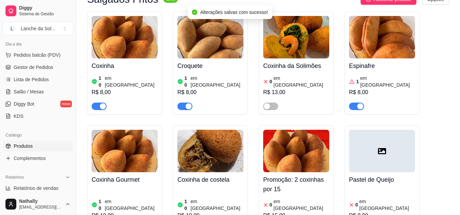
scroll to position [0, 0]
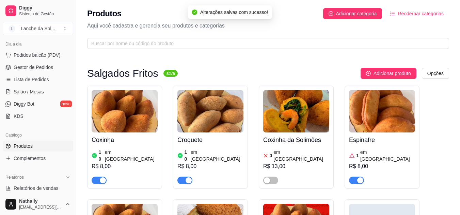
click at [36, 90] on span "Salão / Mesas" at bounding box center [29, 91] width 30 height 7
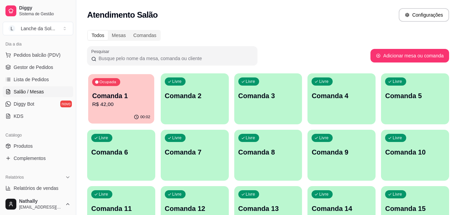
click at [102, 115] on div "00:02" at bounding box center [121, 117] width 66 height 13
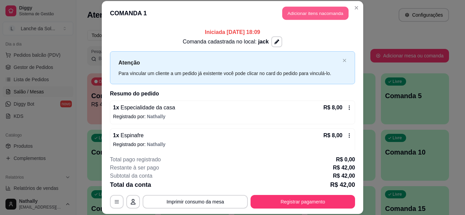
click at [307, 14] on button "Adicionar itens na comanda" at bounding box center [315, 13] width 66 height 13
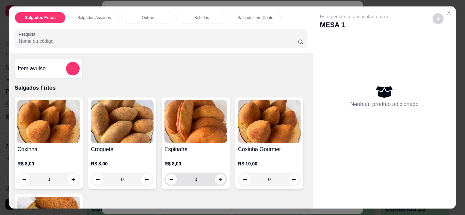
click at [219, 177] on icon "increase-product-quantity" at bounding box center [220, 179] width 5 height 5
type input "1"
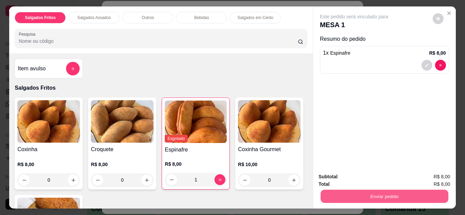
click at [344, 192] on button "Enviar pedido" at bounding box center [384, 196] width 128 height 13
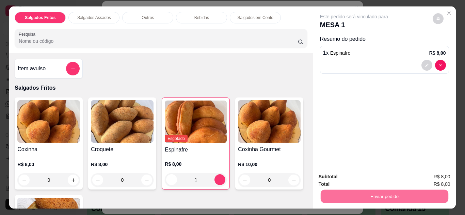
click at [353, 178] on button "Não registrar e enviar pedido" at bounding box center [361, 177] width 69 height 13
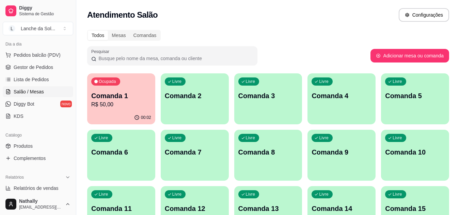
drag, startPoint x: 73, startPoint y: 95, endPoint x: 71, endPoint y: 88, distance: 7.0
click at [71, 88] on div "Diggy Sistema de Gestão L Lanche da Sol ... Loja aberta Plano Essencial + Mesas…" at bounding box center [38, 107] width 76 height 215
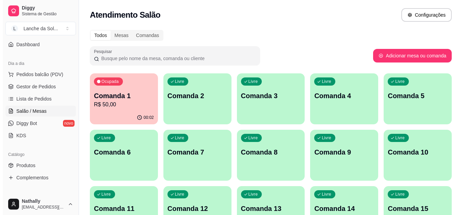
scroll to position [58, 0]
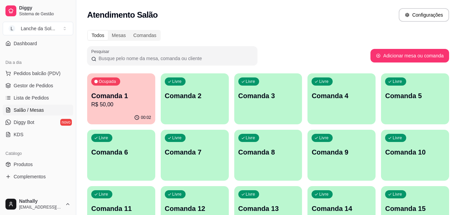
click at [65, 74] on button "Pedidos balcão (PDV)" at bounding box center [38, 73] width 70 height 11
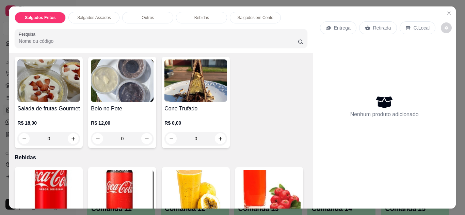
scroll to position [362, 0]
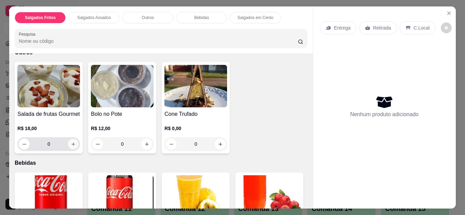
click at [71, 143] on icon "increase-product-quantity" at bounding box center [72, 144] width 3 height 3
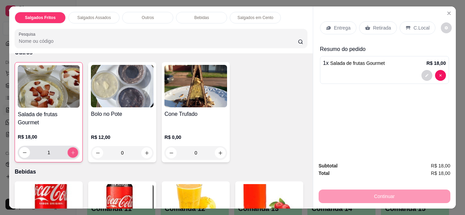
click at [71, 150] on icon "increase-product-quantity" at bounding box center [72, 152] width 5 height 5
type input "2"
click at [220, 146] on div "0" at bounding box center [195, 153] width 63 height 14
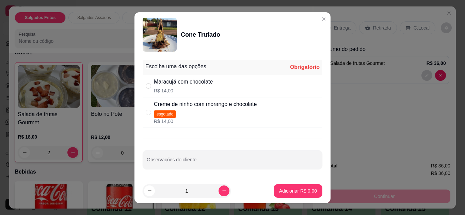
click at [243, 83] on div "Maracujá com chocolate R$ 14,00" at bounding box center [233, 86] width 180 height 22
radio input "true"
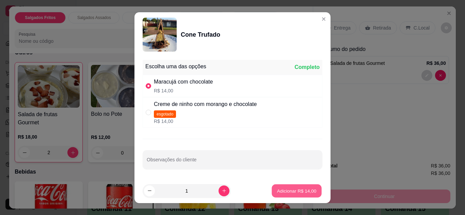
click at [286, 189] on p "Adicionar R$ 14,00" at bounding box center [296, 191] width 39 height 6
type input "1"
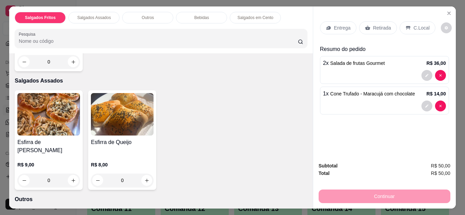
scroll to position [226, 0]
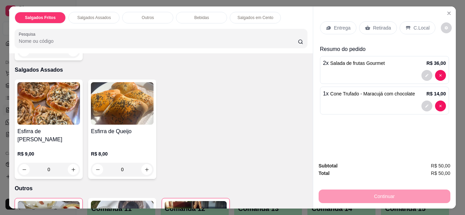
click at [341, 30] on div "Entrega" at bounding box center [338, 27] width 36 height 13
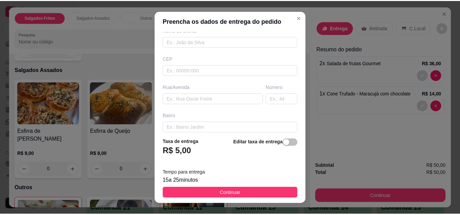
scroll to position [67, 0]
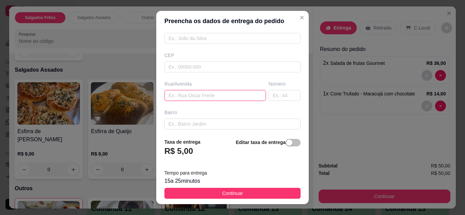
click at [205, 100] on input "text" at bounding box center [214, 95] width 101 height 11
type input "guapore"
click at [275, 97] on input "text" at bounding box center [284, 95] width 32 height 11
type input "000"
click at [235, 194] on span "Continuar" at bounding box center [232, 193] width 21 height 7
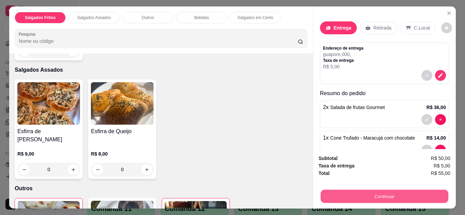
click at [376, 198] on button "Continuar" at bounding box center [384, 196] width 128 height 13
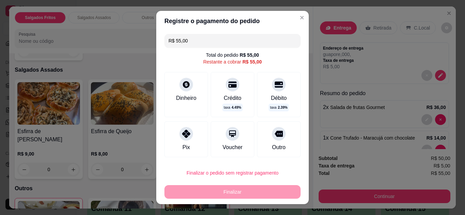
click at [182, 144] on div "Pix" at bounding box center [185, 148] width 7 height 8
type input "R$ 0,00"
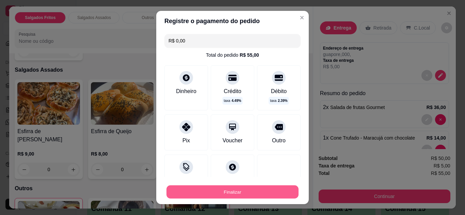
click at [209, 195] on button "Finalizar" at bounding box center [232, 192] width 132 height 13
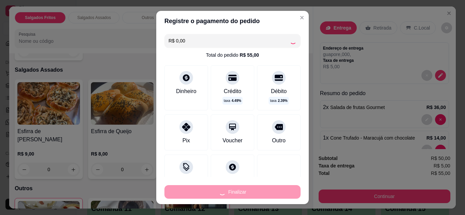
type input "0"
type input "-R$ 55,00"
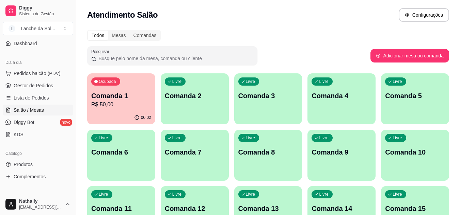
click at [53, 90] on link "Gestor de Pedidos" at bounding box center [38, 85] width 70 height 11
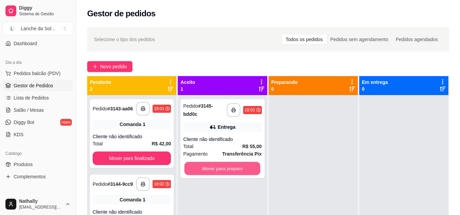
click at [205, 172] on button "Mover para preparo" at bounding box center [222, 168] width 76 height 13
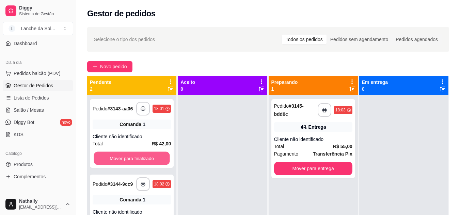
click at [152, 158] on button "Mover para finalizado" at bounding box center [132, 158] width 76 height 13
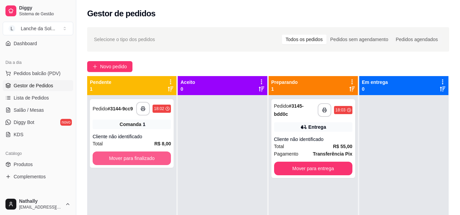
click at [152, 158] on button "Mover para finalizado" at bounding box center [132, 159] width 78 height 14
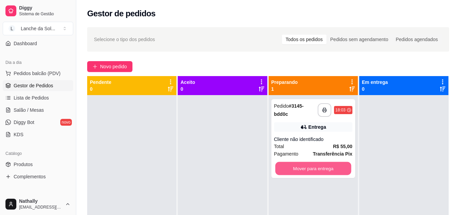
click at [315, 171] on button "Mover para entrega" at bounding box center [313, 168] width 76 height 13
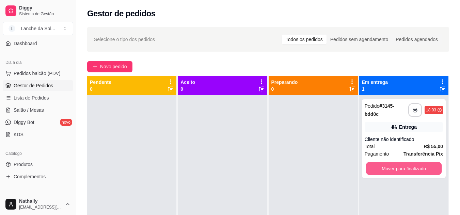
click at [402, 172] on button "Mover para finalizado" at bounding box center [403, 168] width 76 height 13
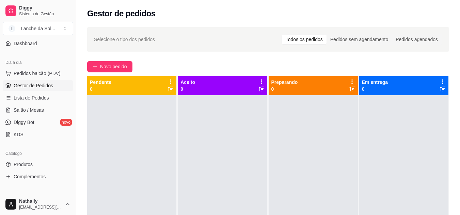
click at [38, 100] on span "Lista de Pedidos" at bounding box center [31, 98] width 35 height 7
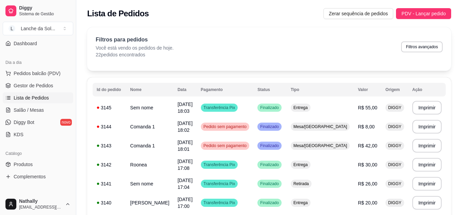
click at [39, 83] on span "Gestor de Pedidos" at bounding box center [33, 85] width 39 height 7
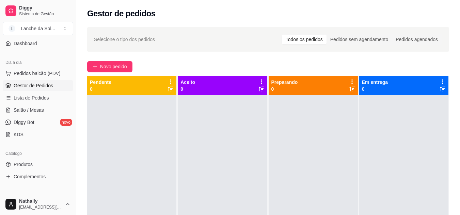
click at [37, 111] on span "Salão / Mesas" at bounding box center [29, 110] width 30 height 7
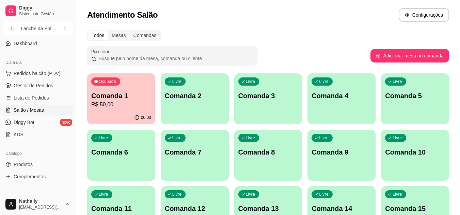
click at [31, 162] on span "Produtos" at bounding box center [23, 164] width 19 height 7
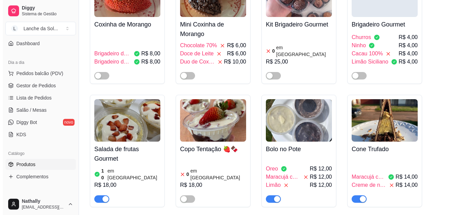
scroll to position [1733, 0]
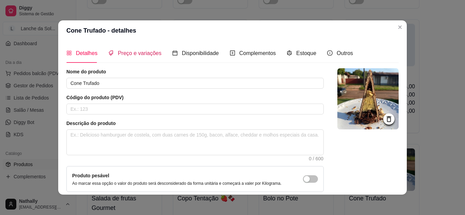
click at [143, 51] on span "Preço e variações" at bounding box center [140, 53] width 44 height 6
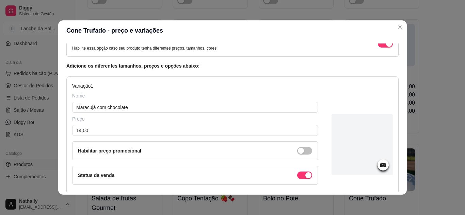
scroll to position [0, 0]
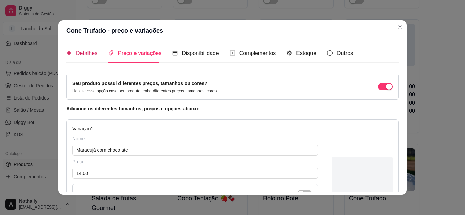
click at [86, 55] on span "Detalhes" at bounding box center [86, 53] width 21 height 6
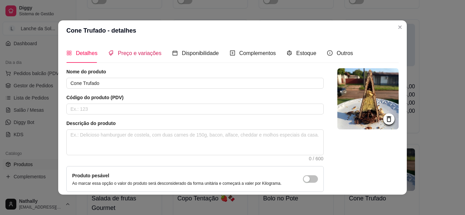
click at [148, 51] on span "Preço e variações" at bounding box center [140, 53] width 44 height 6
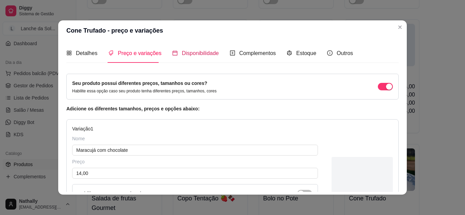
click at [184, 55] on span "Disponibilidade" at bounding box center [200, 53] width 37 height 6
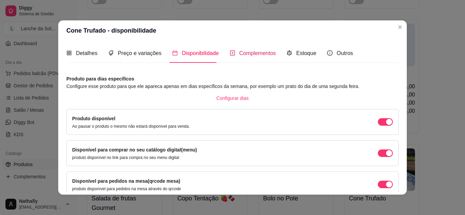
click at [252, 52] on span "Complementos" at bounding box center [257, 53] width 37 height 6
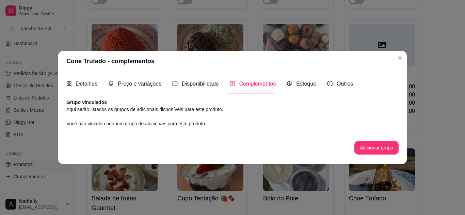
click at [302, 88] on div "Estoque" at bounding box center [301, 83] width 30 height 19
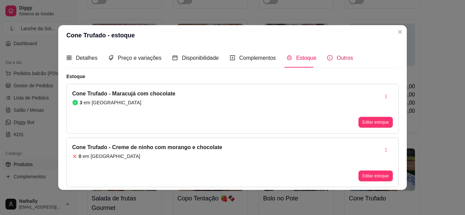
click at [341, 61] on span "Outros" at bounding box center [344, 58] width 16 height 6
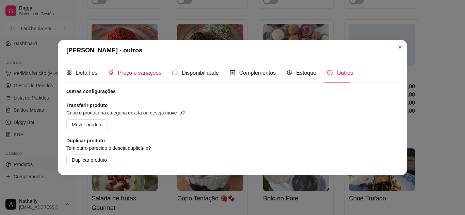
click at [157, 74] on span "Preço e variações" at bounding box center [140, 73] width 44 height 6
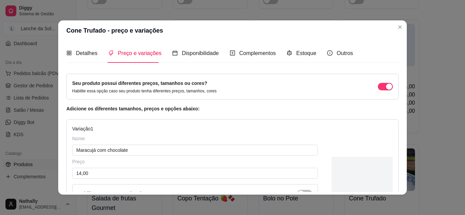
click at [396, 55] on div "Detalhes Preço e variações Disponibilidade Complementos Estoque Outros Nome do …" at bounding box center [232, 118] width 332 height 149
click at [378, 88] on button "button" at bounding box center [385, 86] width 15 height 7
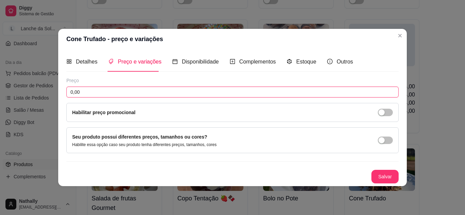
click at [303, 91] on input "0,00" at bounding box center [232, 92] width 332 height 11
type input "14,00"
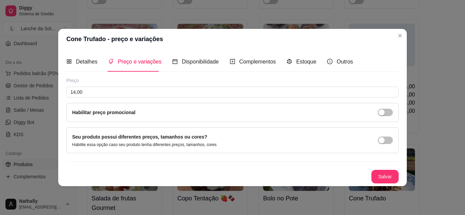
click at [389, 144] on span "button" at bounding box center [385, 140] width 15 height 7
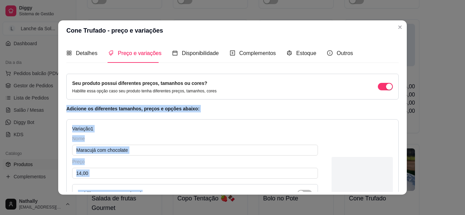
drag, startPoint x: 391, startPoint y: 77, endPoint x: 395, endPoint y: 130, distance: 53.3
click at [395, 130] on div "Detalhes Preço e variações Disponibilidade Complementos Estoque Outros Nome do …" at bounding box center [232, 118] width 332 height 149
click at [386, 89] on div "button" at bounding box center [389, 87] width 6 height 6
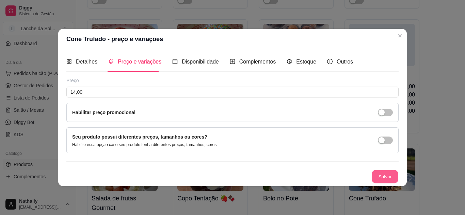
click at [380, 175] on button "Salvar" at bounding box center [384, 176] width 27 height 13
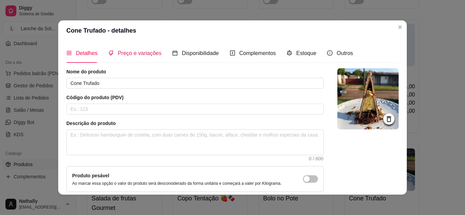
click at [145, 52] on span "Preço e variações" at bounding box center [140, 53] width 44 height 6
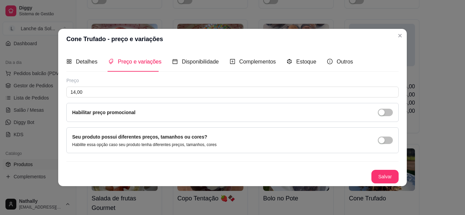
click at [394, 148] on div "Seu produto possui diferentes preços, tamanhos ou cores? Habilite essa opção ca…" at bounding box center [232, 141] width 332 height 26
click at [381, 137] on div "button" at bounding box center [381, 140] width 6 height 6
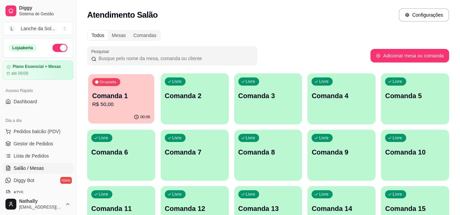
click at [121, 98] on p "Comanda 1" at bounding box center [121, 96] width 58 height 9
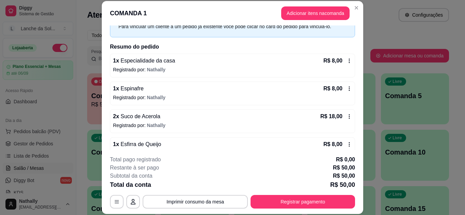
scroll to position [88, 0]
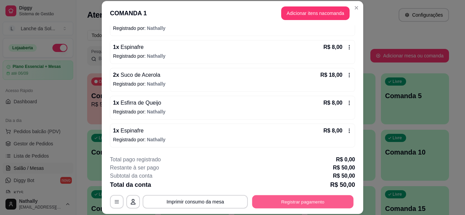
click at [296, 196] on button "Registrar pagamento" at bounding box center [302, 201] width 101 height 13
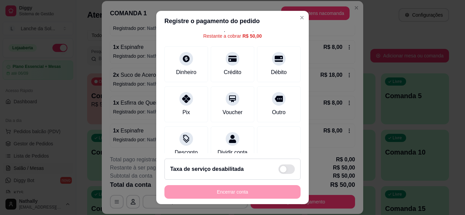
scroll to position [47, 0]
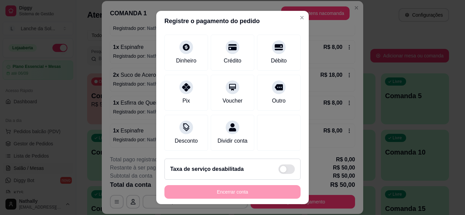
click at [183, 128] on div at bounding box center [186, 128] width 14 height 14
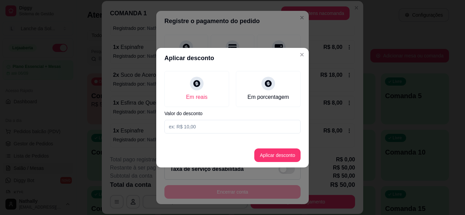
click at [202, 123] on input at bounding box center [232, 127] width 136 height 14
type input "3,00"
click at [280, 161] on button "Aplicar desconto" at bounding box center [277, 155] width 45 height 13
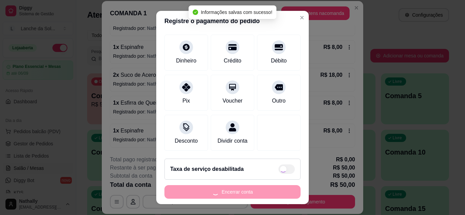
type input "R$ 47,00"
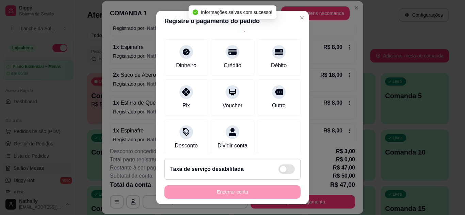
scroll to position [59, 0]
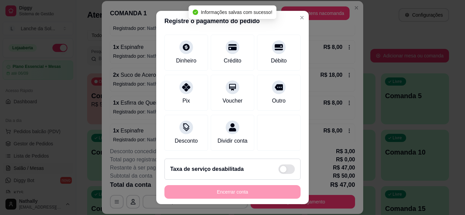
click at [185, 46] on div "Dinheiro" at bounding box center [186, 53] width 44 height 36
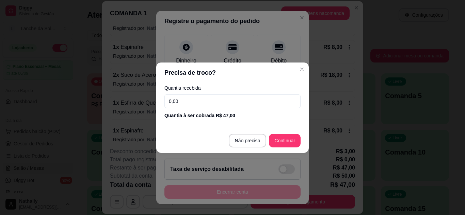
click at [228, 108] on input "0,00" at bounding box center [232, 102] width 136 height 14
type input "47,00"
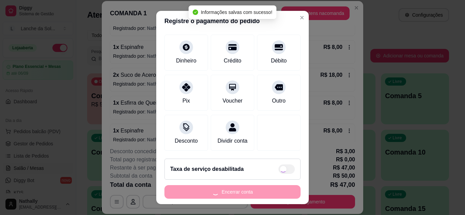
type input "R$ 0,00"
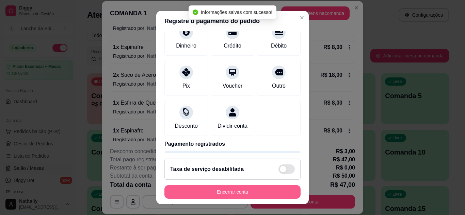
scroll to position [52, 0]
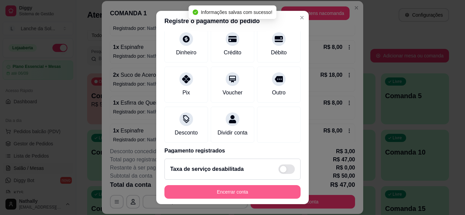
click at [249, 191] on button "Encerrar conta" at bounding box center [232, 192] width 136 height 14
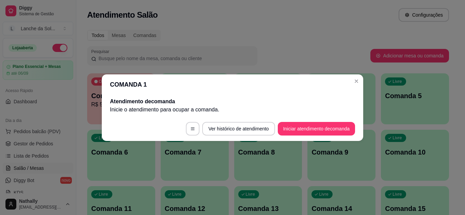
scroll to position [0, 0]
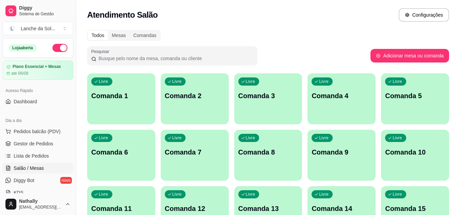
click at [40, 129] on span "Pedidos balcão (PDV)" at bounding box center [37, 131] width 47 height 7
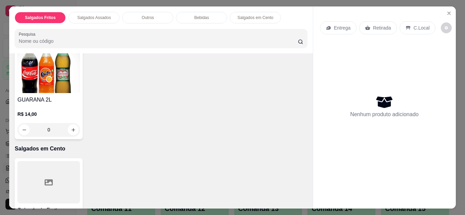
scroll to position [488, 0]
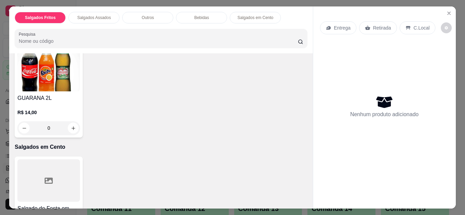
click at [446, 11] on icon "Close" at bounding box center [448, 13] width 5 height 5
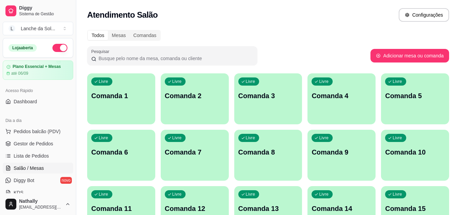
click at [49, 134] on span "Pedidos balcão (PDV)" at bounding box center [37, 131] width 47 height 7
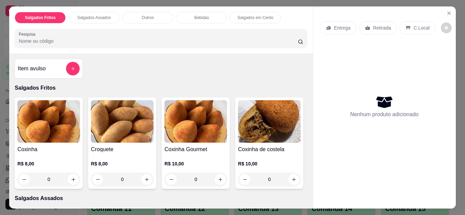
click at [447, 8] on button "Close" at bounding box center [448, 13] width 11 height 11
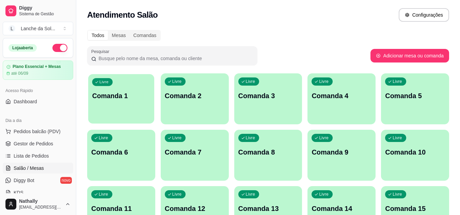
click at [127, 110] on div "Livre Comanda 1" at bounding box center [121, 94] width 66 height 41
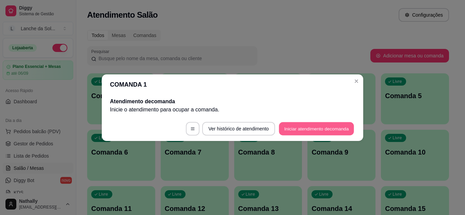
click at [287, 129] on button "Iniciar atendimento de comanda" at bounding box center [316, 128] width 75 height 13
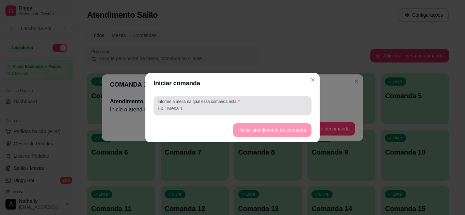
click at [293, 102] on div at bounding box center [232, 106] width 150 height 14
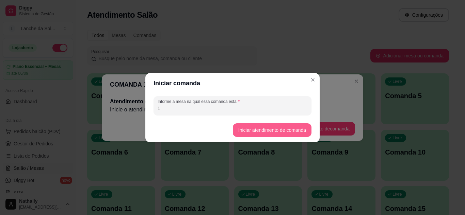
type input "1"
click at [276, 129] on button "Iniciar atendimento de comanda" at bounding box center [272, 129] width 76 height 13
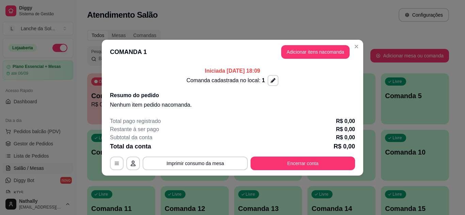
click at [276, 129] on div "Restante à ser pago R$ 0,00" at bounding box center [232, 130] width 245 height 8
click at [321, 51] on button "Adicionar itens na comanda" at bounding box center [315, 51] width 66 height 13
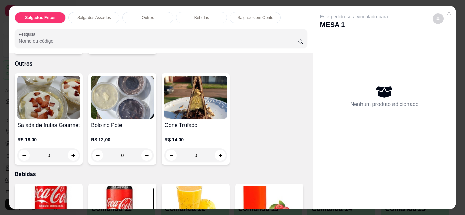
scroll to position [258, 0]
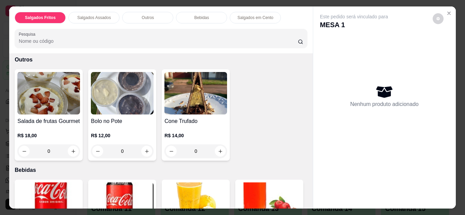
click at [73, 46] on button "increase-product-quantity" at bounding box center [73, 40] width 11 height 11
type input "1"
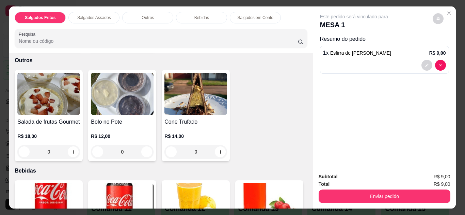
scroll to position [258, 0]
click at [324, 111] on div "Este pedido será vinculado para MESA 1 Resumo do pedido 1 x Esfirra de Frango A…" at bounding box center [384, 86] width 143 height 161
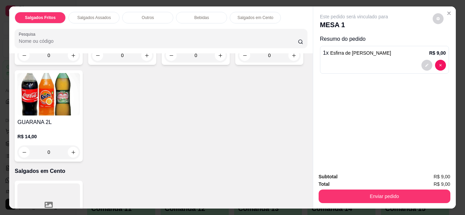
scroll to position [466, 0]
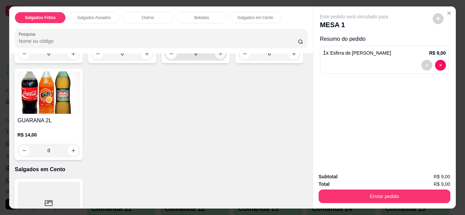
click at [219, 56] on icon "increase-product-quantity" at bounding box center [220, 53] width 5 height 5
type input "1"
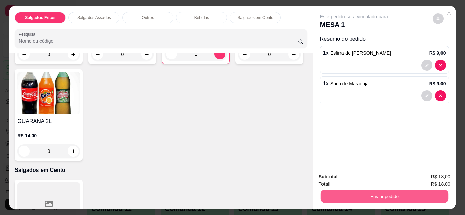
click at [385, 190] on button "Enviar pedido" at bounding box center [384, 196] width 128 height 13
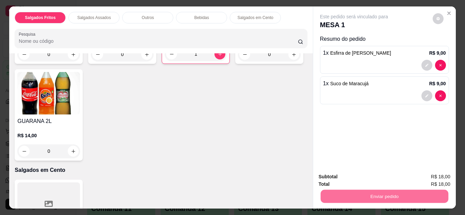
click at [348, 171] on button "Não registrar e enviar pedido" at bounding box center [361, 177] width 69 height 13
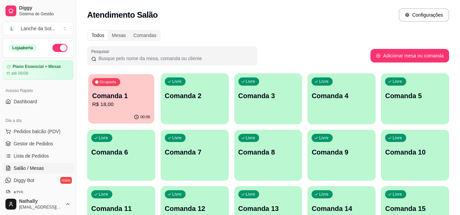
click at [102, 99] on p "Comanda 1" at bounding box center [121, 96] width 58 height 9
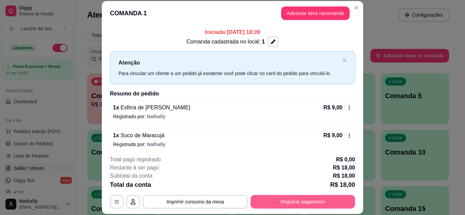
click at [264, 200] on button "Registrar pagamento" at bounding box center [302, 202] width 104 height 14
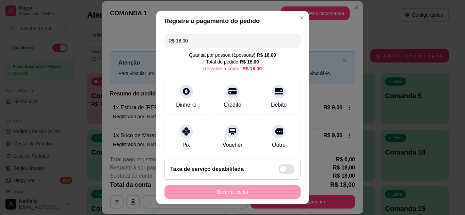
scroll to position [52, 0]
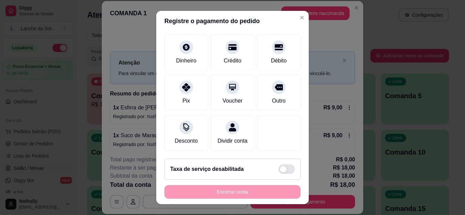
click at [175, 137] on div "Desconto" at bounding box center [186, 141] width 23 height 8
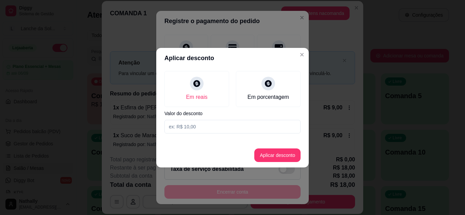
click at [195, 131] on input at bounding box center [232, 127] width 136 height 14
type input "1,00"
click at [262, 154] on button "Aplicar desconto" at bounding box center [277, 155] width 45 height 13
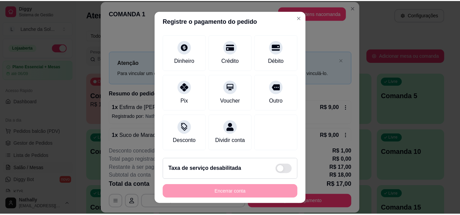
scroll to position [4, 0]
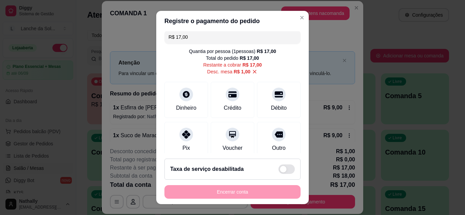
click at [182, 144] on div "Pix" at bounding box center [185, 148] width 7 height 8
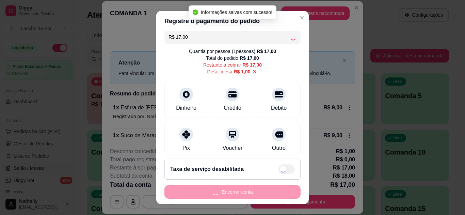
type input "R$ 0,00"
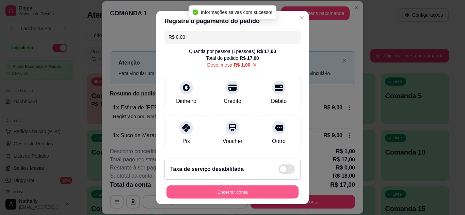
click at [260, 192] on button "Encerrar conta" at bounding box center [232, 192] width 132 height 13
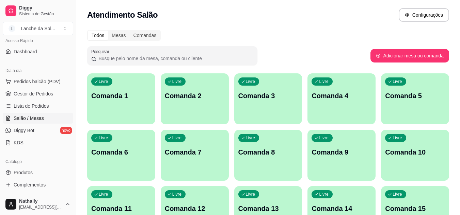
scroll to position [56, 0]
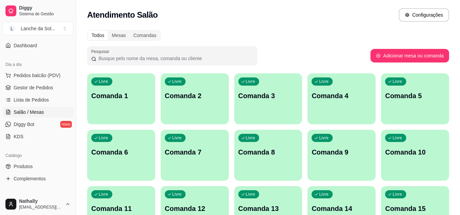
click at [24, 168] on span "Produtos" at bounding box center [23, 166] width 19 height 7
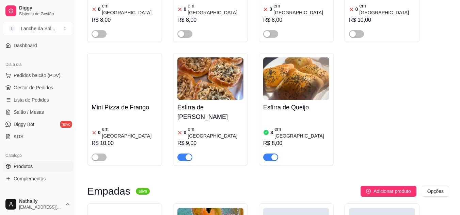
scroll to position [426, 0]
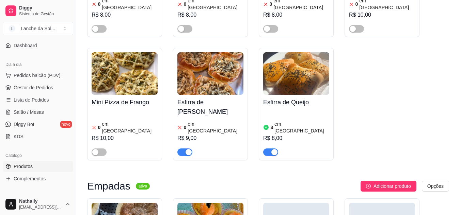
click at [289, 110] on div "3 em estoque R$ 8,00" at bounding box center [296, 133] width 66 height 46
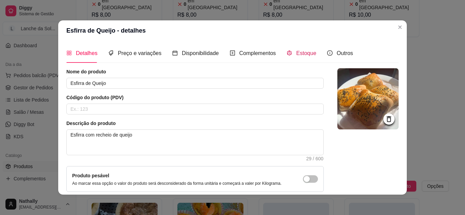
click at [291, 49] on div "Estoque" at bounding box center [301, 53] width 30 height 9
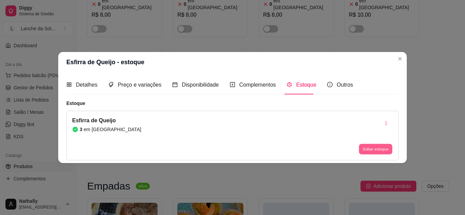
click at [390, 147] on button "Editar estoque" at bounding box center [375, 149] width 33 height 11
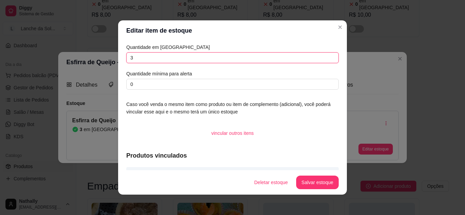
click at [167, 54] on input "3" at bounding box center [232, 57] width 212 height 11
click at [167, 54] on input "0" at bounding box center [232, 57] width 212 height 11
type input "0"
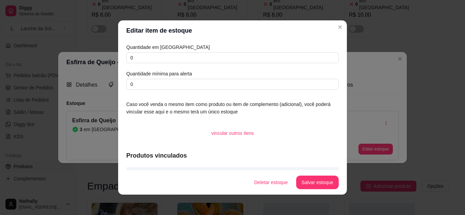
click at [295, 188] on div "Deletar estoque Salvar estoque" at bounding box center [294, 183] width 90 height 14
click at [302, 184] on button "Salvar estoque" at bounding box center [316, 182] width 41 height 13
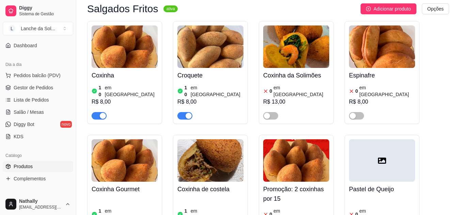
scroll to position [15, 0]
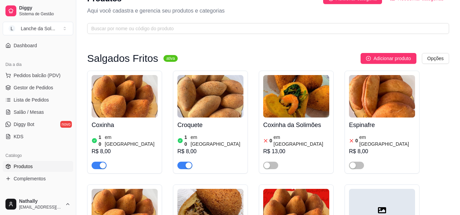
click at [38, 112] on span "Salão / Mesas" at bounding box center [29, 112] width 30 height 7
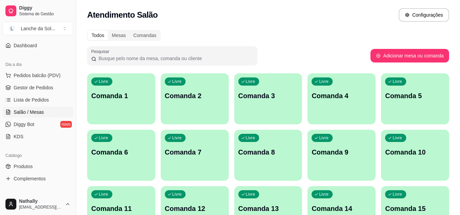
click at [132, 99] on p "Comanda 1" at bounding box center [121, 96] width 60 height 10
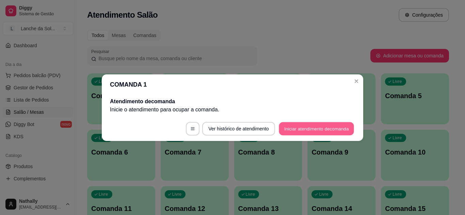
click at [296, 131] on button "Iniciar atendimento de comanda" at bounding box center [316, 128] width 75 height 13
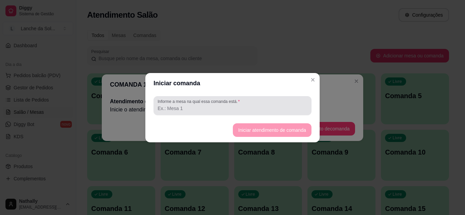
click at [269, 112] on div at bounding box center [232, 106] width 150 height 14
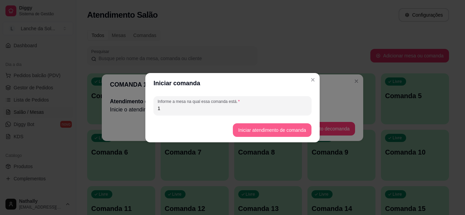
type input "1"
click at [261, 133] on button "Iniciar atendimento de comanda" at bounding box center [272, 129] width 76 height 13
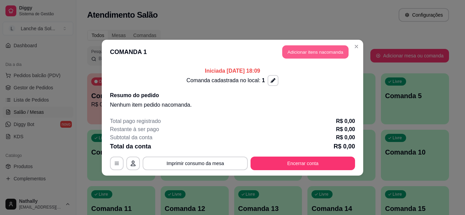
click at [330, 50] on button "Adicionar itens na comanda" at bounding box center [315, 51] width 66 height 13
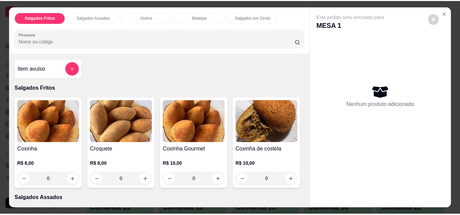
scroll to position [41, 0]
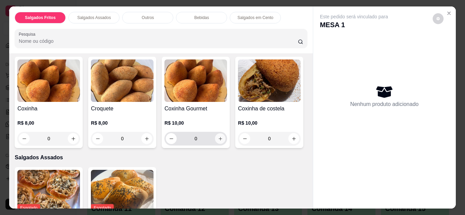
click at [218, 137] on icon "increase-product-quantity" at bounding box center [220, 138] width 5 height 5
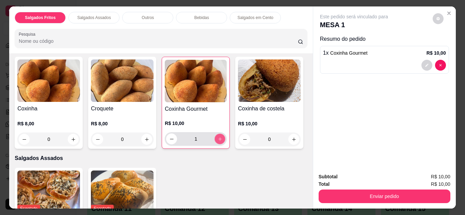
click at [218, 137] on icon "increase-product-quantity" at bounding box center [219, 139] width 5 height 5
type input "2"
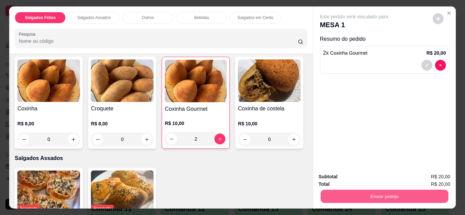
click at [363, 194] on button "Enviar pedido" at bounding box center [384, 196] width 128 height 13
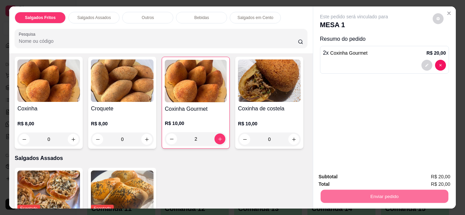
click at [351, 176] on button "Não registrar e enviar pedido" at bounding box center [361, 177] width 69 height 13
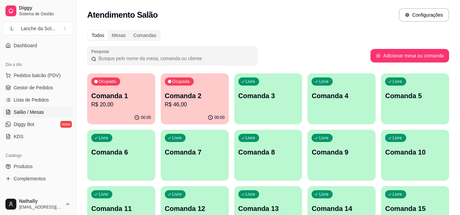
click at [55, 92] on link "Gestor de Pedidos" at bounding box center [38, 87] width 70 height 11
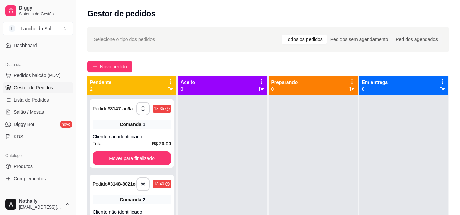
click at [49, 99] on link "Lista de Pedidos" at bounding box center [38, 100] width 70 height 11
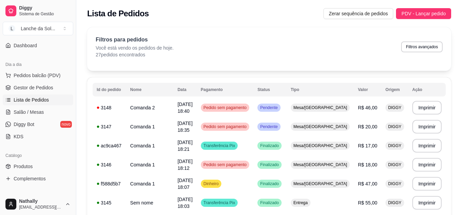
click at [50, 82] on link "Gestor de Pedidos" at bounding box center [38, 87] width 70 height 11
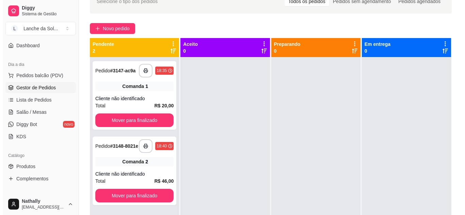
scroll to position [43, 0]
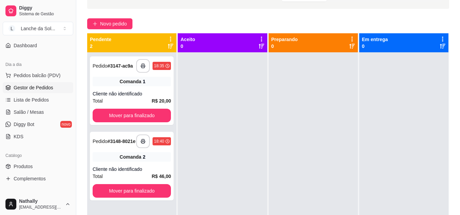
click at [130, 179] on div "Total R$ 46,00" at bounding box center [132, 176] width 78 height 7
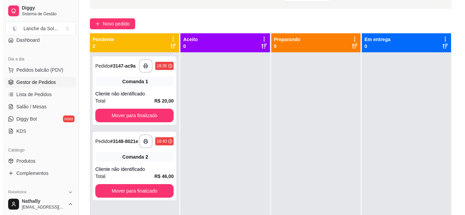
scroll to position [51, 0]
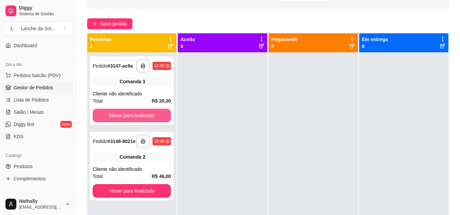
click at [117, 113] on button "Mover para finalizado" at bounding box center [132, 116] width 78 height 14
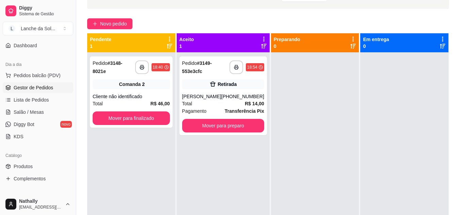
click at [215, 107] on div "Total R$ 14,00" at bounding box center [223, 103] width 82 height 7
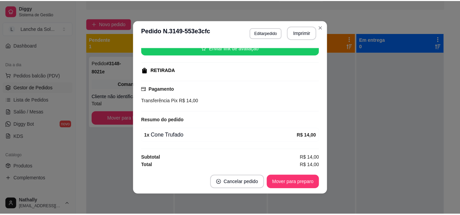
scroll to position [91, 0]
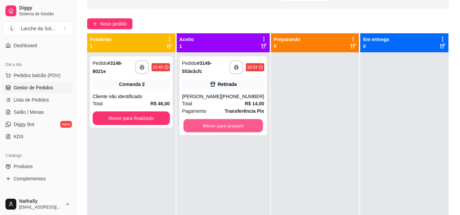
click at [237, 132] on button "Mover para preparo" at bounding box center [223, 125] width 80 height 13
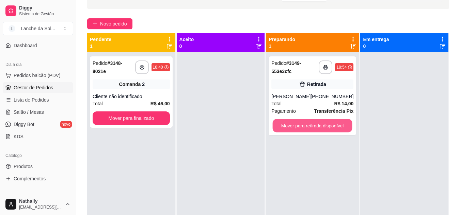
click at [299, 133] on button "Mover para retirada disponível" at bounding box center [312, 125] width 80 height 13
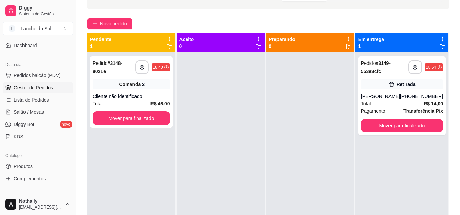
click at [46, 27] on div "Lanche da Sol ..." at bounding box center [38, 28] width 34 height 7
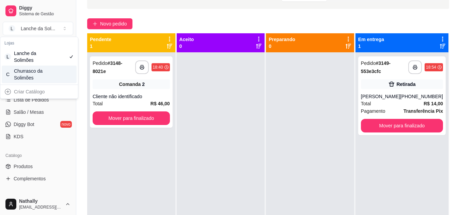
click at [36, 70] on div "Churrasco da Solimões" at bounding box center [29, 75] width 31 height 14
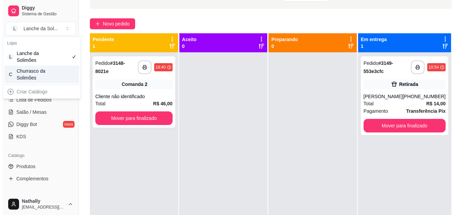
scroll to position [0, 0]
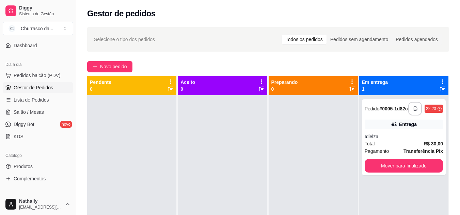
click at [395, 144] on div "Total R$ 30,00" at bounding box center [403, 143] width 78 height 7
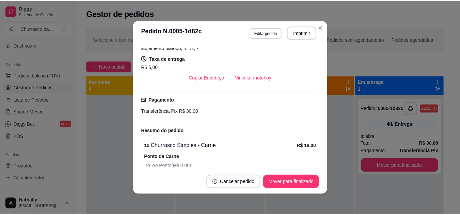
scroll to position [165, 0]
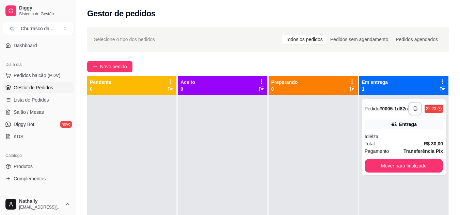
click at [26, 166] on span "Produtos" at bounding box center [23, 166] width 19 height 7
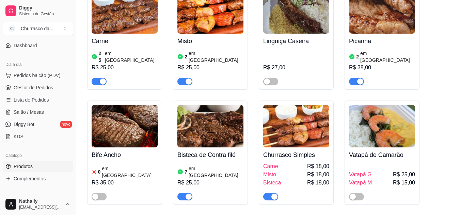
scroll to position [92, 0]
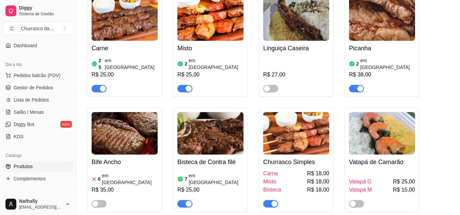
click at [357, 86] on div "button" at bounding box center [360, 89] width 6 height 6
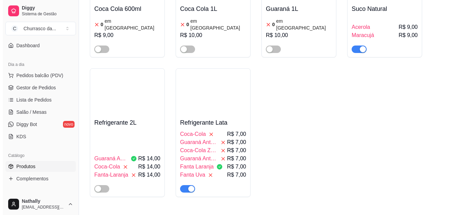
scroll to position [497, 0]
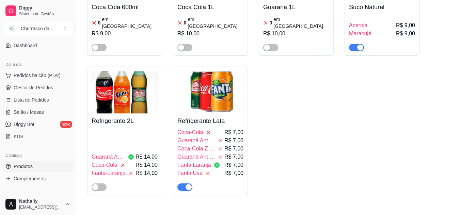
click at [190, 116] on div "Refrigerante Lata Coca-Cola R$ 7,00 Guaraná Antártica R$ 7,00 Coca-Cola Zero R$…" at bounding box center [210, 153] width 66 height 78
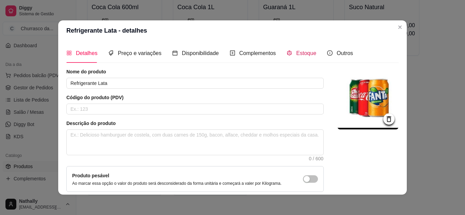
click at [306, 50] on span "Estoque" at bounding box center [306, 53] width 20 height 6
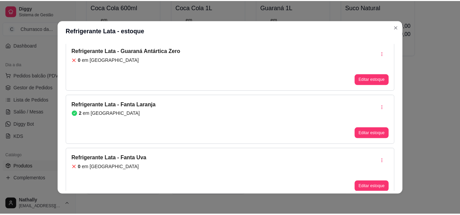
scroll to position [205, 0]
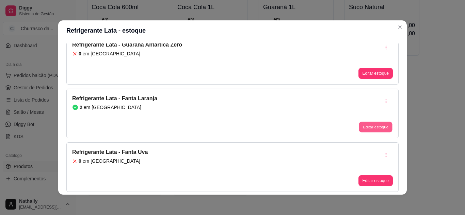
click at [364, 128] on button "Editar estoque" at bounding box center [375, 127] width 33 height 11
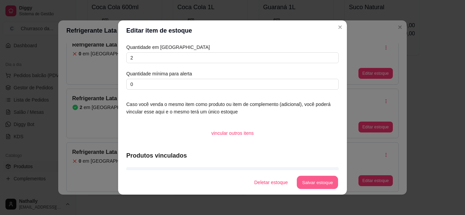
click at [313, 185] on button "Salvar estoque" at bounding box center [316, 182] width 41 height 13
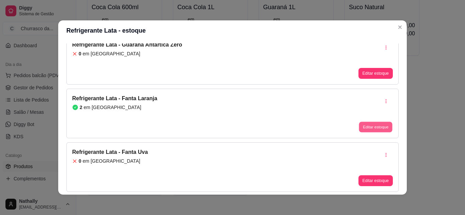
click at [359, 131] on button "Editar estoque" at bounding box center [375, 127] width 33 height 11
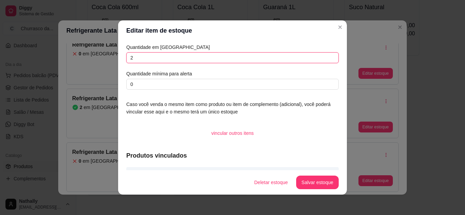
click at [251, 53] on input "2" at bounding box center [232, 57] width 212 height 11
type input "0"
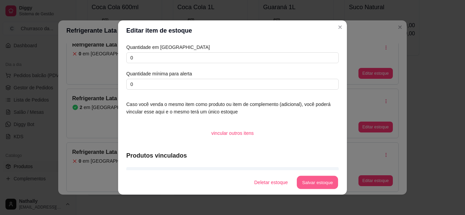
click at [315, 189] on button "Salvar estoque" at bounding box center [316, 182] width 41 height 13
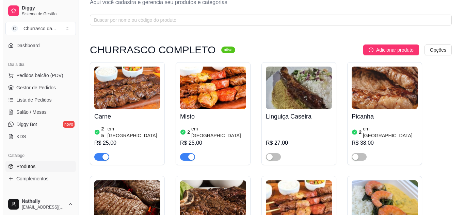
scroll to position [0, 0]
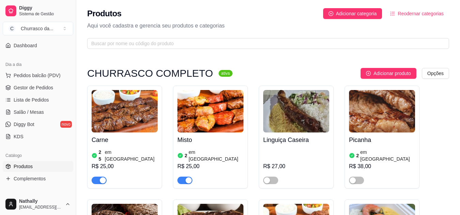
click at [58, 30] on button "C Churrasco da ..." at bounding box center [38, 29] width 70 height 14
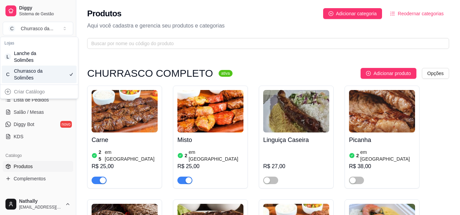
click at [40, 71] on div "Churrasco da Solimões" at bounding box center [29, 75] width 31 height 14
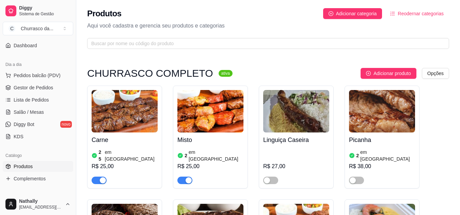
click at [62, 28] on button "C Churrasco da ..." at bounding box center [38, 29] width 70 height 14
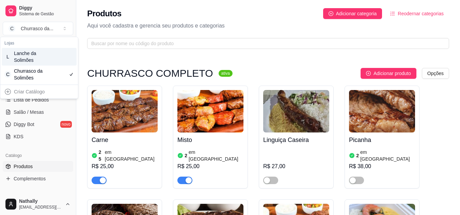
click at [55, 53] on div "L Lanche da Solimões" at bounding box center [39, 57] width 75 height 18
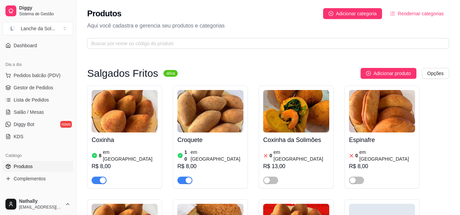
click at [45, 87] on span "Gestor de Pedidos" at bounding box center [33, 87] width 39 height 7
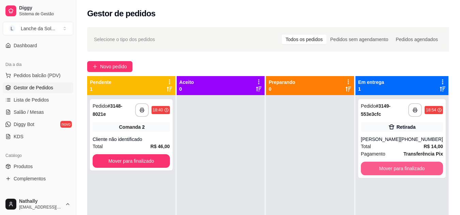
click at [399, 176] on button "Mover para finalizado" at bounding box center [402, 169] width 82 height 14
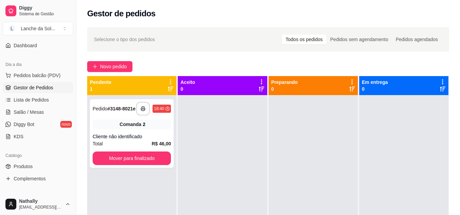
click at [48, 112] on link "Salão / Mesas" at bounding box center [38, 112] width 70 height 11
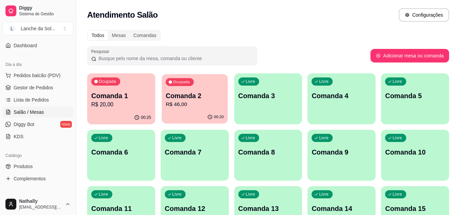
click at [172, 90] on div "Ocupada Comanda 2 R$ 46,00" at bounding box center [195, 92] width 66 height 37
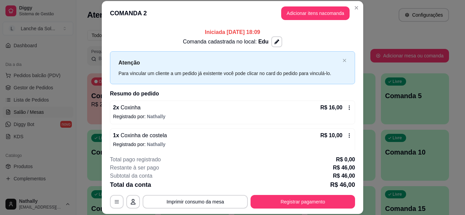
click at [308, 21] on header "COMANDA 2 Adicionar itens na comanda" at bounding box center [232, 13] width 261 height 24
click at [309, 17] on button "Adicionar itens na comanda" at bounding box center [315, 13] width 66 height 13
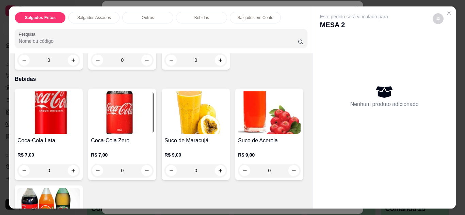
scroll to position [334, 0]
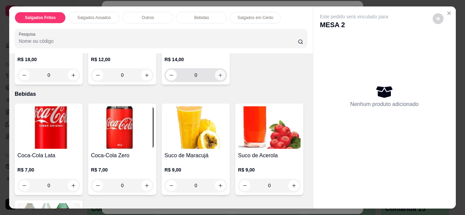
click at [218, 78] on icon "increase-product-quantity" at bounding box center [220, 75] width 5 height 5
type input "1"
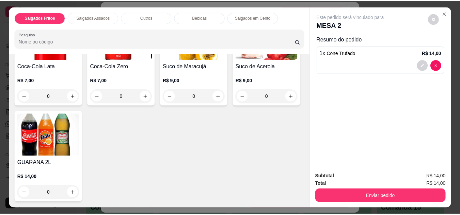
scroll to position [431, 0]
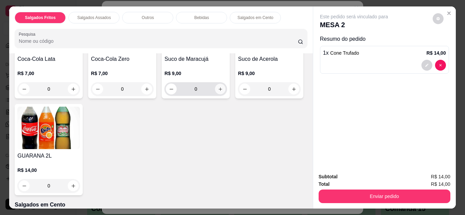
click at [218, 92] on icon "increase-product-quantity" at bounding box center [220, 89] width 5 height 5
type input "1"
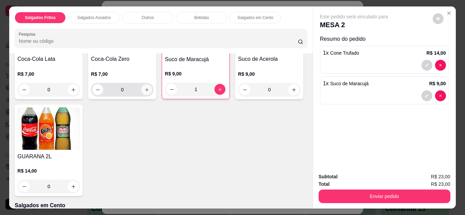
click at [145, 92] on icon "increase-product-quantity" at bounding box center [147, 90] width 4 height 4
type input "1"
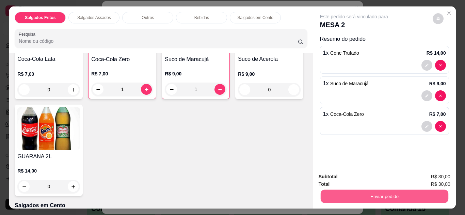
click at [373, 194] on button "Enviar pedido" at bounding box center [384, 196] width 128 height 13
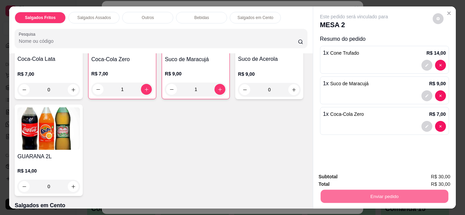
click at [372, 177] on button "Não registrar e enviar pedido" at bounding box center [361, 177] width 69 height 13
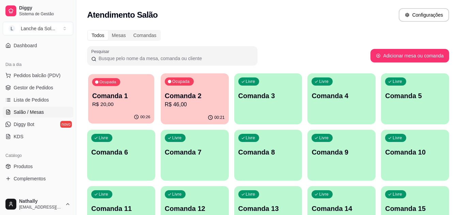
click at [129, 101] on p "R$ 20,00" at bounding box center [121, 105] width 58 height 8
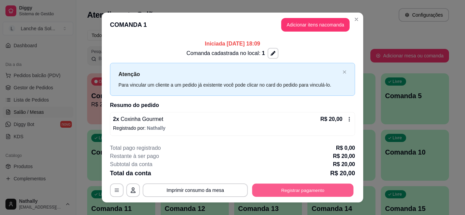
click at [307, 193] on button "Registrar pagamento" at bounding box center [302, 190] width 101 height 13
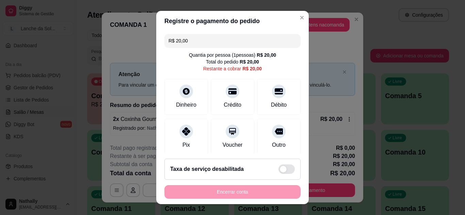
click at [179, 135] on div at bounding box center [186, 132] width 14 height 14
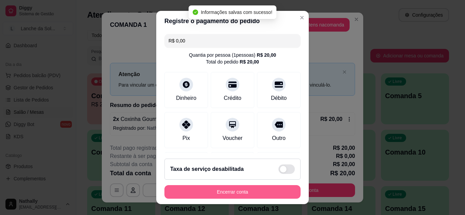
type input "R$ 0,00"
click at [209, 194] on button "Encerrar conta" at bounding box center [232, 192] width 132 height 13
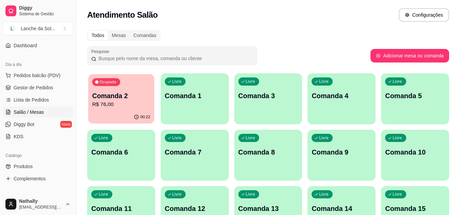
click at [132, 110] on div "Ocupada Comanda 2 R$ 76,00" at bounding box center [121, 92] width 66 height 37
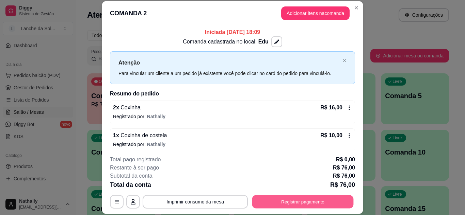
click at [294, 201] on button "Registrar pagamento" at bounding box center [302, 201] width 101 height 13
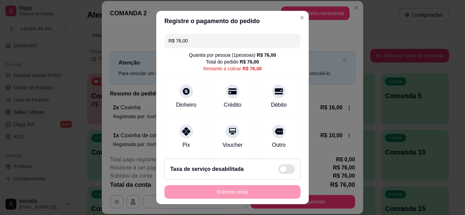
click at [186, 141] on div "Pix" at bounding box center [186, 137] width 44 height 36
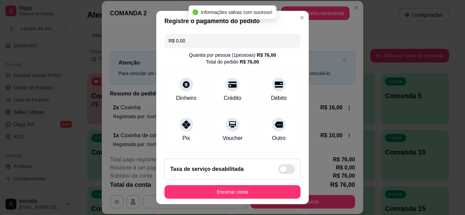
type input "R$ 0,00"
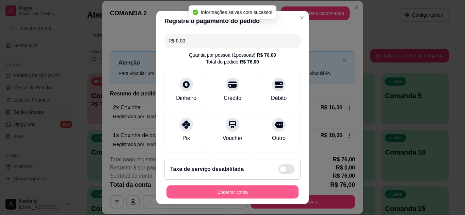
click at [224, 192] on button "Encerrar conta" at bounding box center [232, 192] width 132 height 13
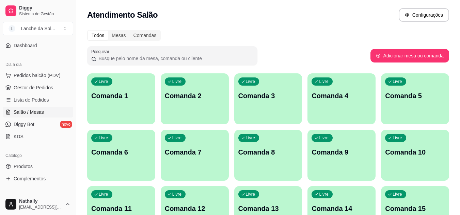
click at [47, 90] on span "Gestor de Pedidos" at bounding box center [33, 87] width 39 height 7
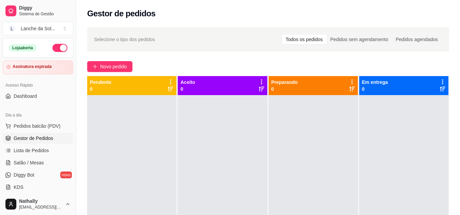
click at [55, 45] on button "button" at bounding box center [59, 48] width 15 height 8
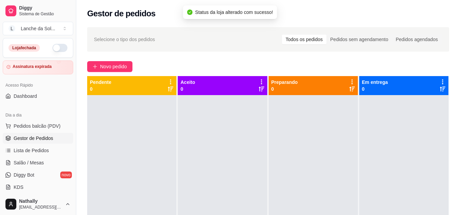
click at [57, 31] on button "L Lanche da Sol ..." at bounding box center [38, 29] width 70 height 14
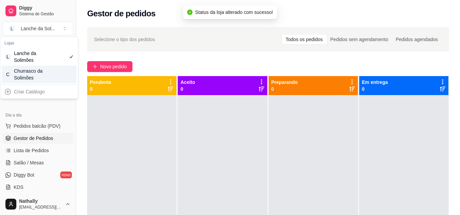
click at [39, 73] on div "Churrasco da Solimões" at bounding box center [29, 75] width 31 height 14
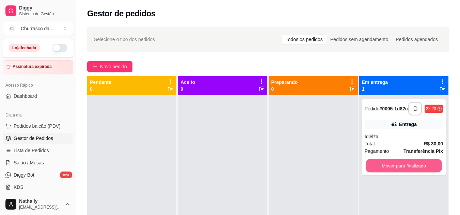
click at [370, 166] on button "Mover para finalizado" at bounding box center [403, 166] width 76 height 13
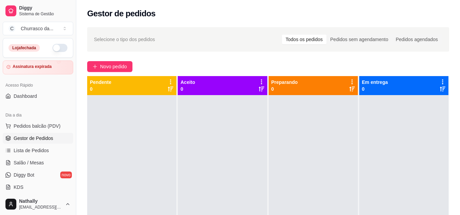
click at [57, 49] on button "button" at bounding box center [59, 48] width 15 height 8
click at [45, 27] on div "Churrasco da ..." at bounding box center [37, 28] width 33 height 7
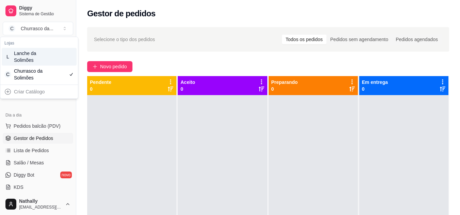
click at [40, 55] on div "Lanche da Solimões" at bounding box center [29, 57] width 31 height 14
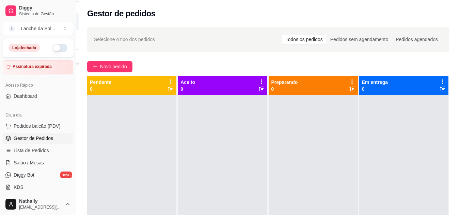
click at [41, 162] on span "Salão / Mesas" at bounding box center [29, 163] width 30 height 7
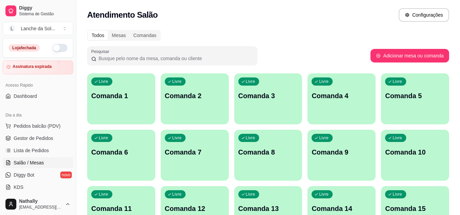
click at [28, 28] on div "Lanche da Sol ..." at bounding box center [38, 28] width 34 height 7
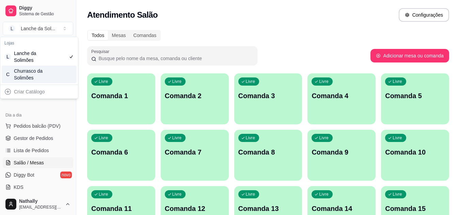
click at [30, 80] on div "Churrasco da Solimões" at bounding box center [29, 75] width 31 height 14
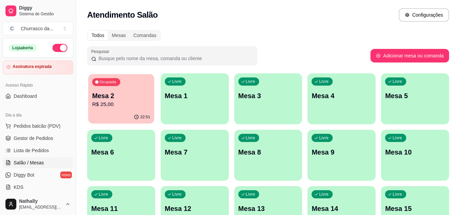
click at [112, 109] on p "R$ 25,00" at bounding box center [121, 105] width 58 height 8
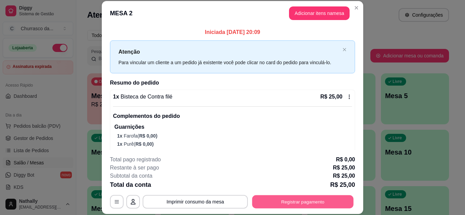
click at [265, 199] on button "Registrar pagamento" at bounding box center [302, 201] width 101 height 13
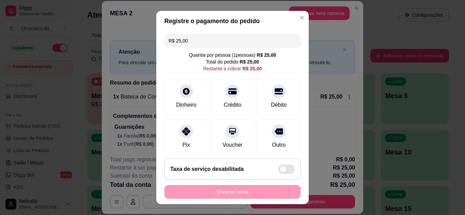
click at [272, 141] on div "Outro" at bounding box center [279, 145] width 14 height 8
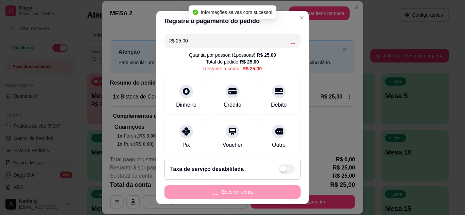
type input "R$ 0,00"
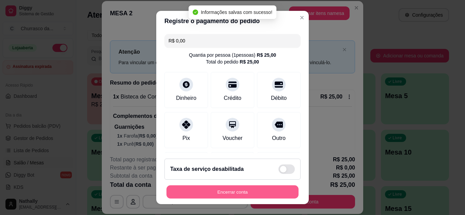
click at [250, 193] on button "Encerrar conta" at bounding box center [232, 192] width 132 height 13
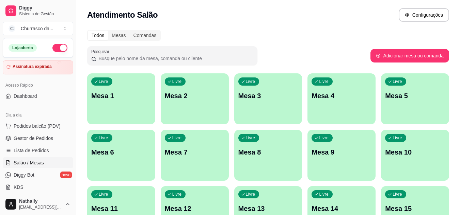
click at [56, 136] on link "Gestor de Pedidos" at bounding box center [38, 138] width 70 height 11
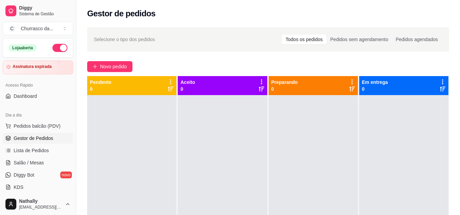
click at [56, 136] on link "Gestor de Pedidos" at bounding box center [38, 138] width 70 height 11
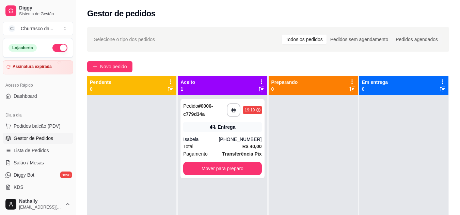
click at [246, 145] on strong "R$ 40,00" at bounding box center [251, 146] width 19 height 5
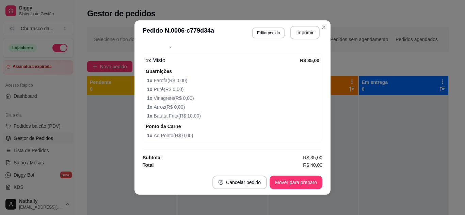
scroll to position [219, 0]
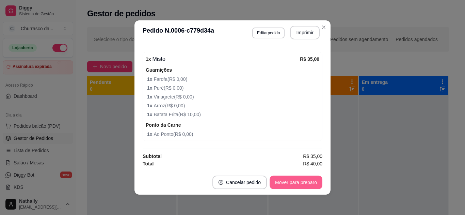
click at [310, 184] on button "Mover para preparo" at bounding box center [295, 183] width 53 height 14
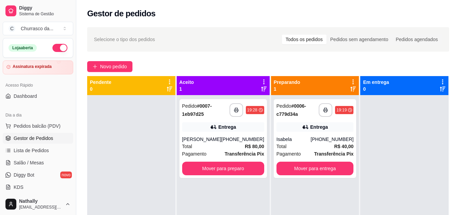
click at [212, 143] on div "Total R$ 80,00" at bounding box center [223, 146] width 82 height 7
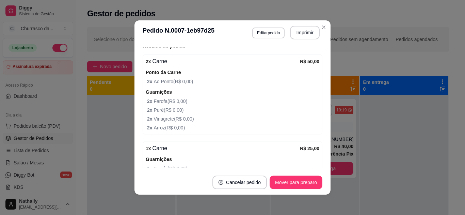
scroll to position [216, 0]
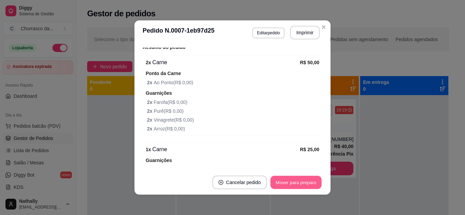
click at [279, 178] on button "Mover para preparo" at bounding box center [295, 182] width 51 height 13
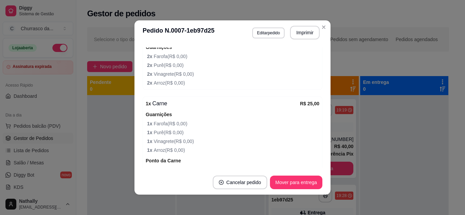
scroll to position [297, 0]
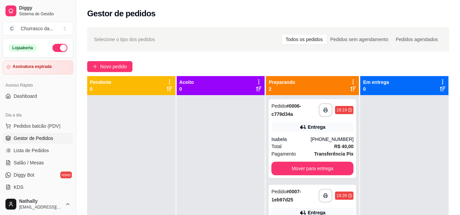
click at [307, 202] on div "Pedido # 0007-1eb97d25" at bounding box center [294, 196] width 47 height 16
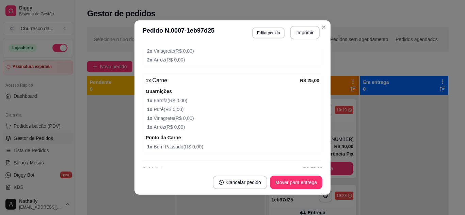
scroll to position [286, 0]
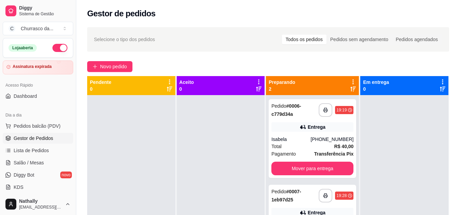
click at [319, 149] on div "Total R$ 40,00" at bounding box center [312, 146] width 82 height 7
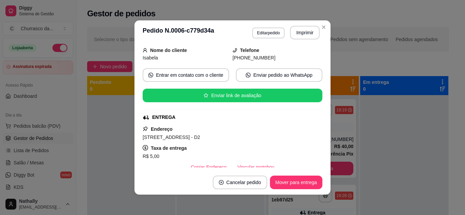
scroll to position [54, 0]
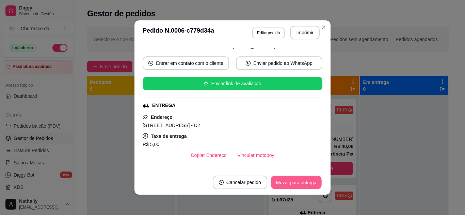
click at [292, 177] on button "Mover para entrega" at bounding box center [295, 182] width 51 height 13
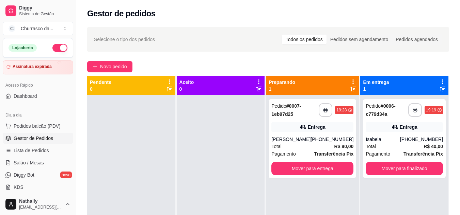
click at [302, 146] on div "Total R$ 80,00" at bounding box center [312, 146] width 82 height 7
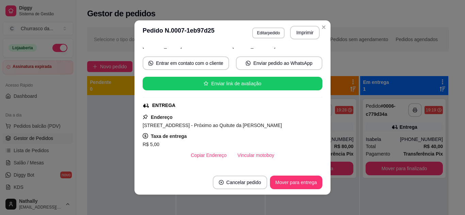
scroll to position [68, 0]
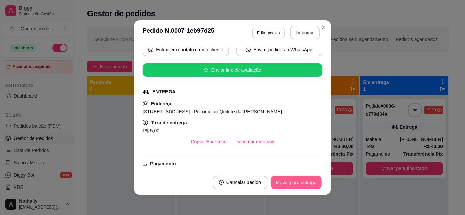
click at [305, 183] on button "Mover para entrega" at bounding box center [295, 182] width 51 height 13
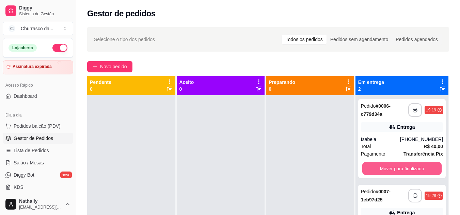
click at [381, 168] on button "Mover para finalizado" at bounding box center [402, 168] width 80 height 13
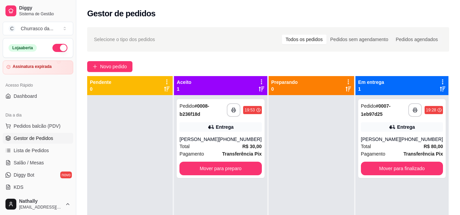
click at [218, 142] on div "Brenda Souza" at bounding box center [198, 139] width 39 height 7
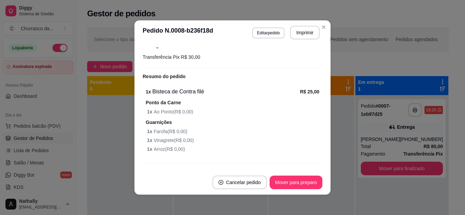
scroll to position [201, 0]
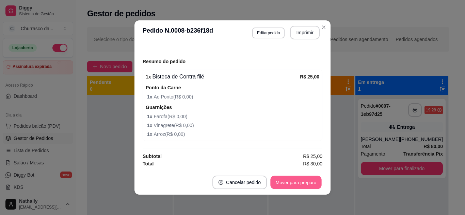
click at [295, 179] on button "Mover para preparo" at bounding box center [295, 182] width 51 height 13
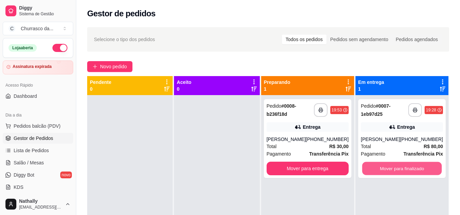
click at [384, 169] on button "Mover para finalizado" at bounding box center [402, 168] width 80 height 13
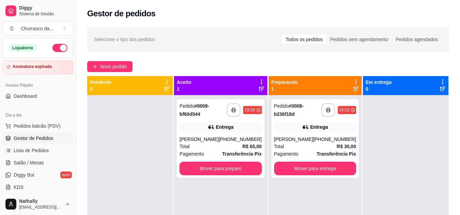
click at [209, 142] on div "Francy Dalva" at bounding box center [198, 139] width 39 height 7
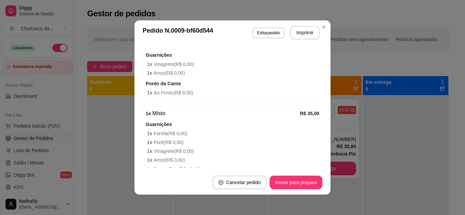
scroll to position [248, 0]
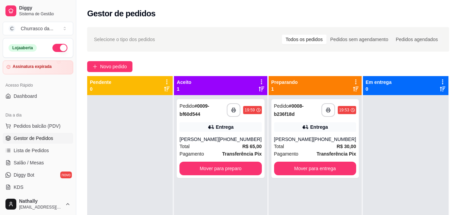
click at [321, 142] on div "(93) 99115-7230" at bounding box center [334, 139] width 43 height 7
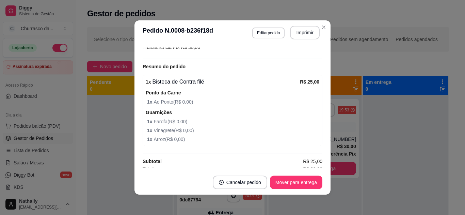
scroll to position [201, 0]
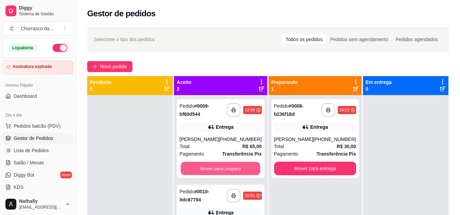
click at [240, 168] on button "Mover para preparo" at bounding box center [221, 168] width 80 height 13
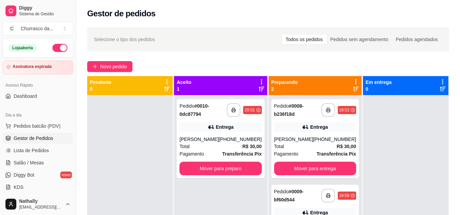
click at [229, 137] on div "(93) 99245-9357" at bounding box center [239, 139] width 43 height 7
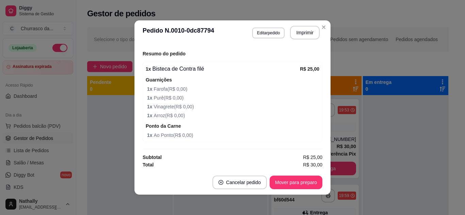
scroll to position [210, 0]
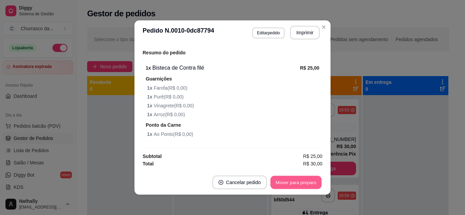
click at [303, 183] on button "Mover para preparo" at bounding box center [295, 182] width 51 height 13
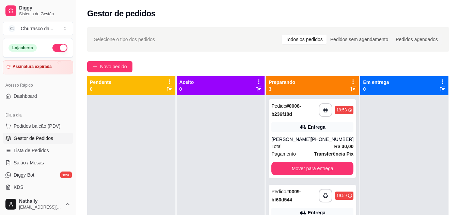
click at [336, 198] on div "19:59" at bounding box center [341, 195] width 10 height 5
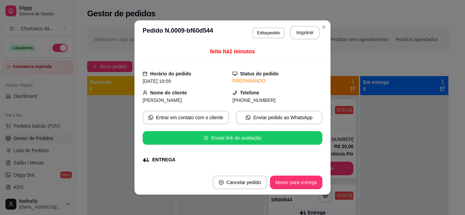
click at [314, 162] on div "ENTREGA" at bounding box center [233, 159] width 180 height 7
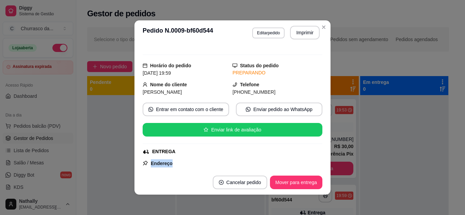
click at [314, 162] on div "feito há 1 minutos Horário do pedido 06/09/2025 19:59 Status do pedido PREPARAN…" at bounding box center [233, 108] width 180 height 120
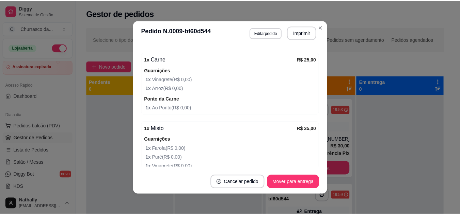
scroll to position [199, 0]
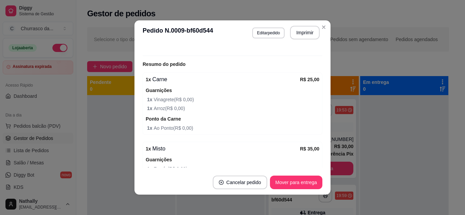
click at [320, 33] on header "**********" at bounding box center [232, 32] width 196 height 24
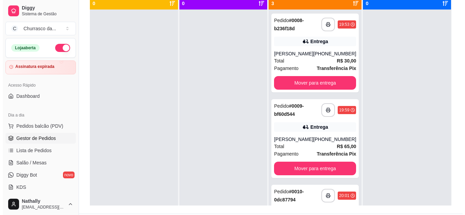
scroll to position [91, 0]
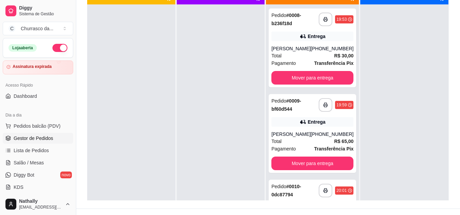
click at [305, 195] on div "Pedido # 0010-0dc87794" at bounding box center [294, 191] width 47 height 16
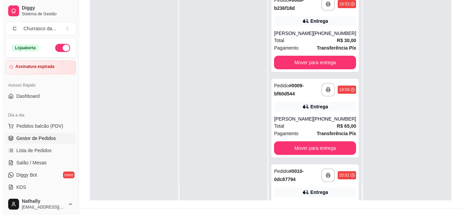
scroll to position [19, 0]
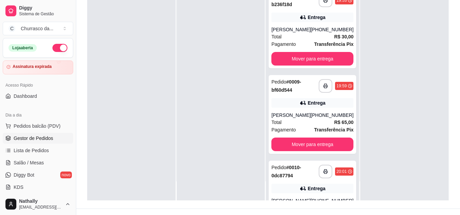
click at [290, 38] on div "Total R$ 30,00" at bounding box center [312, 36] width 82 height 7
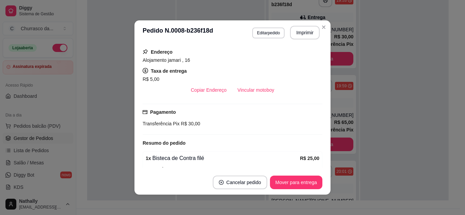
scroll to position [106, 0]
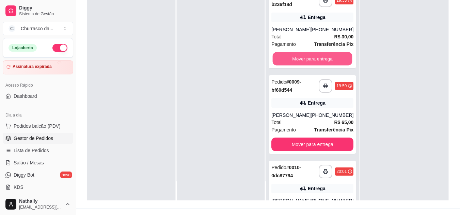
click at [301, 57] on button "Mover para entrega" at bounding box center [312, 58] width 80 height 13
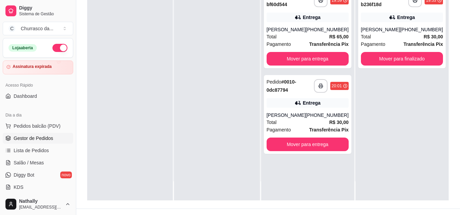
click at [300, 124] on div "Total R$ 30,00" at bounding box center [307, 122] width 82 height 7
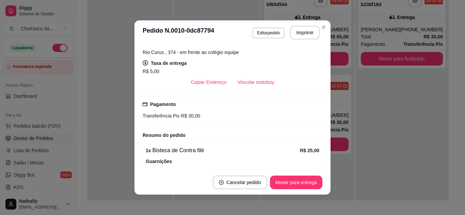
scroll to position [82, 0]
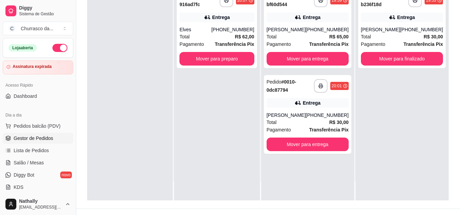
click at [33, 127] on span "Pedidos balcão (PDV)" at bounding box center [37, 126] width 47 height 7
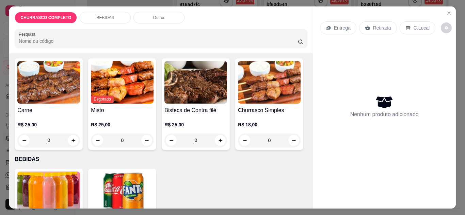
scroll to position [54, 0]
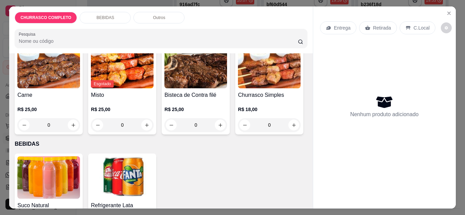
click at [73, 123] on div "0" at bounding box center [48, 125] width 63 height 14
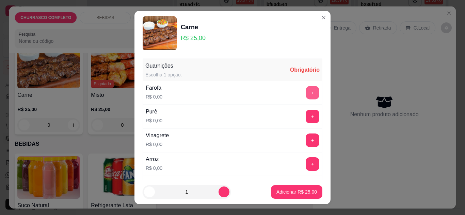
click at [306, 97] on button "+" at bounding box center [312, 92] width 13 height 13
click at [306, 111] on button "+" at bounding box center [312, 116] width 13 height 13
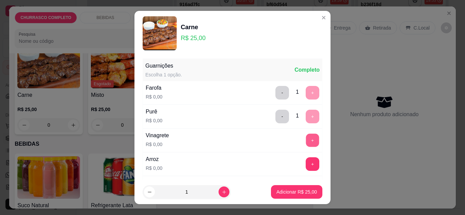
click at [306, 141] on button "+" at bounding box center [312, 140] width 13 height 13
click at [301, 156] on div "Arroz R$ 0,00 +" at bounding box center [233, 164] width 180 height 24
click at [306, 164] on button "+" at bounding box center [312, 163] width 13 height 13
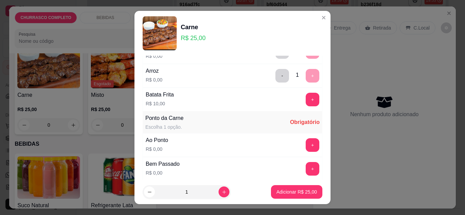
scroll to position [95, 0]
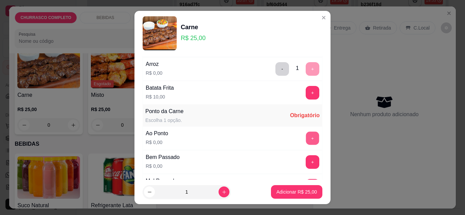
click at [306, 139] on button "+" at bounding box center [312, 138] width 13 height 13
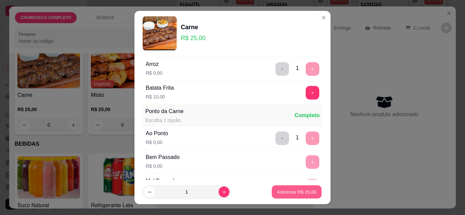
click at [273, 187] on button "Adicionar R$ 25,00" at bounding box center [296, 192] width 50 height 13
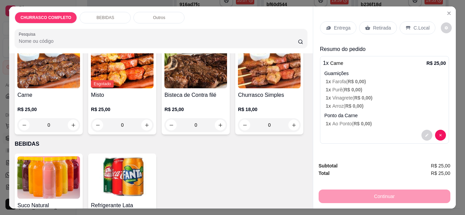
click at [336, 21] on div "Entrega" at bounding box center [338, 27] width 36 height 13
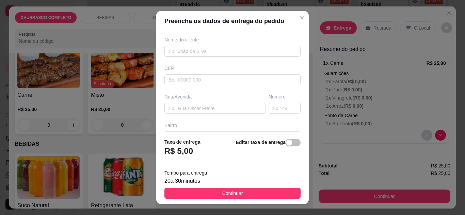
scroll to position [54, 0]
click at [211, 110] on input "text" at bounding box center [214, 108] width 101 height 11
type input "carimum"
click at [271, 109] on input "text" at bounding box center [284, 108] width 32 height 11
type input "09"
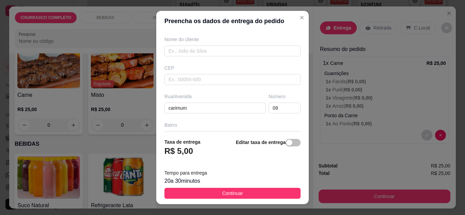
click at [273, 194] on button "Continuar" at bounding box center [232, 193] width 136 height 11
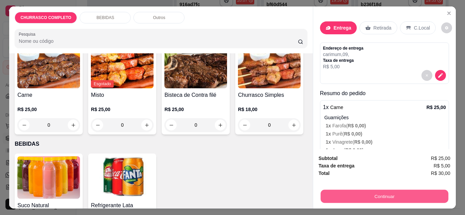
click at [343, 200] on button "Continuar" at bounding box center [384, 196] width 128 height 13
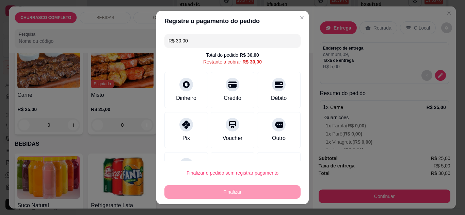
click at [191, 126] on div "Pix" at bounding box center [186, 130] width 44 height 36
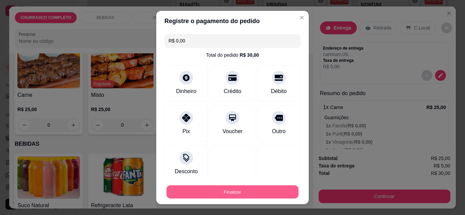
click at [267, 191] on button "Finalizar" at bounding box center [232, 192] width 132 height 13
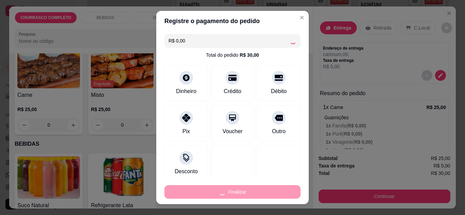
type input "-R$ 30,00"
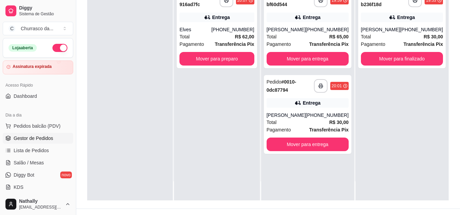
click at [295, 33] on div "Total R$ 65,00" at bounding box center [307, 36] width 82 height 7
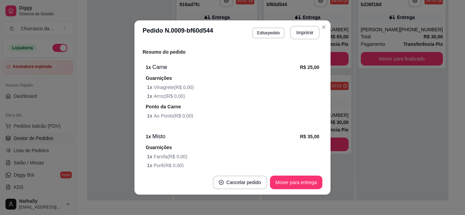
scroll to position [204, 0]
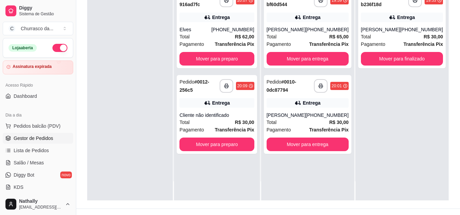
click at [209, 36] on div "Total R$ 62,00" at bounding box center [216, 36] width 74 height 7
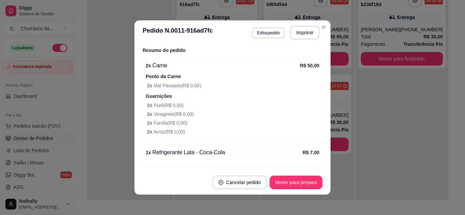
scroll to position [218, 0]
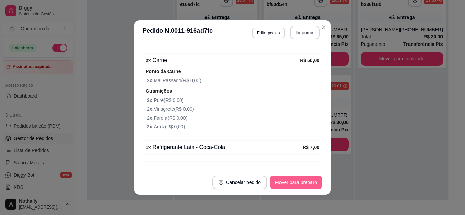
click at [303, 187] on button "Mover para preparo" at bounding box center [295, 183] width 53 height 14
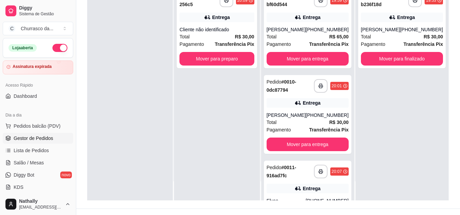
click at [222, 29] on div "Cliente não identificado" at bounding box center [216, 29] width 74 height 7
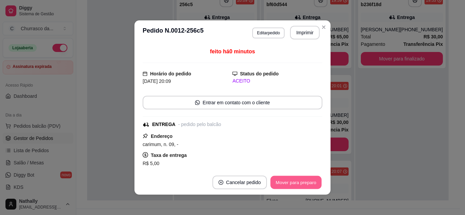
click at [280, 180] on button "Mover para preparo" at bounding box center [295, 182] width 51 height 13
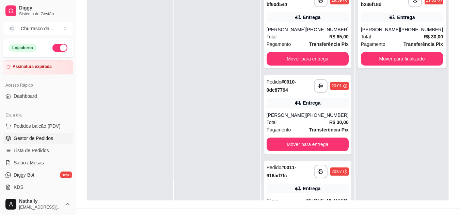
click at [297, 31] on div "Francy Dalva" at bounding box center [285, 29] width 39 height 7
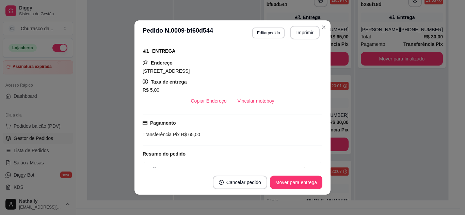
scroll to position [95, 0]
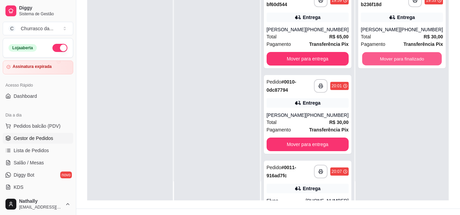
click at [374, 60] on button "Mover para finalizado" at bounding box center [402, 58] width 80 height 13
click at [335, 39] on strong "R$ 65,00" at bounding box center [338, 36] width 19 height 5
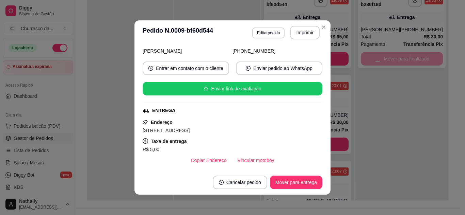
scroll to position [54, 0]
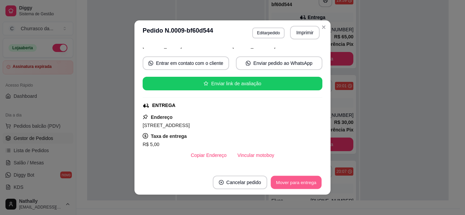
click at [305, 183] on button "Mover para entrega" at bounding box center [295, 182] width 51 height 13
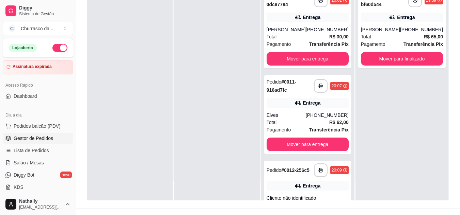
click at [310, 36] on div "Total R$ 30,00" at bounding box center [307, 36] width 82 height 7
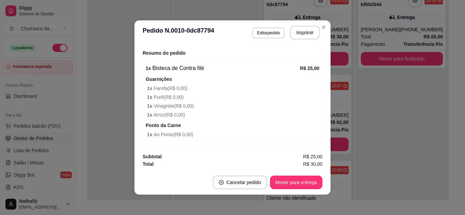
scroll to position [210, 0]
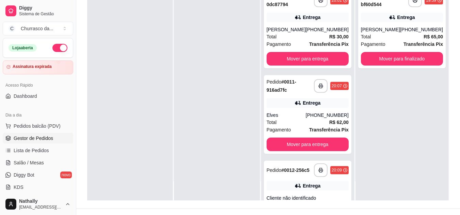
click at [299, 121] on div "Total R$ 62,00" at bounding box center [307, 122] width 82 height 7
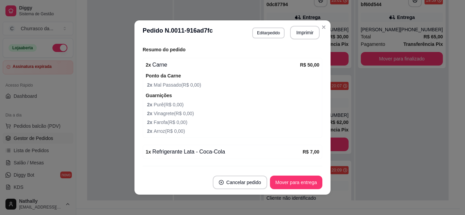
scroll to position [218, 0]
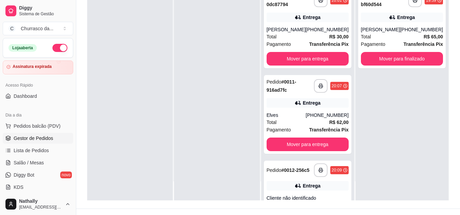
click at [368, 32] on div "Francy Dalva" at bounding box center [380, 29] width 39 height 7
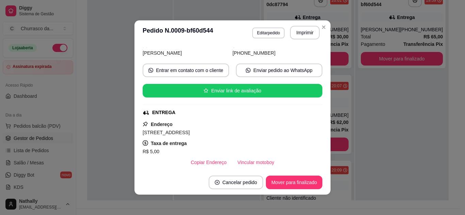
scroll to position [41, 0]
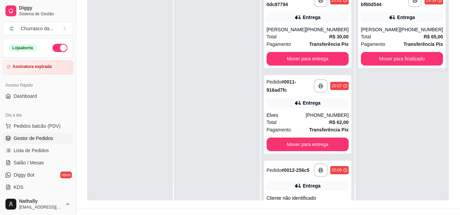
click at [292, 186] on div "Entrega" at bounding box center [307, 186] width 82 height 10
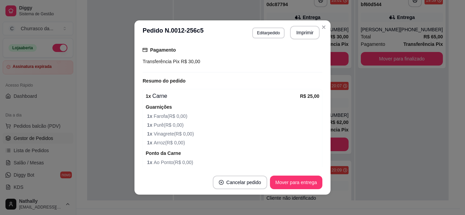
scroll to position [150, 0]
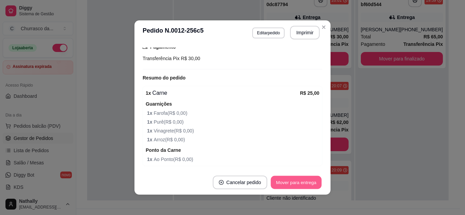
click at [291, 183] on button "Mover para entrega" at bounding box center [295, 182] width 51 height 13
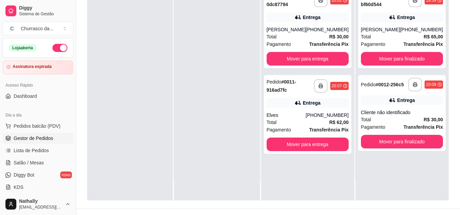
click at [305, 30] on div "Geize Guimarães" at bounding box center [285, 29] width 39 height 7
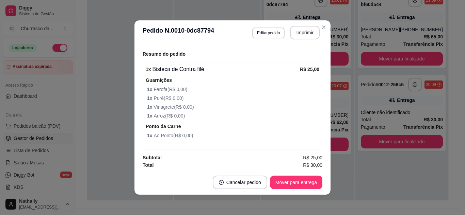
scroll to position [210, 0]
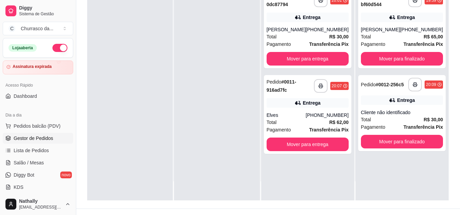
click at [320, 102] on div "Entrega" at bounding box center [311, 103] width 18 height 7
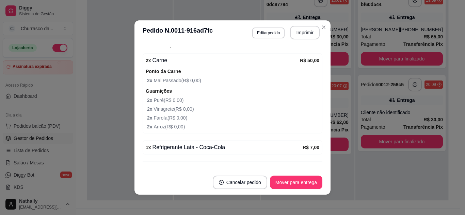
scroll to position [231, 0]
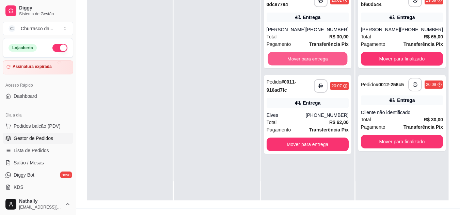
click at [327, 57] on button "Mover para entrega" at bounding box center [307, 58] width 80 height 13
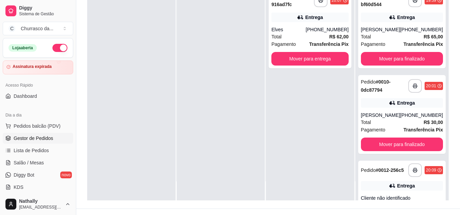
click at [322, 36] on div "Total R$ 62,00" at bounding box center [309, 36] width 77 height 7
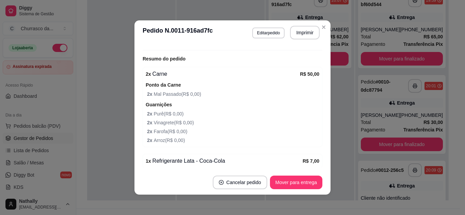
scroll to position [218, 0]
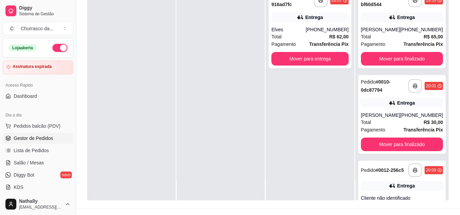
click at [359, 37] on div "**********" at bounding box center [401, 28] width 87 height 79
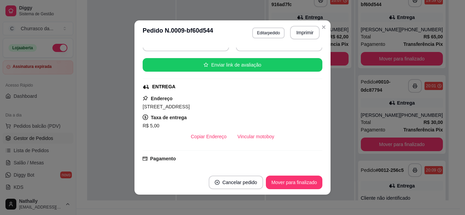
scroll to position [82, 0]
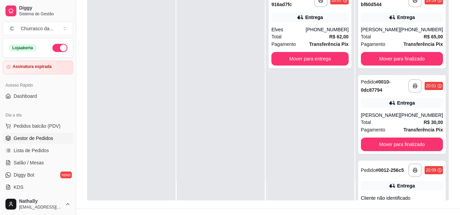
click at [377, 112] on div "Geize Guimarães" at bounding box center [380, 115] width 39 height 7
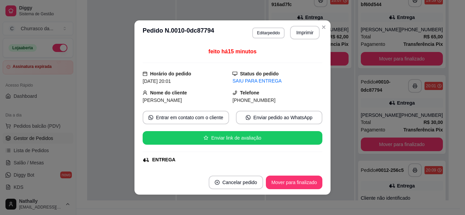
click at [320, 164] on div "feito há 15 minutos Horário do pedido 06/09/2025 20:01 Status do pedido SAIU PA…" at bounding box center [232, 108] width 196 height 126
click at [317, 164] on div "feito há 15 minutos Horário do pedido 06/09/2025 20:01 Status do pedido SAIU PA…" at bounding box center [232, 108] width 196 height 126
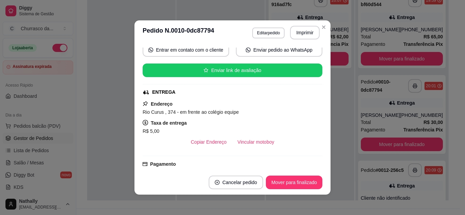
scroll to position [68, 0]
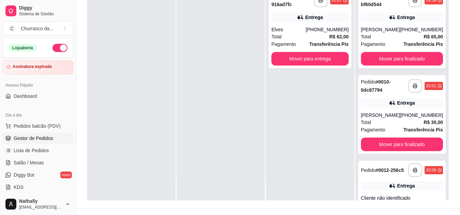
click at [373, 181] on div "**********" at bounding box center [401, 199] width 87 height 76
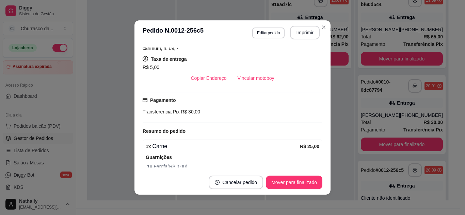
scroll to position [136, 0]
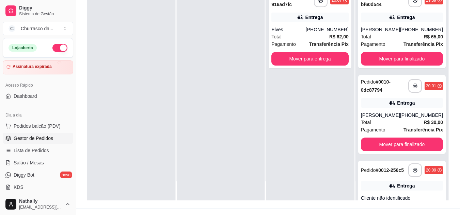
click at [321, 31] on div "(93) 99117-5068" at bounding box center [326, 29] width 43 height 7
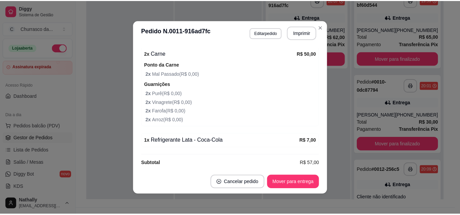
scroll to position [231, 0]
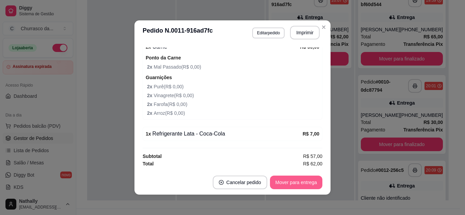
click at [292, 177] on button "Mover para entrega" at bounding box center [296, 183] width 52 height 14
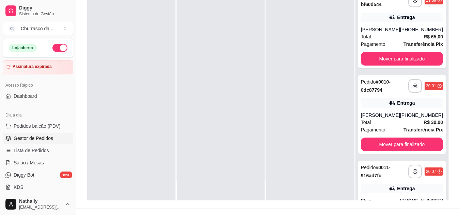
click at [364, 119] on span "Total" at bounding box center [366, 122] width 10 height 7
click at [41, 126] on span "Pedidos balcão (PDV)" at bounding box center [37, 126] width 47 height 7
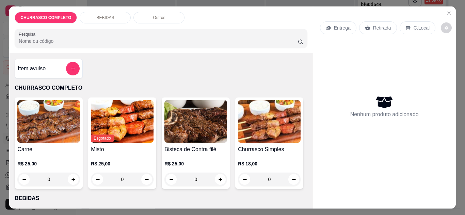
click at [446, 11] on icon "Close" at bounding box center [448, 13] width 5 height 5
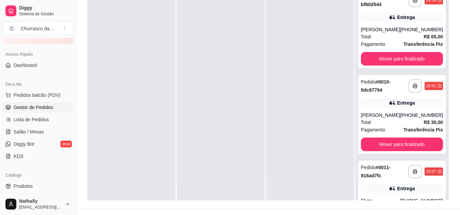
scroll to position [41, 0]
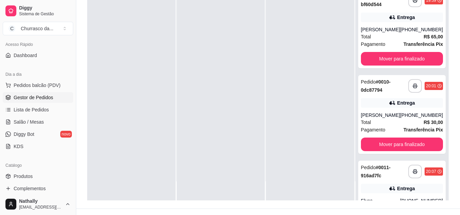
click at [40, 179] on link "Produtos" at bounding box center [38, 176] width 70 height 11
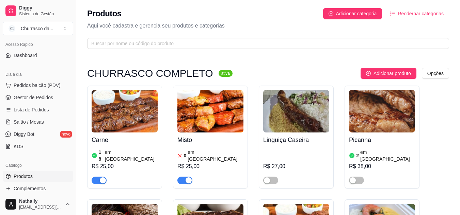
click at [184, 177] on button "button" at bounding box center [184, 180] width 15 height 7
click at [356, 177] on button "button" at bounding box center [356, 180] width 15 height 7
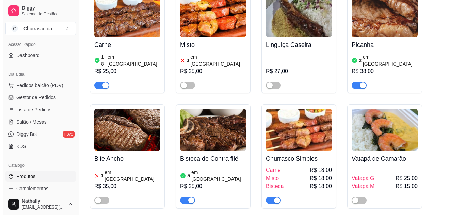
scroll to position [109, 0]
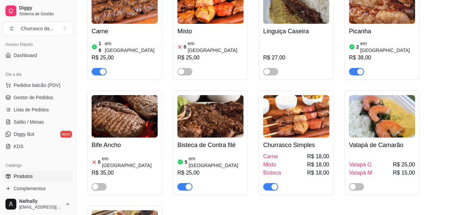
click at [299, 153] on div "Carne R$ 18,00" at bounding box center [296, 157] width 66 height 8
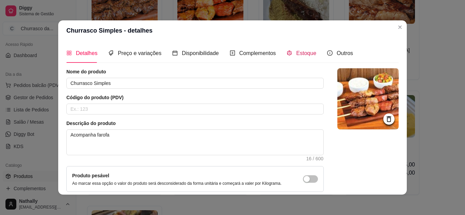
click at [310, 49] on div "Estoque" at bounding box center [301, 53] width 30 height 9
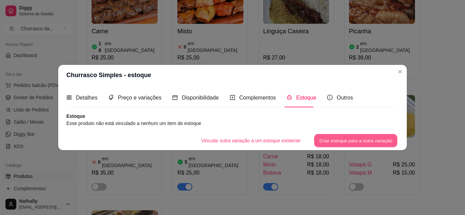
click at [321, 143] on button "Criar estoque para a outra variação" at bounding box center [355, 140] width 83 height 13
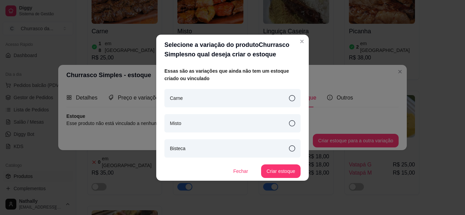
click at [289, 98] on icon at bounding box center [292, 98] width 6 height 6
click at [272, 170] on button "Criar estoque" at bounding box center [281, 171] width 38 height 13
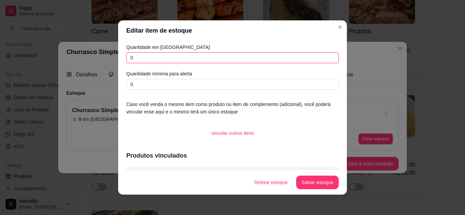
click at [269, 61] on input "0" at bounding box center [232, 57] width 212 height 11
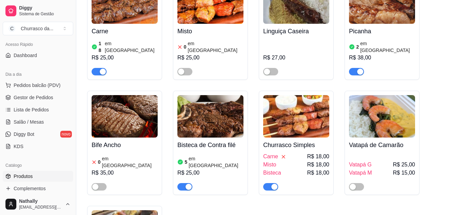
click at [290, 138] on div "Churrasco Simples Carne R$ 18,00 Misto R$ 18,00 Bisteca R$ 18,00" at bounding box center [296, 164] width 66 height 53
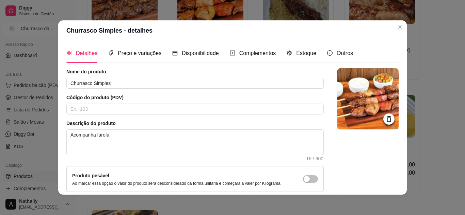
click at [299, 61] on div "Estoque" at bounding box center [301, 53] width 30 height 19
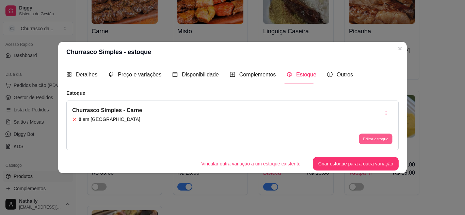
click at [361, 138] on button "Editar estoque" at bounding box center [375, 139] width 33 height 11
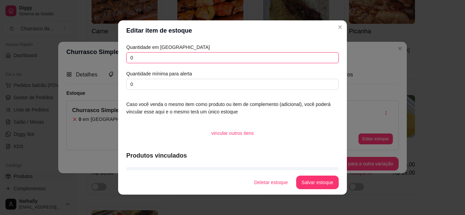
click at [286, 59] on input "0" at bounding box center [232, 57] width 212 height 11
type input "18"
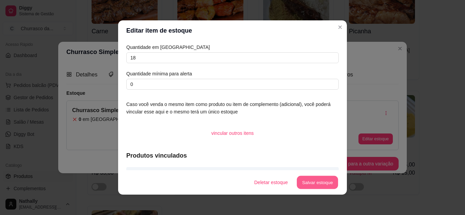
click at [304, 182] on button "Salvar estoque" at bounding box center [316, 182] width 41 height 13
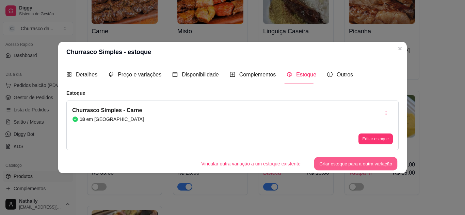
click at [354, 167] on button "Criar estoque para a outra variação" at bounding box center [355, 163] width 83 height 13
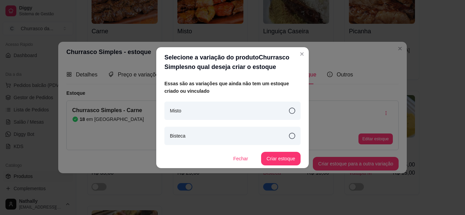
click at [291, 107] on div "Misto" at bounding box center [232, 111] width 136 height 18
click at [278, 162] on button "Criar estoque" at bounding box center [281, 158] width 38 height 13
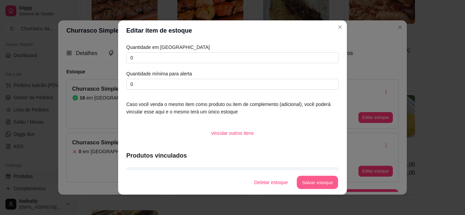
click at [304, 184] on button "Salvar estoque" at bounding box center [316, 182] width 41 height 13
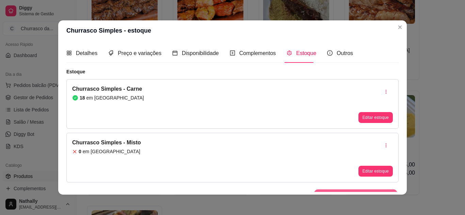
click at [358, 190] on button "Criar estoque para a outra variação" at bounding box center [355, 196] width 83 height 13
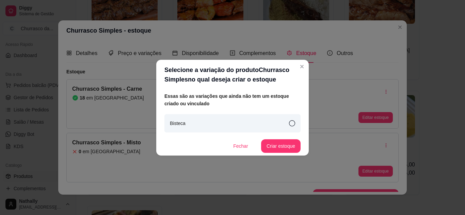
click at [288, 122] on div "Bisteca" at bounding box center [232, 123] width 136 height 18
click at [284, 142] on button "Criar estoque" at bounding box center [281, 145] width 38 height 13
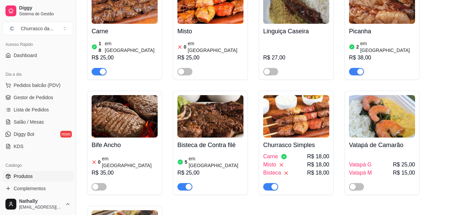
click at [309, 161] on span "R$ 18,00" at bounding box center [318, 165] width 22 height 8
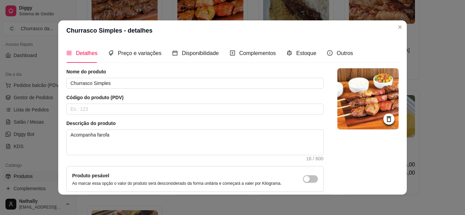
click at [295, 58] on div "Estoque" at bounding box center [301, 53] width 30 height 19
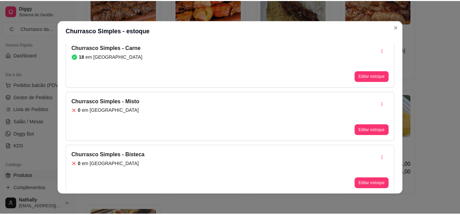
scroll to position [44, 0]
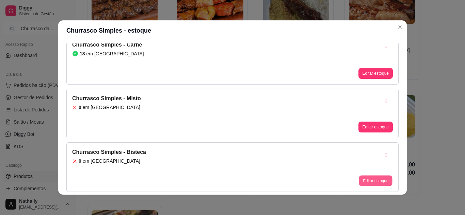
click at [360, 182] on button "Editar estoque" at bounding box center [375, 181] width 33 height 11
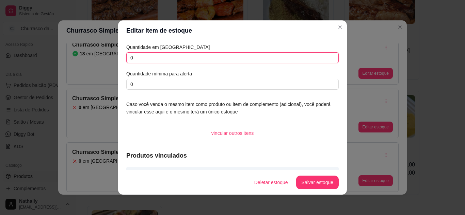
click at [293, 57] on input "0" at bounding box center [232, 57] width 212 height 11
type input "5"
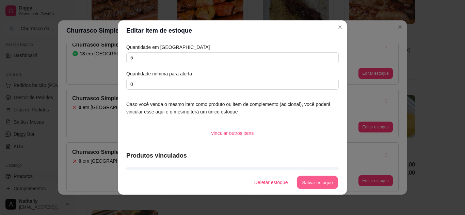
click at [310, 179] on button "Salvar estoque" at bounding box center [316, 182] width 41 height 13
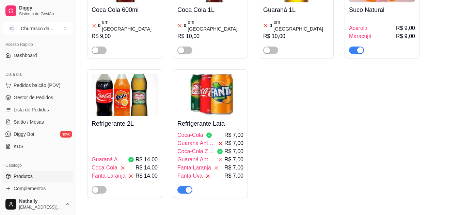
scroll to position [499, 0]
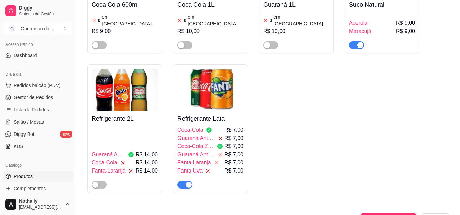
click at [95, 182] on div "button" at bounding box center [95, 185] width 6 height 6
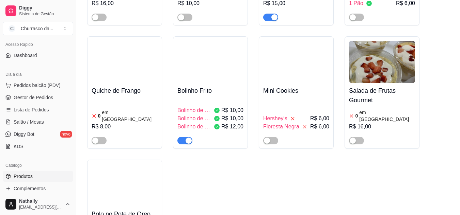
scroll to position [812, 0]
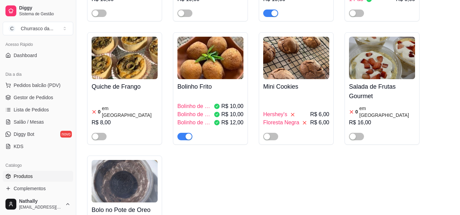
click at [380, 47] on img at bounding box center [382, 58] width 66 height 43
click at [125, 173] on img at bounding box center [125, 181] width 66 height 43
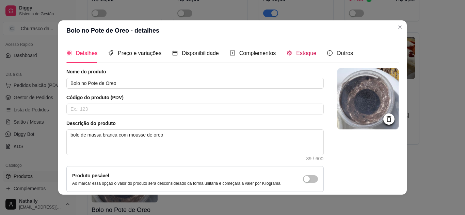
click at [301, 55] on span "Estoque" at bounding box center [306, 53] width 20 height 6
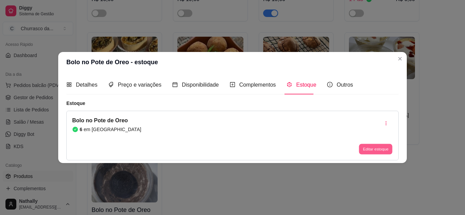
click at [365, 151] on button "Editar estoque" at bounding box center [375, 149] width 33 height 11
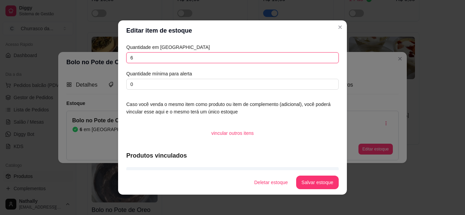
click at [312, 57] on input "6" at bounding box center [232, 57] width 212 height 11
type input "4"
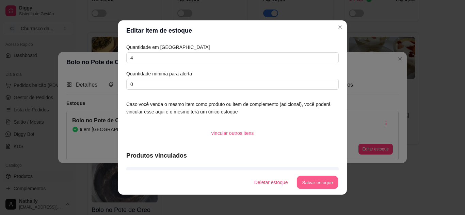
click at [298, 178] on button "Salvar estoque" at bounding box center [316, 182] width 41 height 13
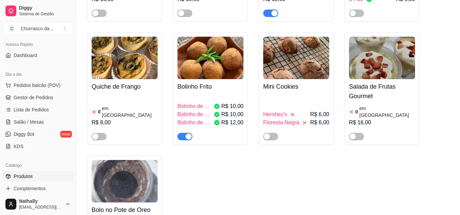
click at [378, 41] on img at bounding box center [382, 58] width 66 height 43
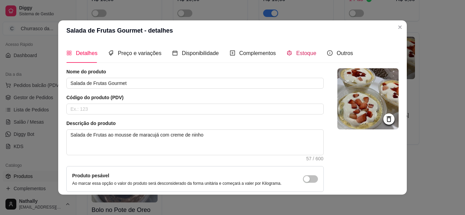
click at [297, 51] on span "Estoque" at bounding box center [306, 53] width 20 height 6
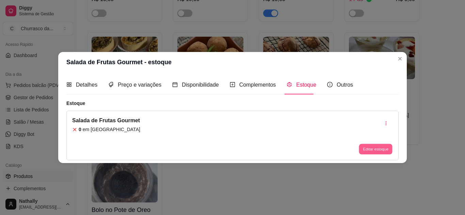
click at [367, 150] on button "Editar estoque" at bounding box center [375, 149] width 33 height 11
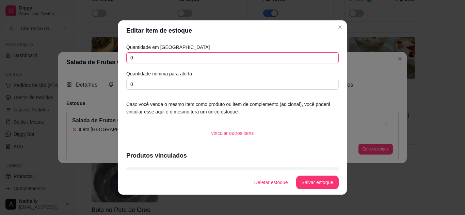
click at [306, 60] on input "0" at bounding box center [232, 57] width 212 height 11
type input "9"
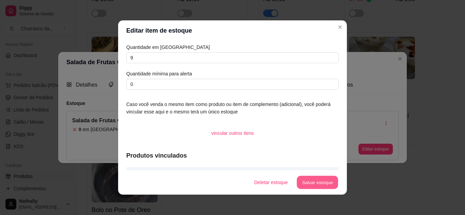
click at [297, 184] on button "Salvar estoque" at bounding box center [316, 182] width 41 height 13
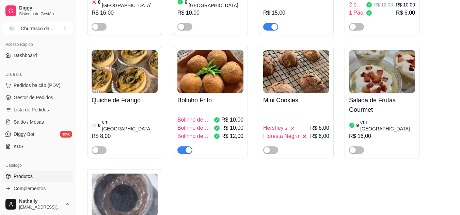
scroll to position [735, 0]
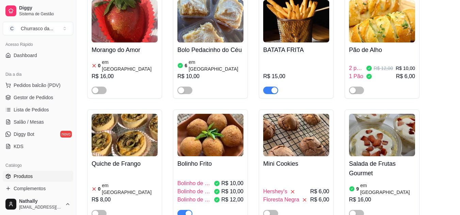
click at [213, 72] on div "R$ 10,00" at bounding box center [210, 76] width 66 height 8
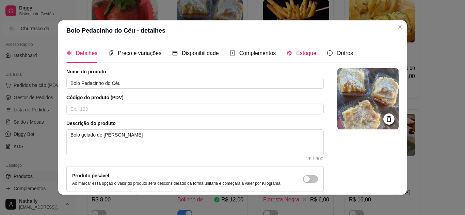
click at [296, 55] on span "Estoque" at bounding box center [306, 53] width 20 height 6
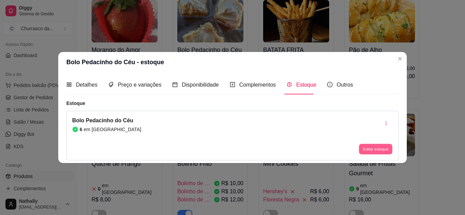
click at [374, 150] on button "Editar estoque" at bounding box center [375, 149] width 33 height 11
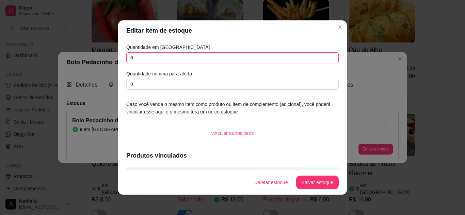
click at [311, 62] on input "6" at bounding box center [232, 57] width 212 height 11
type input "0"
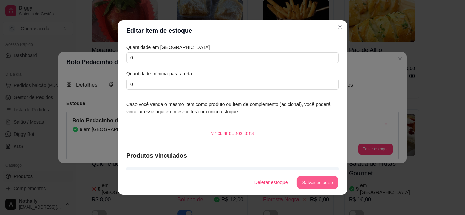
click at [307, 181] on button "Salvar estoque" at bounding box center [316, 182] width 41 height 13
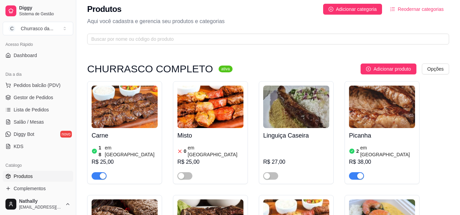
scroll to position [0, 0]
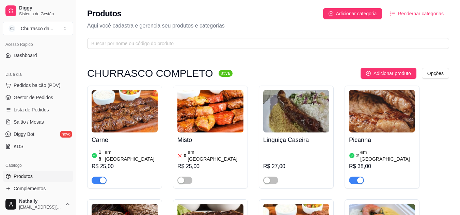
click at [38, 102] on link "Gestor de Pedidos" at bounding box center [38, 97] width 70 height 11
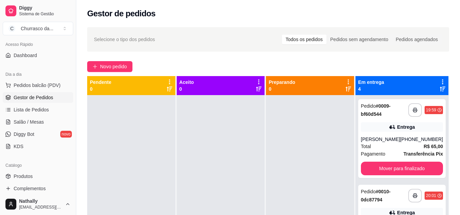
click at [37, 112] on span "Lista de Pedidos" at bounding box center [31, 109] width 35 height 7
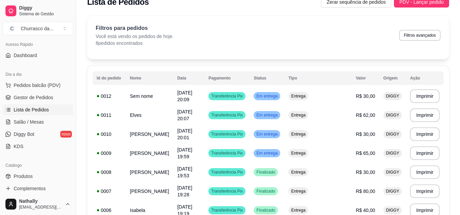
scroll to position [4, 0]
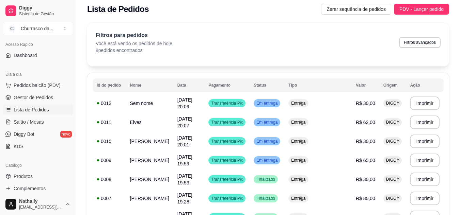
click at [38, 99] on span "Gestor de Pedidos" at bounding box center [33, 97] width 39 height 7
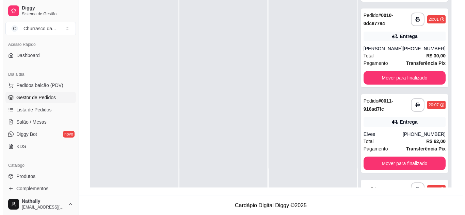
scroll to position [54, 0]
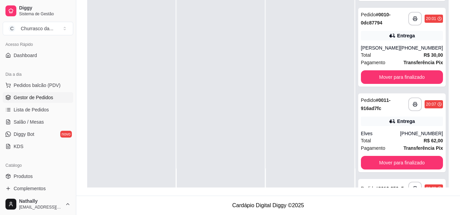
click at [415, 136] on div "(93) 99117-5068" at bounding box center [421, 133] width 43 height 7
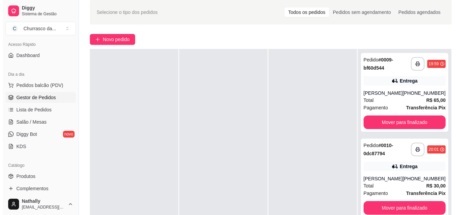
scroll to position [41, 0]
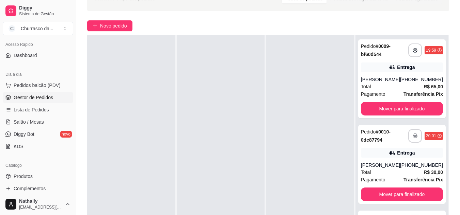
click at [395, 167] on div "Geize Guimarães" at bounding box center [380, 165] width 39 height 7
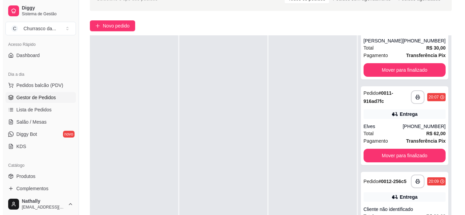
scroll to position [134, 0]
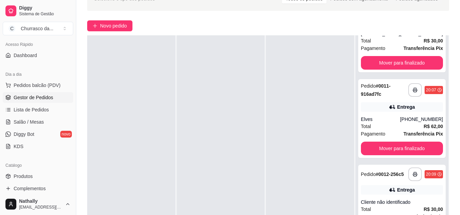
click at [392, 204] on div "Cliente não identificado" at bounding box center [402, 202] width 82 height 7
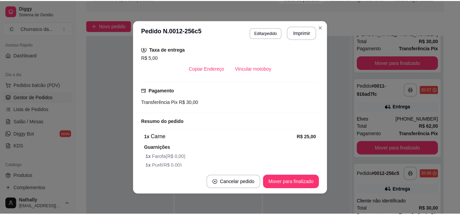
scroll to position [0, 0]
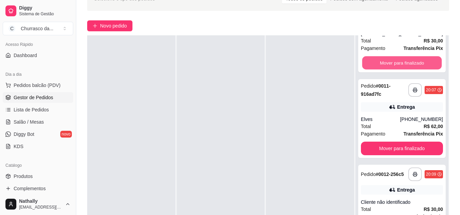
click at [385, 57] on button "Mover para finalizado" at bounding box center [402, 62] width 80 height 13
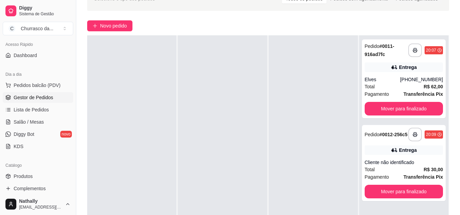
scroll to position [0, 0]
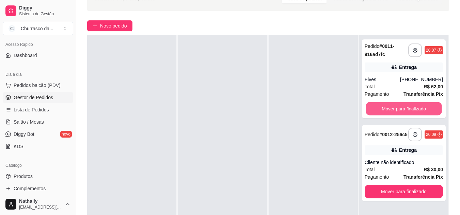
click at [387, 107] on button "Mover para finalizado" at bounding box center [403, 108] width 76 height 13
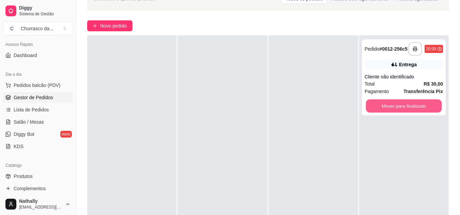
click at [387, 107] on button "Mover para finalizado" at bounding box center [403, 106] width 76 height 13
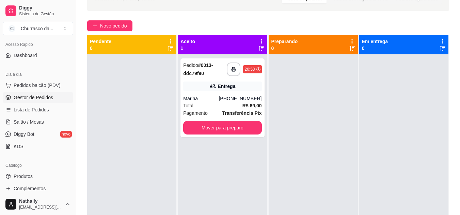
click at [210, 107] on div "Total R$ 69,00" at bounding box center [222, 105] width 78 height 7
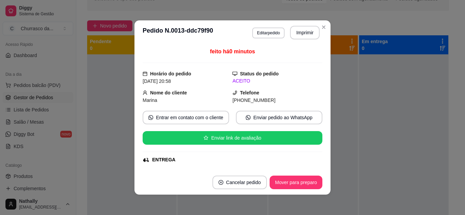
click at [315, 168] on div "feito há 0 minutos Horário do pedido 06/09/2025 20:58 Status do pedido ACEITO N…" at bounding box center [232, 108] width 196 height 126
click at [316, 166] on div "feito há 0 minutos Horário do pedido 06/09/2025 20:58 Status do pedido ACEITO N…" at bounding box center [232, 108] width 196 height 126
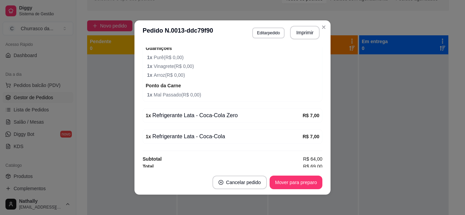
scroll to position [331, 0]
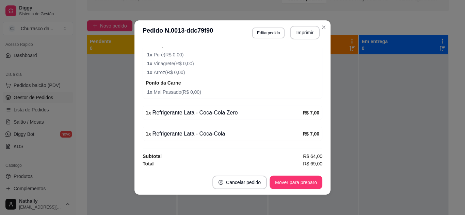
click at [322, 61] on div "feito há 0 minutos Horário do pedido 06/09/2025 20:58 Status do pedido ACEITO N…" at bounding box center [232, 108] width 196 height 126
click at [305, 185] on button "Mover para preparo" at bounding box center [295, 182] width 51 height 13
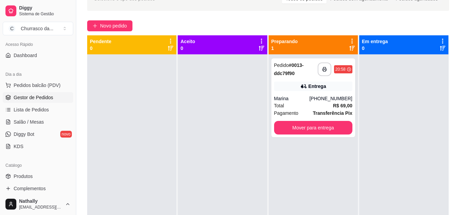
click at [296, 92] on div "**********" at bounding box center [313, 98] width 84 height 79
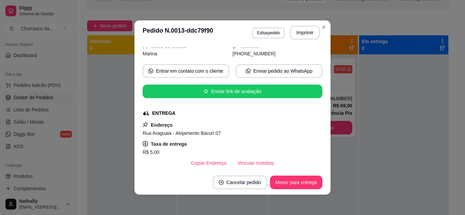
scroll to position [40, 0]
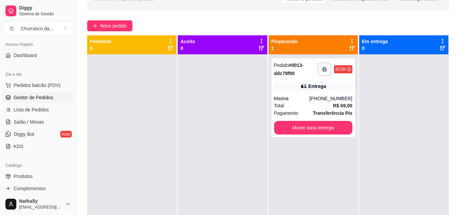
click at [296, 96] on div "Marina" at bounding box center [291, 98] width 35 height 7
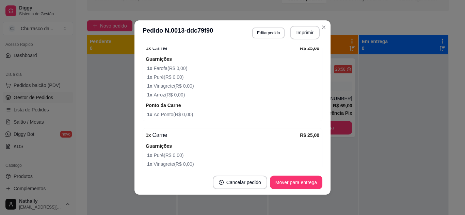
scroll to position [231, 0]
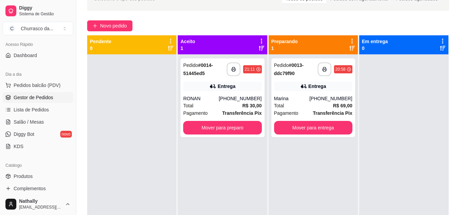
click at [218, 101] on div "RONAN" at bounding box center [200, 98] width 35 height 7
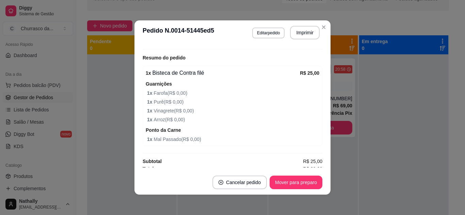
scroll to position [210, 0]
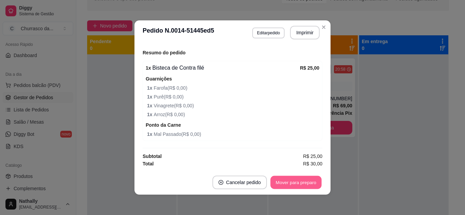
click at [308, 180] on button "Mover para preparo" at bounding box center [295, 182] width 51 height 13
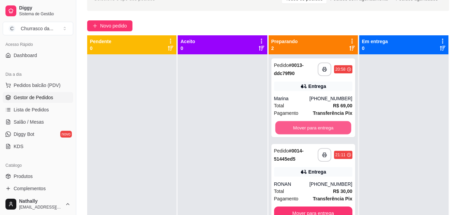
click at [319, 121] on button "Mover para entrega" at bounding box center [313, 127] width 76 height 13
click at [342, 124] on button "Mover para entrega" at bounding box center [313, 127] width 76 height 13
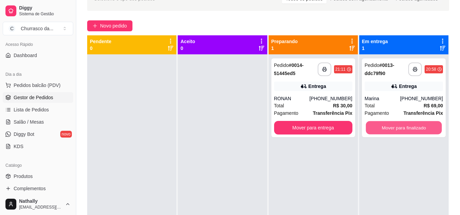
click at [377, 123] on button "Mover para finalizado" at bounding box center [403, 127] width 76 height 13
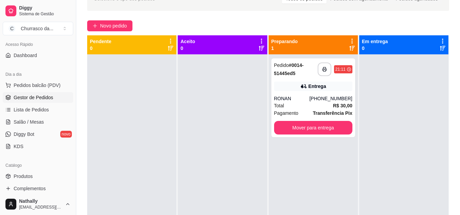
click at [281, 88] on div "Entrega" at bounding box center [313, 87] width 78 height 10
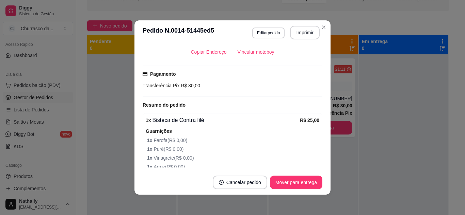
scroll to position [190, 0]
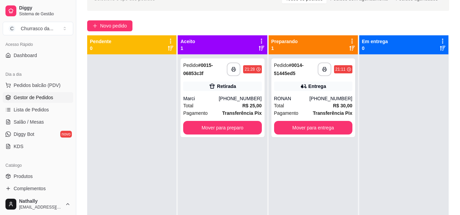
click at [240, 103] on div "Total R$ 25,00" at bounding box center [222, 105] width 78 height 7
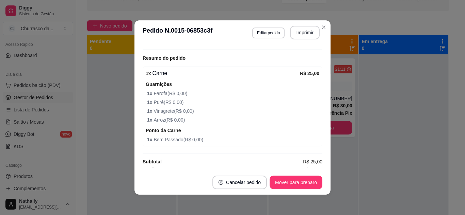
scroll to position [157, 0]
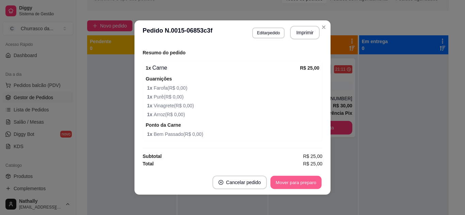
click at [308, 179] on button "Mover para preparo" at bounding box center [295, 182] width 51 height 13
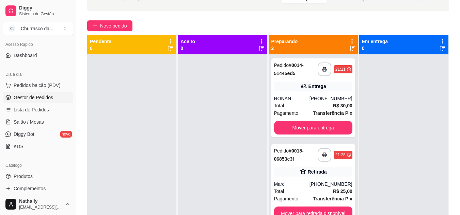
click at [315, 103] on div "Total R$ 30,00" at bounding box center [313, 105] width 78 height 7
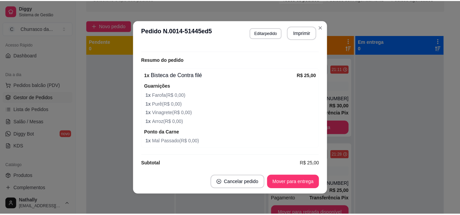
scroll to position [204, 0]
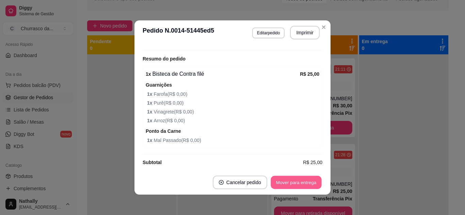
click at [307, 184] on button "Mover para entrega" at bounding box center [295, 182] width 51 height 13
